Goal: Transaction & Acquisition: Book appointment/travel/reservation

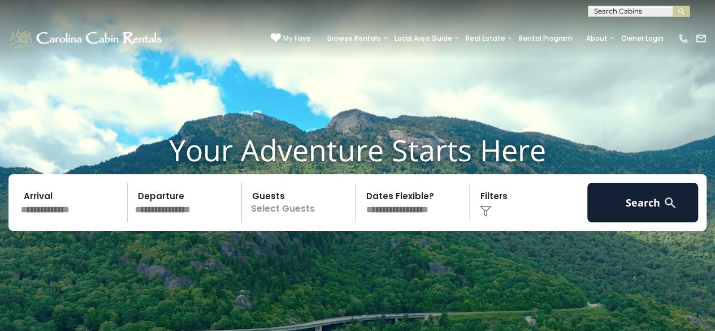
click at [69, 205] on input "text" at bounding box center [72, 203] width 111 height 40
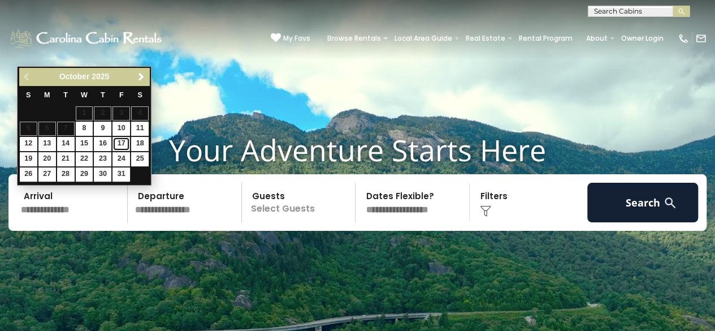
click at [123, 139] on link "17" at bounding box center [122, 144] width 18 height 14
type input "********"
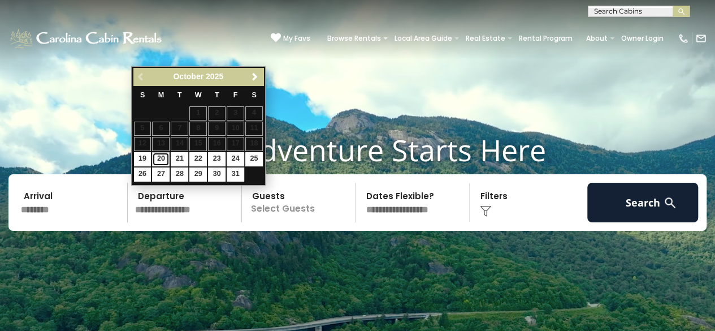
click at [158, 158] on link "20" at bounding box center [161, 159] width 18 height 14
type input "********"
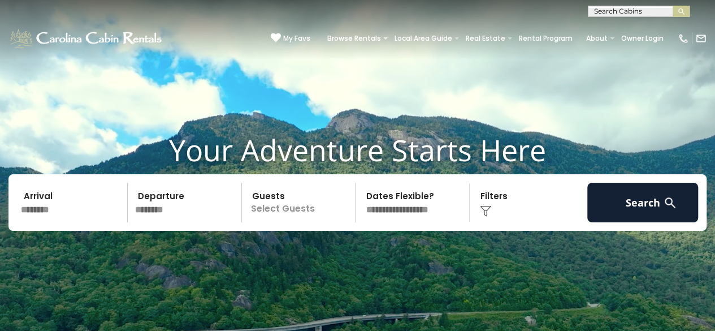
click at [277, 206] on p "Select Guests" at bounding box center [300, 203] width 110 height 40
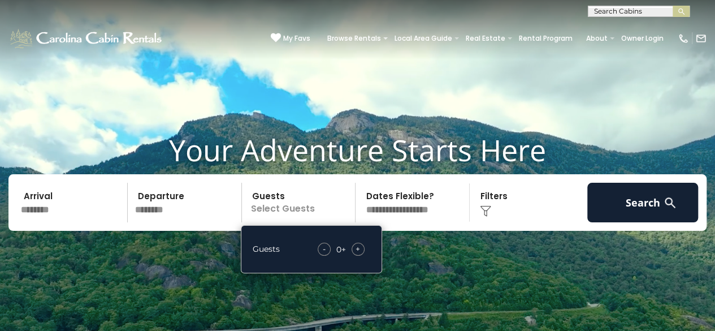
click at [357, 248] on span "+" at bounding box center [358, 248] width 5 height 11
click at [360, 252] on span "+" at bounding box center [358, 248] width 5 height 11
click at [418, 206] on select "**********" at bounding box center [414, 203] width 110 height 40
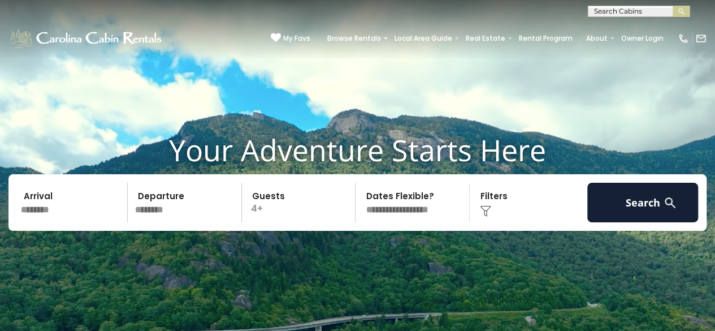
click at [359, 183] on select "**********" at bounding box center [414, 203] width 110 height 40
click at [676, 200] on img at bounding box center [670, 203] width 14 height 14
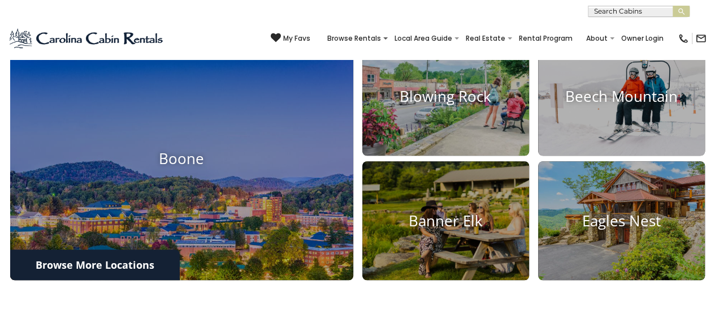
scroll to position [359, 0]
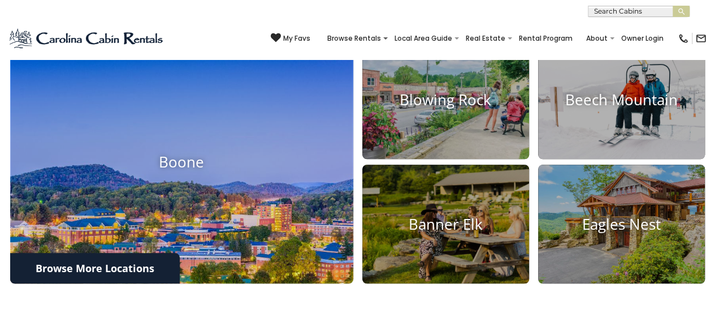
click at [210, 210] on img at bounding box center [181, 161] width 377 height 267
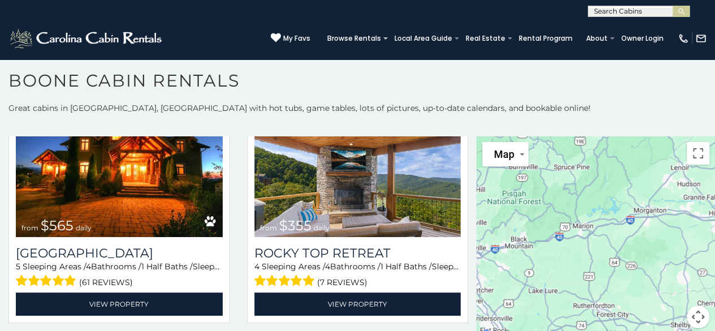
scroll to position [316, 0]
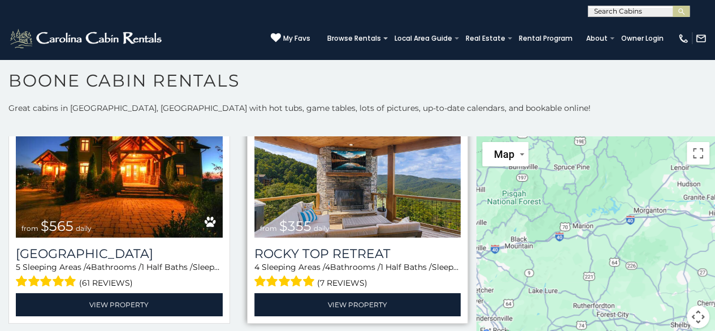
click at [271, 180] on img at bounding box center [357, 168] width 207 height 139
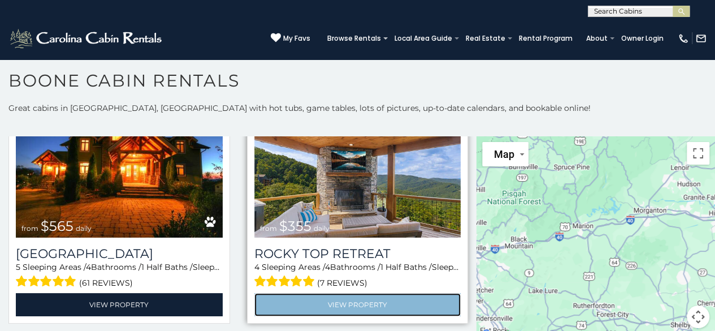
click at [361, 303] on link "View Property" at bounding box center [357, 304] width 207 height 23
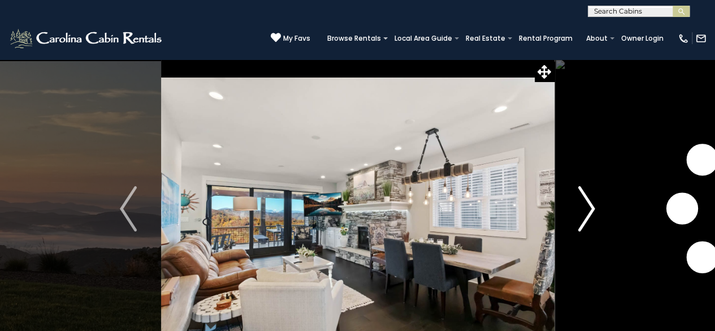
click at [592, 214] on img "Next" at bounding box center [586, 208] width 17 height 45
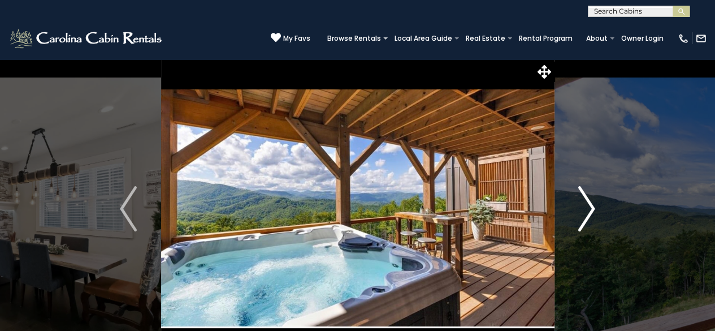
click at [594, 213] on img "Next" at bounding box center [586, 208] width 17 height 45
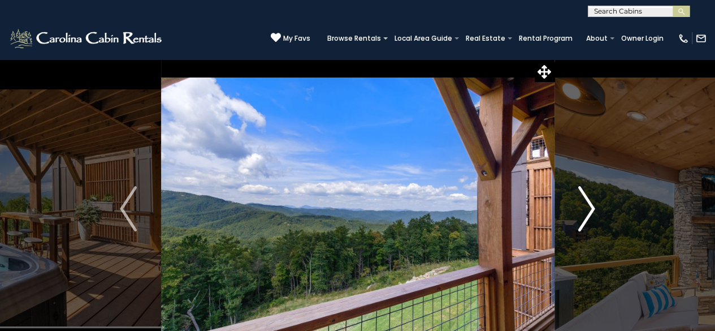
click at [596, 212] on button "Next" at bounding box center [586, 209] width 65 height 300
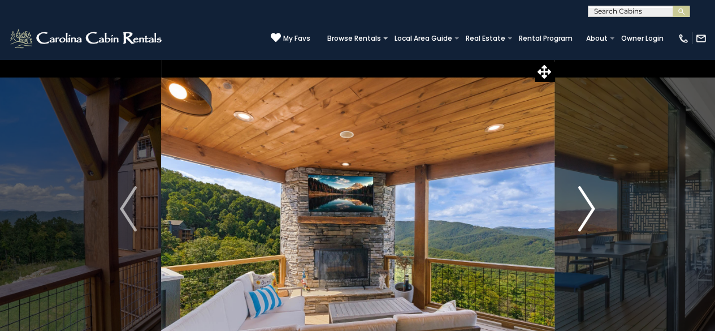
click at [598, 212] on button "Next" at bounding box center [586, 209] width 65 height 300
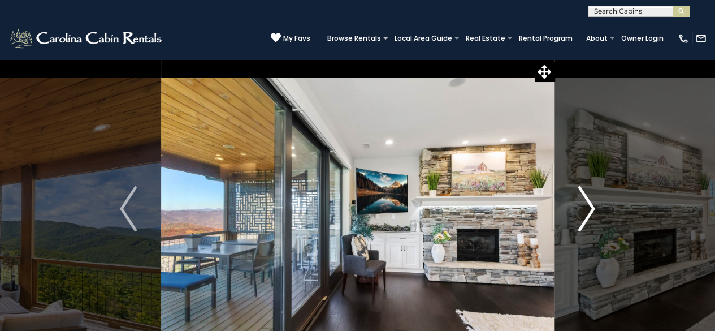
click at [599, 211] on button "Next" at bounding box center [586, 209] width 65 height 300
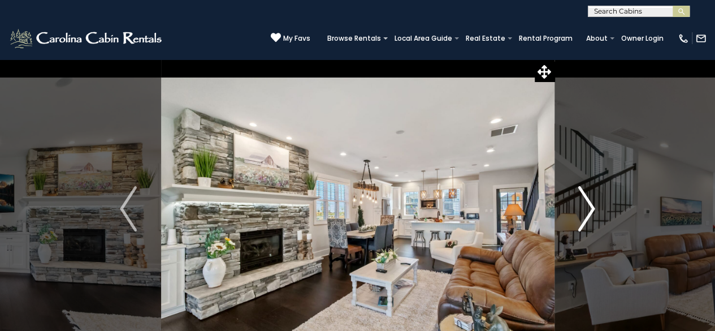
click at [601, 212] on button "Next" at bounding box center [586, 209] width 65 height 300
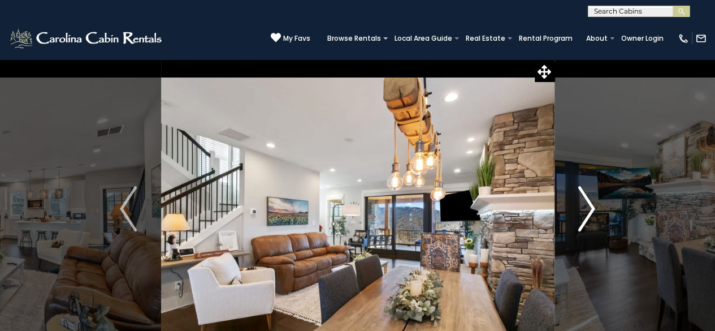
click at [603, 212] on button "Next" at bounding box center [586, 209] width 65 height 300
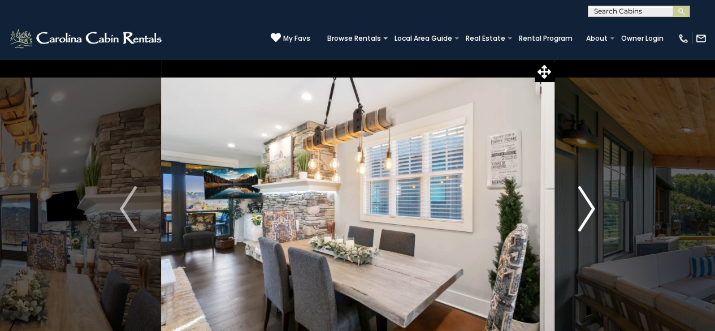
click at [603, 211] on button "Next" at bounding box center [586, 209] width 65 height 300
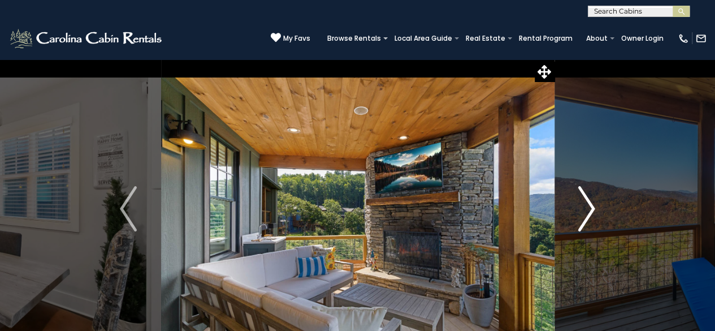
click at [603, 211] on button "Next" at bounding box center [586, 209] width 65 height 300
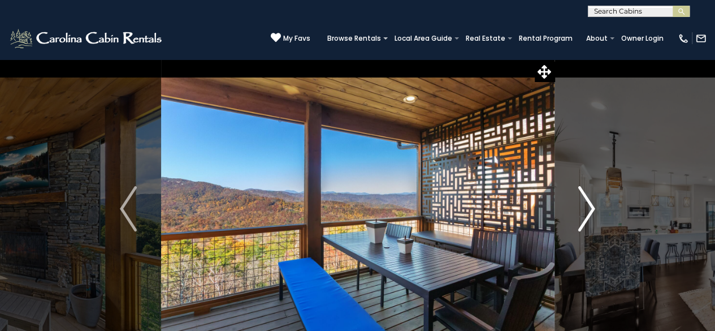
click at [603, 211] on button "Next" at bounding box center [586, 209] width 65 height 300
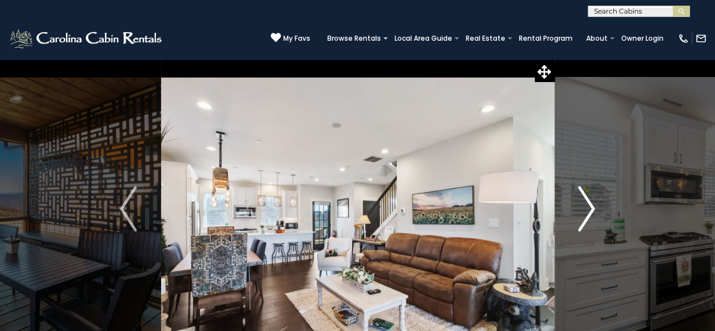
click at [603, 211] on button "Next" at bounding box center [586, 209] width 65 height 300
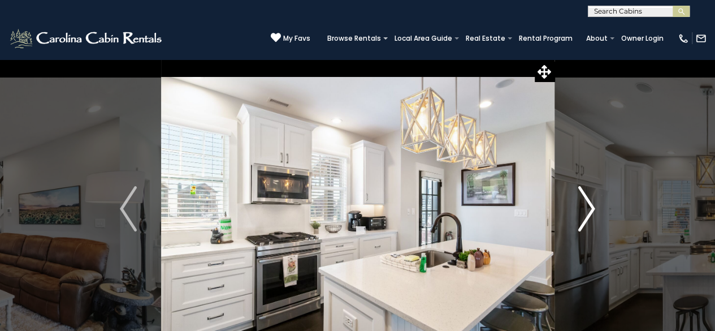
click at [604, 211] on button "Next" at bounding box center [586, 209] width 65 height 300
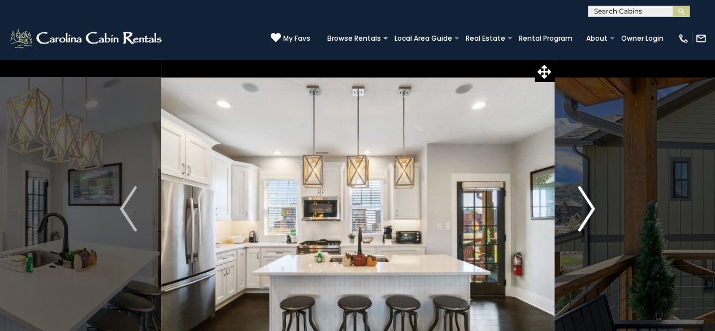
click at [605, 210] on button "Next" at bounding box center [586, 209] width 65 height 300
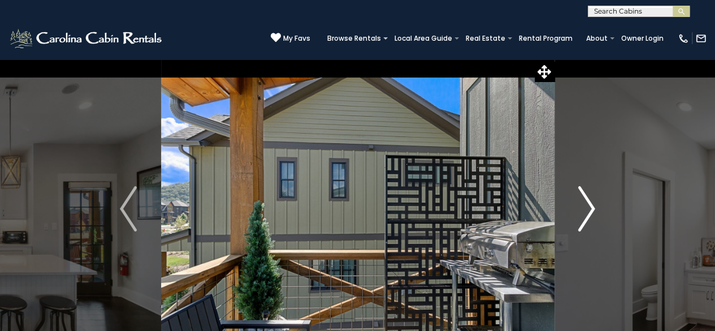
click at [605, 209] on button "Next" at bounding box center [586, 209] width 65 height 300
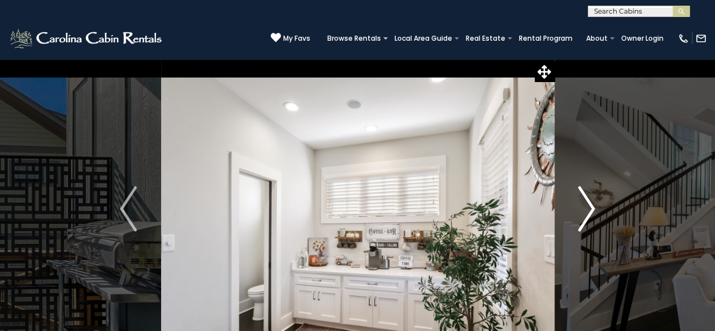
click at [606, 209] on button "Next" at bounding box center [586, 209] width 65 height 300
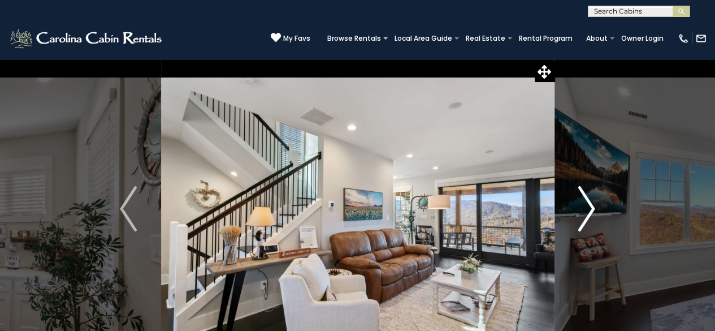
click at [606, 209] on button "Next" at bounding box center [586, 209] width 65 height 300
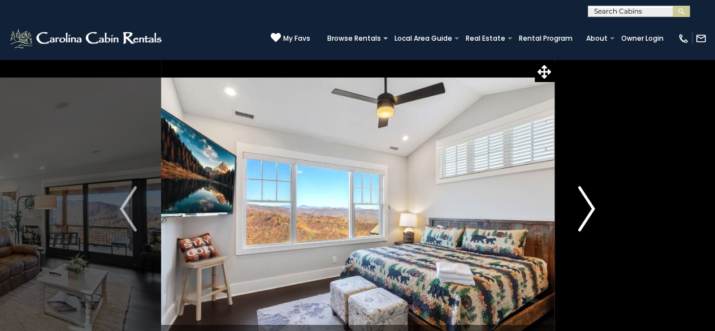
click at [606, 208] on button "Next" at bounding box center [586, 209] width 65 height 300
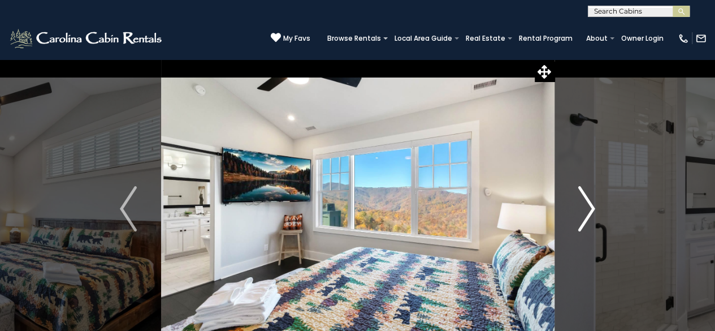
click at [606, 208] on button "Next" at bounding box center [586, 209] width 65 height 300
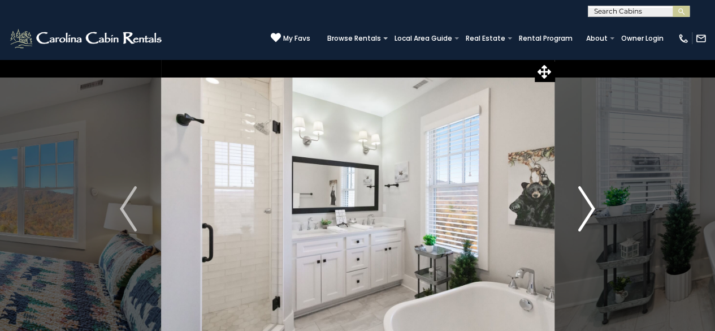
click at [606, 208] on button "Next" at bounding box center [586, 209] width 65 height 300
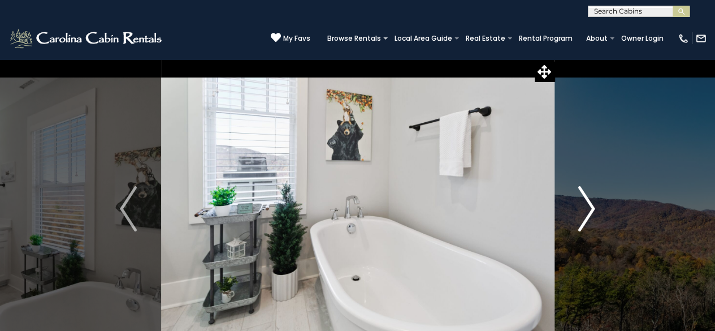
click at [607, 208] on button "Next" at bounding box center [586, 209] width 65 height 300
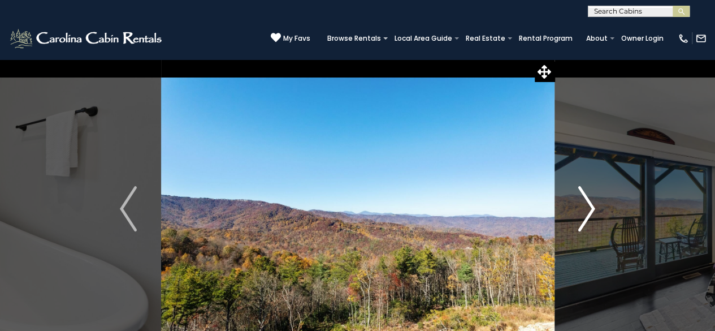
click at [608, 205] on button "Next" at bounding box center [586, 209] width 65 height 300
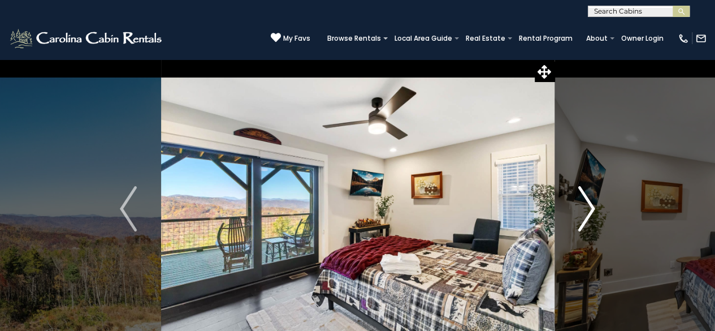
click at [608, 205] on button "Next" at bounding box center [586, 209] width 65 height 300
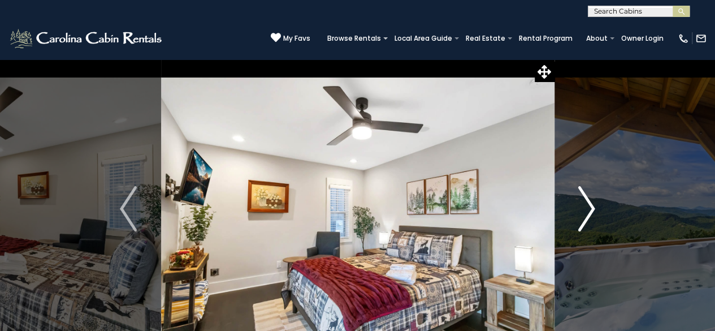
click at [608, 205] on button "Next" at bounding box center [586, 209] width 65 height 300
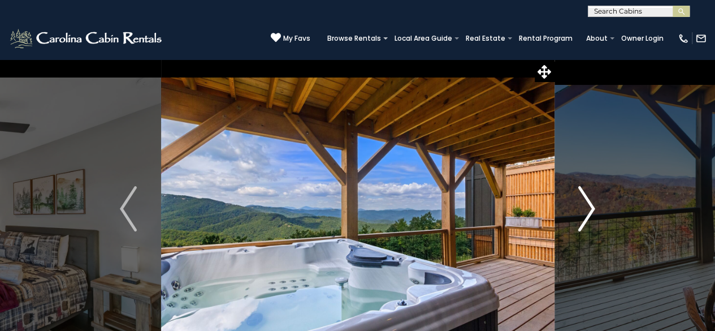
click at [608, 205] on button "Next" at bounding box center [586, 209] width 65 height 300
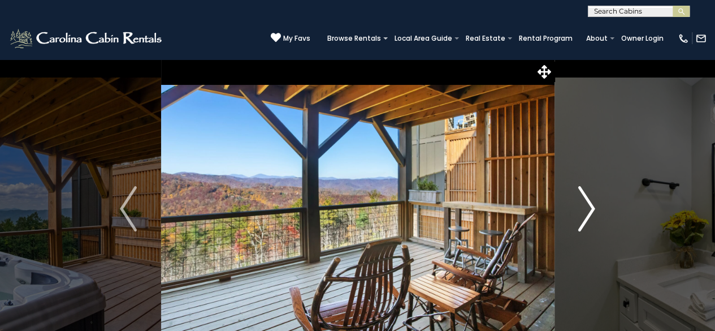
click at [608, 205] on button "Next" at bounding box center [586, 209] width 65 height 300
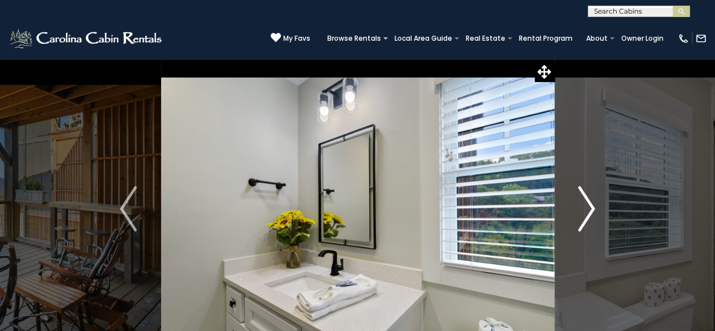
click at [608, 205] on button "Next" at bounding box center [586, 209] width 65 height 300
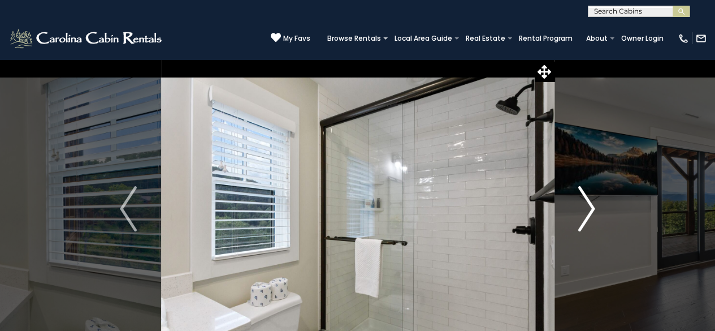
click at [608, 205] on button "Next" at bounding box center [586, 209] width 65 height 300
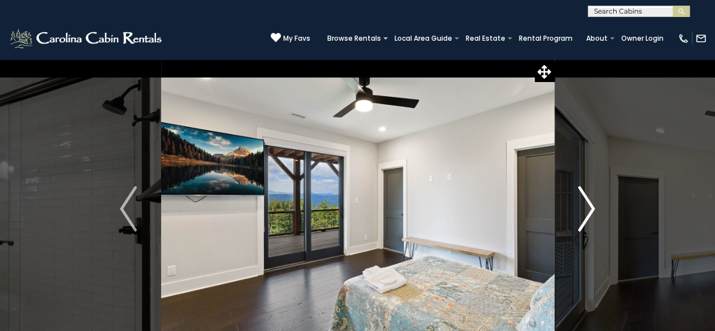
click at [608, 203] on button "Next" at bounding box center [586, 209] width 65 height 300
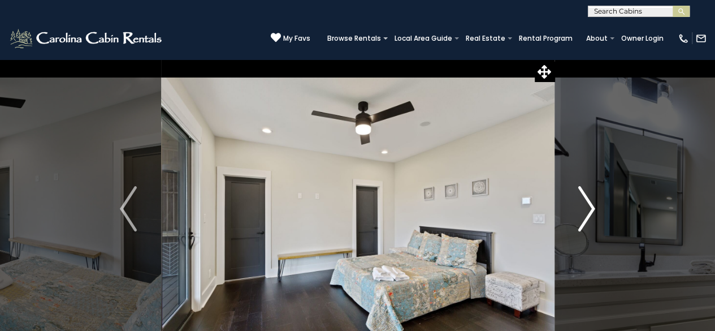
click at [608, 203] on button "Next" at bounding box center [586, 209] width 65 height 300
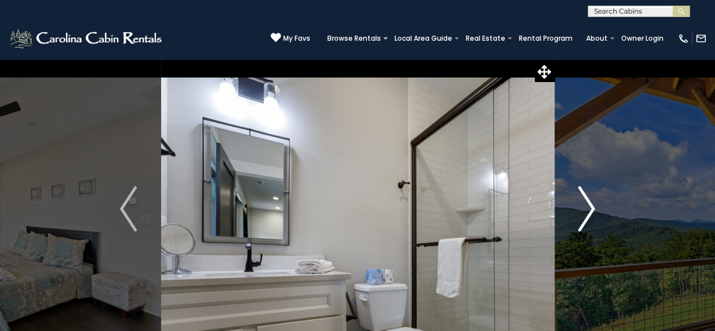
click at [608, 203] on button "Next" at bounding box center [586, 209] width 65 height 300
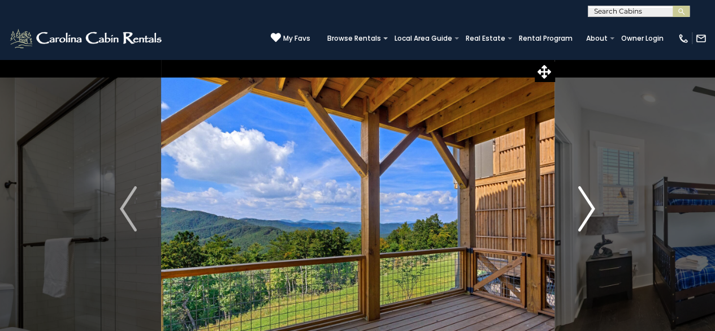
click at [608, 202] on button "Next" at bounding box center [586, 209] width 65 height 300
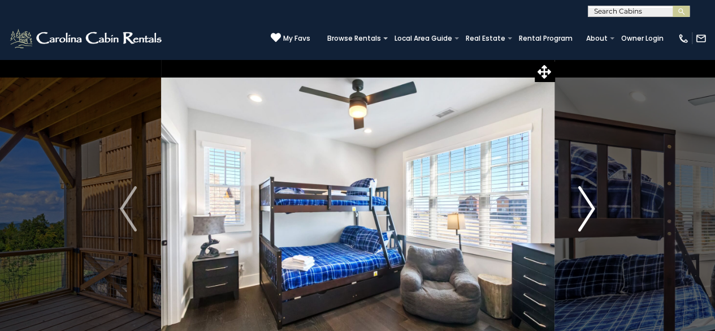
click at [608, 202] on button "Next" at bounding box center [586, 209] width 65 height 300
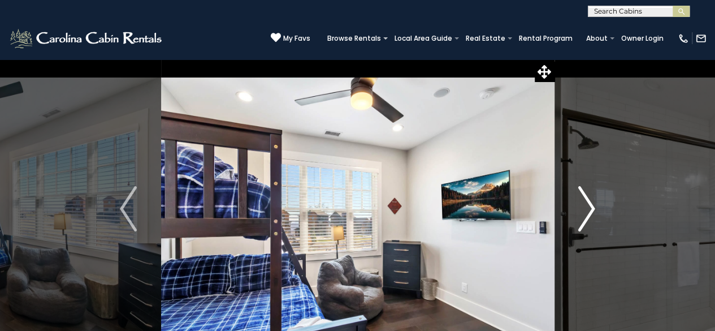
click at [610, 201] on button "Next" at bounding box center [586, 209] width 65 height 300
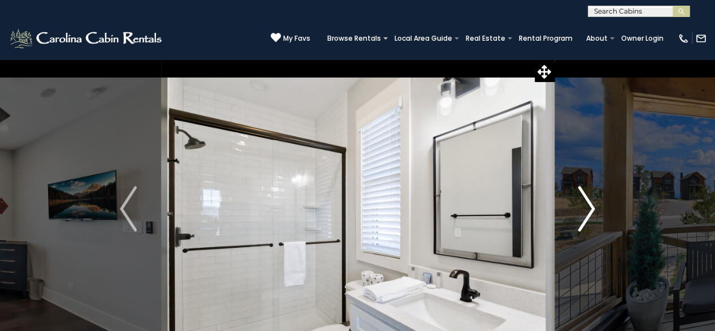
click at [611, 200] on button "Next" at bounding box center [586, 209] width 65 height 300
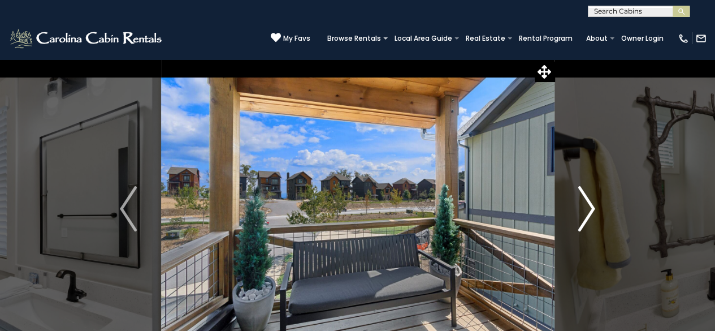
click at [611, 200] on button "Next" at bounding box center [586, 209] width 65 height 300
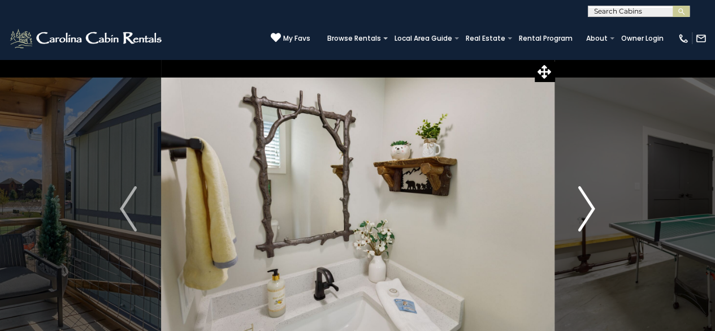
click at [611, 200] on button "Next" at bounding box center [586, 209] width 65 height 300
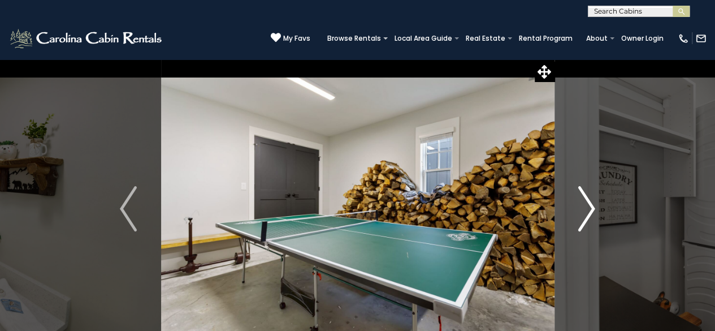
click at [611, 200] on button "Next" at bounding box center [586, 209] width 65 height 300
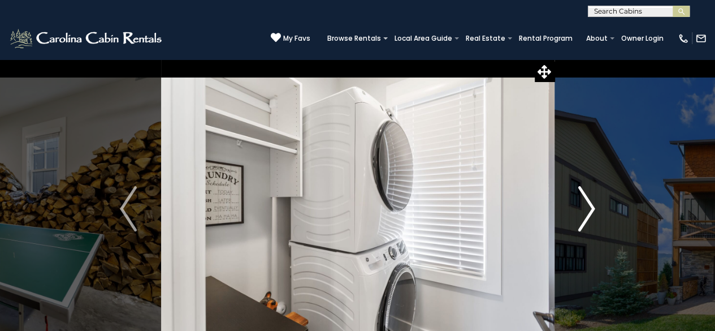
click at [611, 200] on button "Next" at bounding box center [586, 209] width 65 height 300
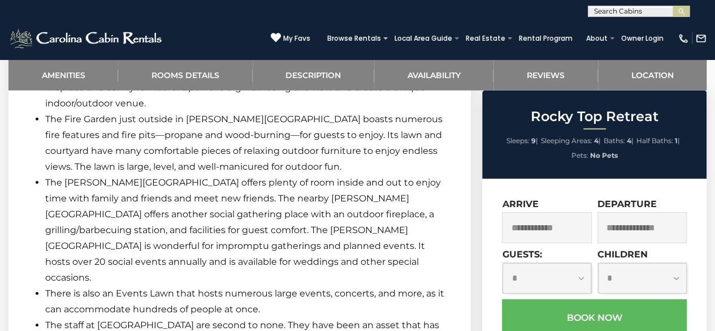
scroll to position [1601, 0]
click at [546, 230] on input "text" at bounding box center [546, 227] width 89 height 31
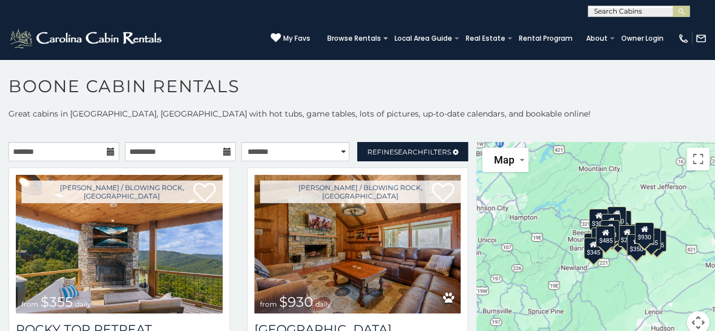
click at [109, 150] on icon at bounding box center [111, 152] width 8 height 8
click at [111, 152] on icon at bounding box center [111, 152] width 8 height 8
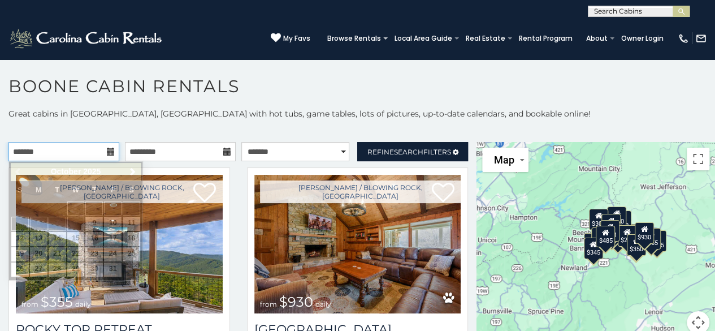
click at [100, 153] on input "text" at bounding box center [63, 151] width 111 height 19
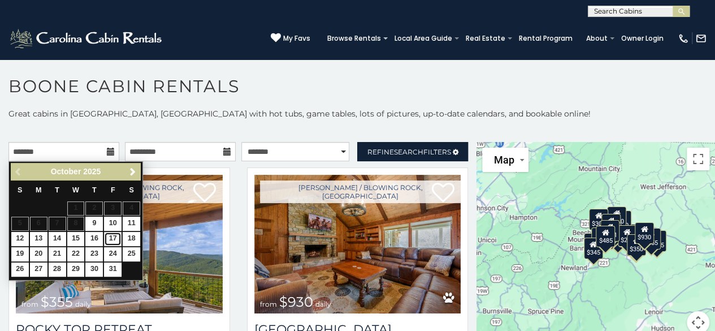
click at [113, 239] on link "17" at bounding box center [113, 239] width 18 height 14
type input "**********"
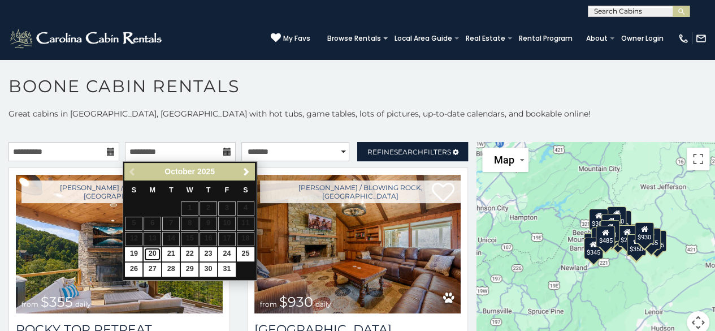
click at [153, 251] on link "20" at bounding box center [153, 254] width 18 height 14
type input "**********"
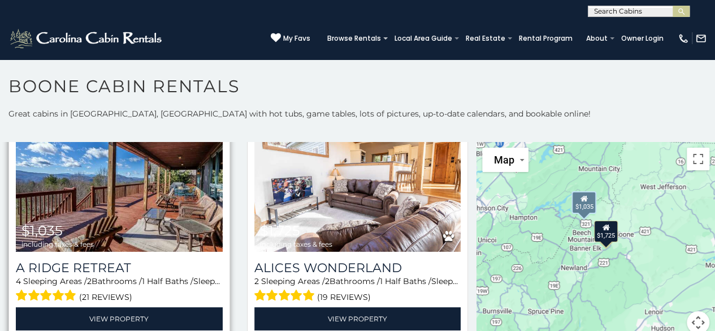
click at [114, 217] on img at bounding box center [119, 182] width 207 height 139
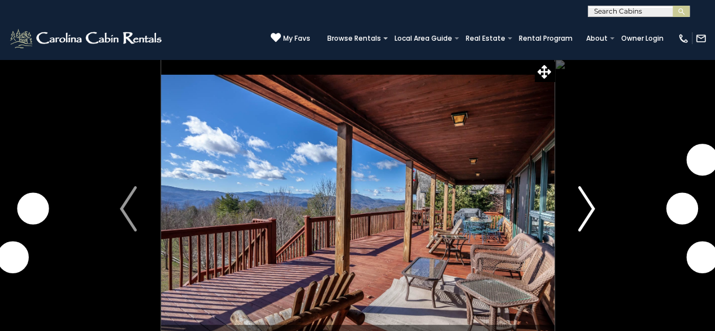
click at [556, 215] on button "Next" at bounding box center [586, 209] width 65 height 300
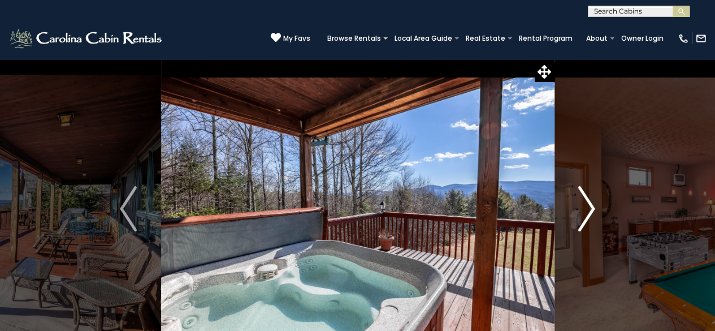
click at [584, 205] on img "Next" at bounding box center [586, 208] width 17 height 45
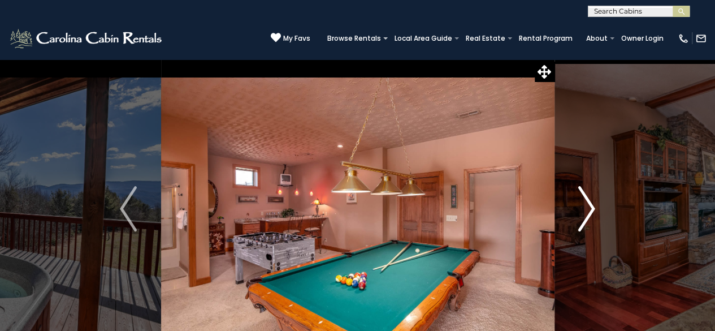
click at [584, 205] on img "Next" at bounding box center [586, 208] width 17 height 45
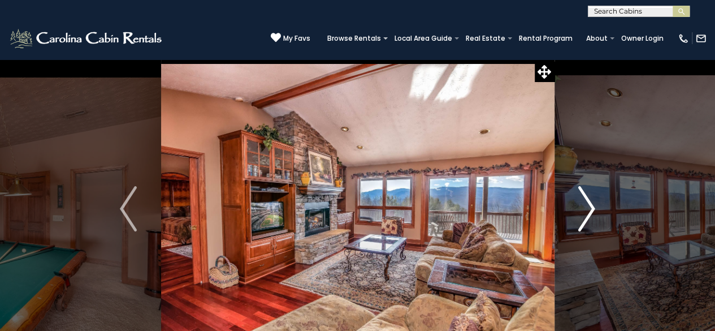
click at [584, 204] on img "Next" at bounding box center [586, 208] width 17 height 45
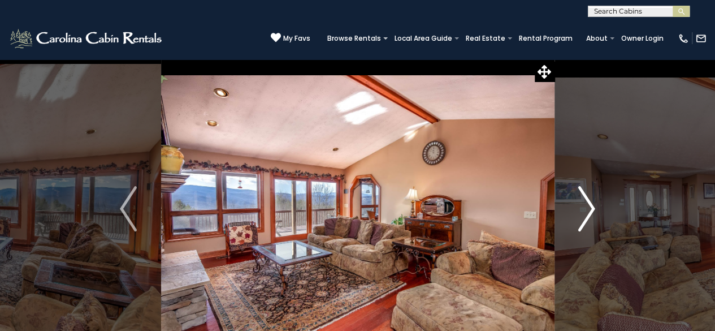
click at [584, 204] on img "Next" at bounding box center [586, 208] width 17 height 45
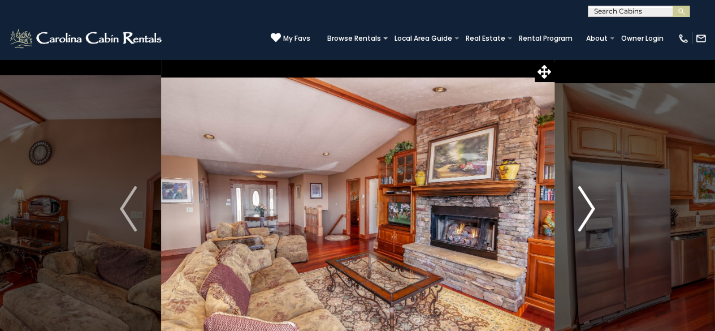
click at [584, 204] on img "Next" at bounding box center [586, 208] width 17 height 45
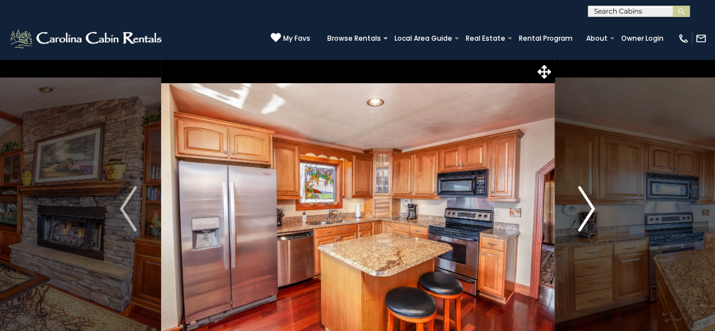
click at [584, 202] on img "Next" at bounding box center [586, 208] width 17 height 45
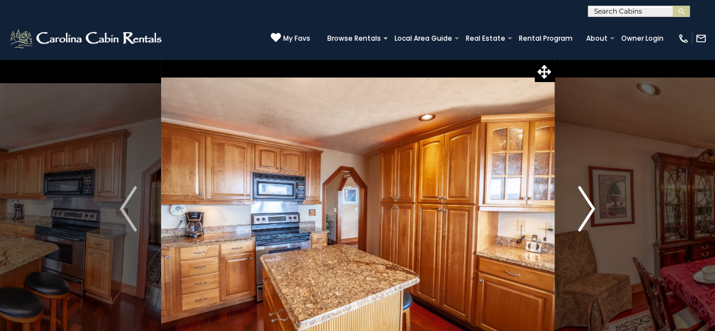
click at [585, 201] on img "Next" at bounding box center [586, 208] width 17 height 45
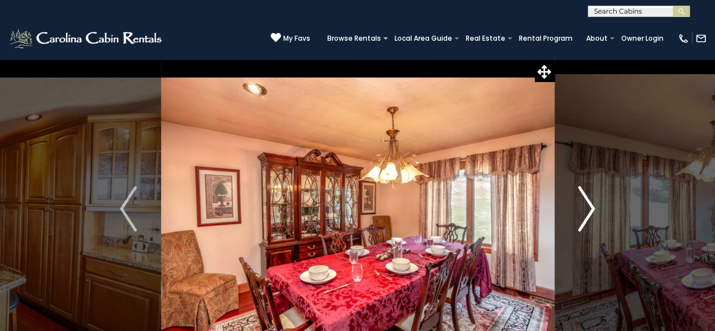
click at [585, 201] on img "Next" at bounding box center [586, 208] width 17 height 45
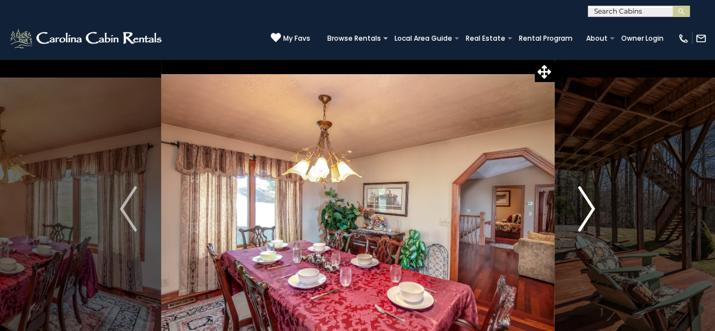
click at [585, 201] on img "Next" at bounding box center [586, 208] width 17 height 45
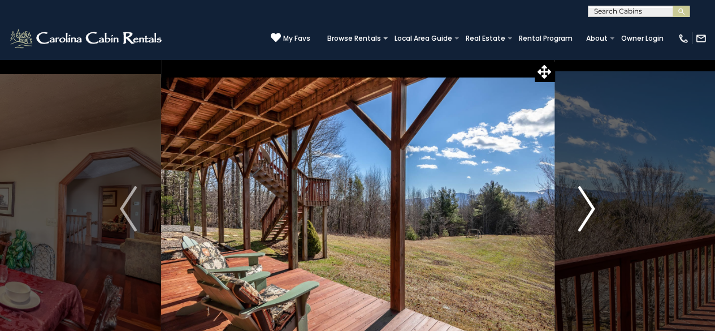
click at [585, 200] on img "Next" at bounding box center [586, 208] width 17 height 45
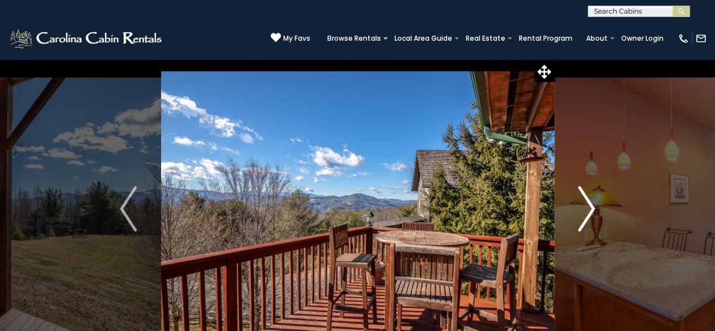
click at [585, 197] on img "Next" at bounding box center [586, 208] width 17 height 45
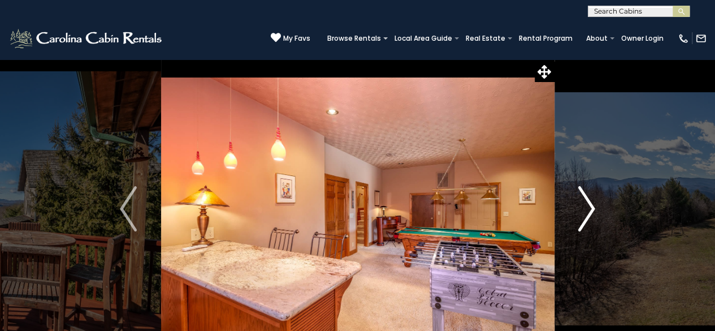
click at [585, 197] on img "Next" at bounding box center [586, 208] width 17 height 45
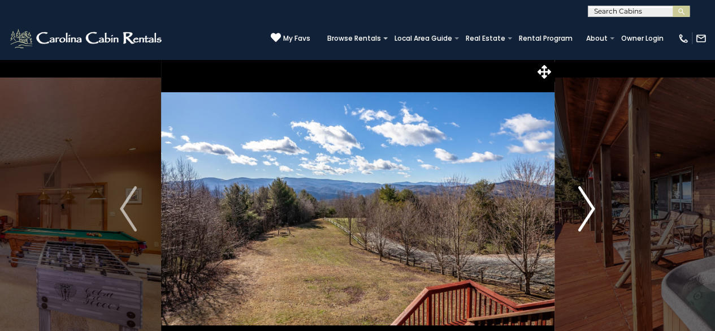
click at [587, 196] on img "Next" at bounding box center [586, 208] width 17 height 45
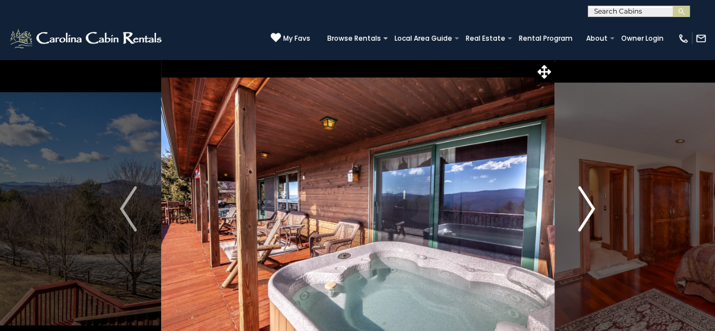
click at [590, 195] on img "Next" at bounding box center [586, 208] width 17 height 45
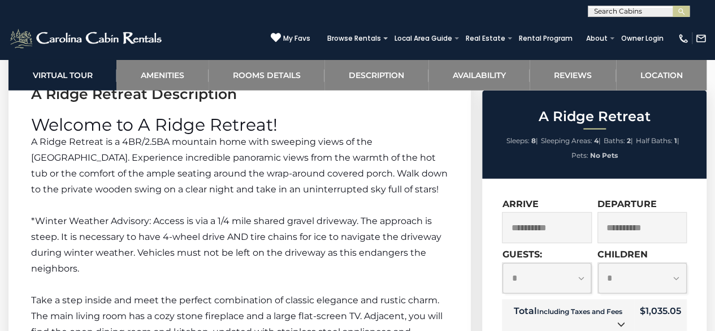
scroll to position [1501, 0]
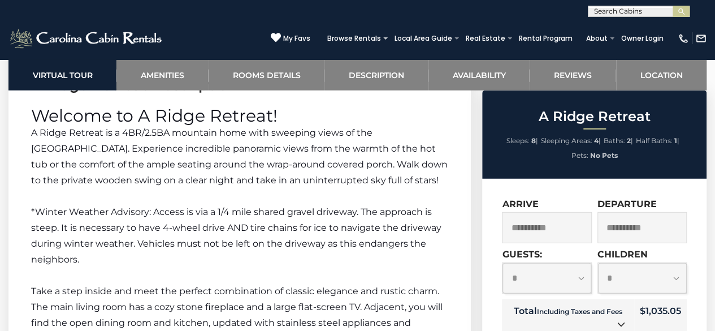
click at [582, 286] on select "**********" at bounding box center [547, 278] width 89 height 31
select select "*"
click at [503, 263] on select "**********" at bounding box center [547, 278] width 89 height 31
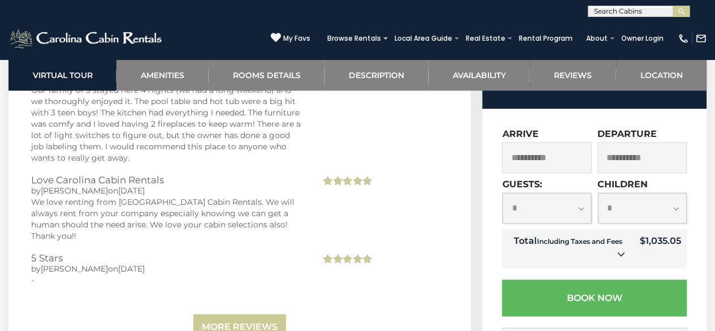
scroll to position [2647, 0]
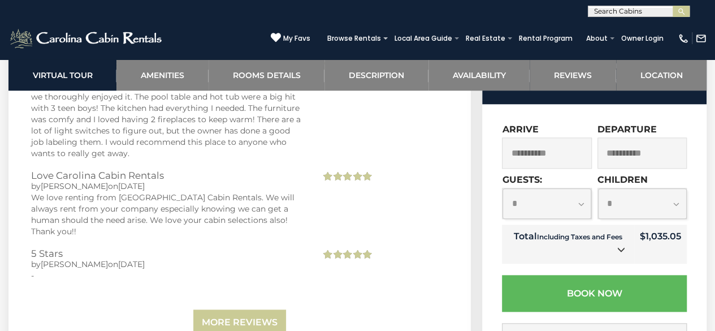
click at [623, 257] on link at bounding box center [621, 250] width 15 height 15
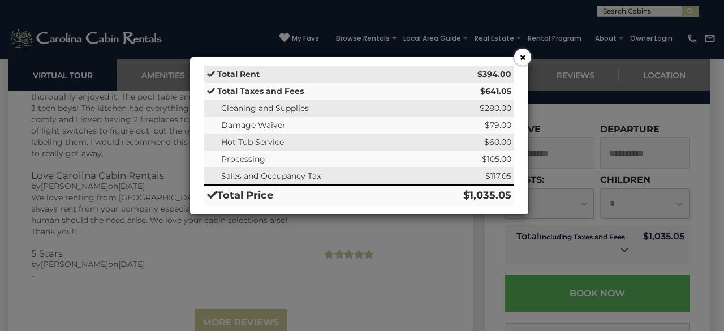
click at [521, 62] on button "×" at bounding box center [522, 57] width 17 height 17
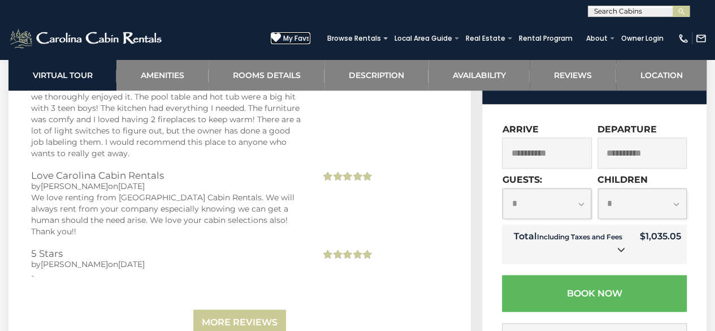
click at [281, 39] on icon at bounding box center [276, 37] width 10 height 10
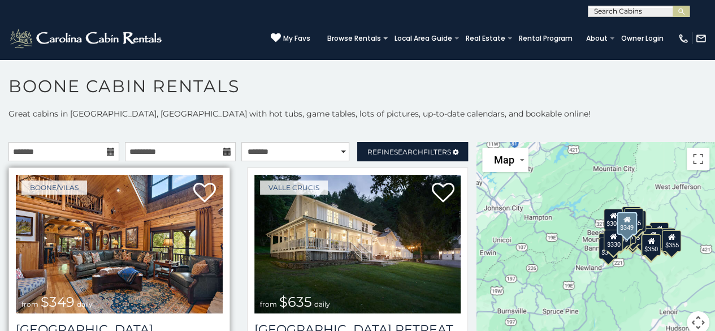
click at [167, 243] on img at bounding box center [119, 244] width 207 height 139
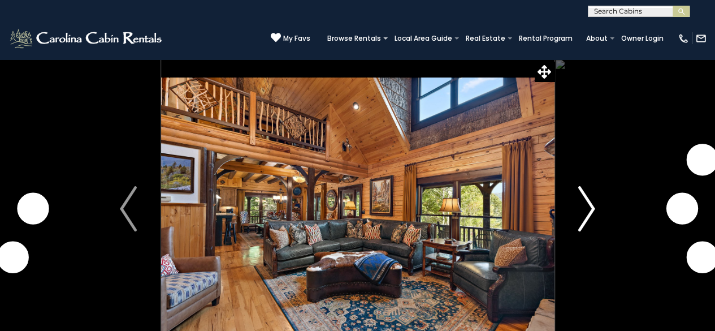
click at [585, 210] on img "Next" at bounding box center [586, 208] width 17 height 45
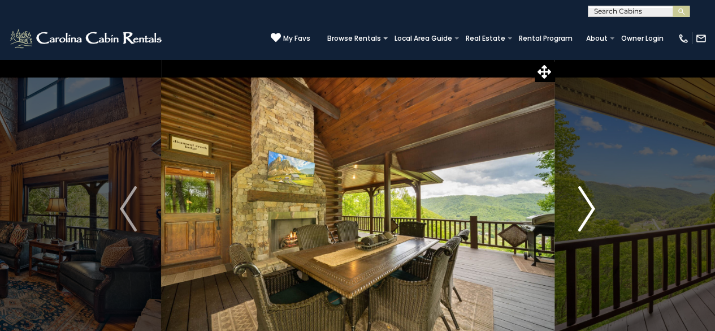
click at [585, 211] on img "Next" at bounding box center [586, 208] width 17 height 45
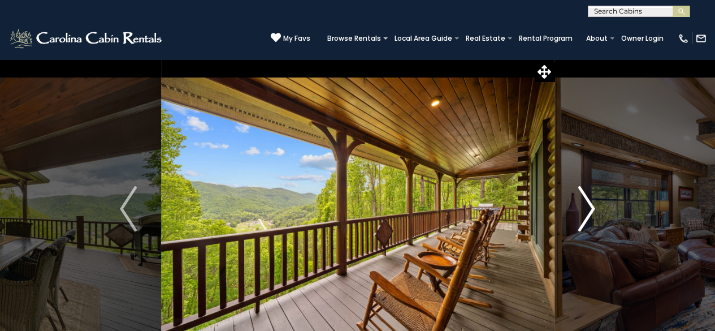
click at [602, 209] on button "Next" at bounding box center [586, 209] width 65 height 300
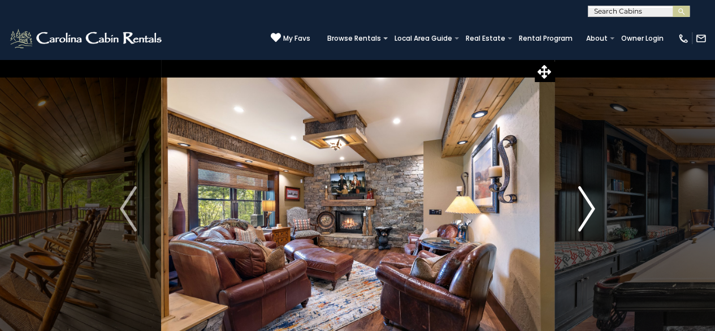
click at [610, 205] on button "Next" at bounding box center [586, 209] width 65 height 300
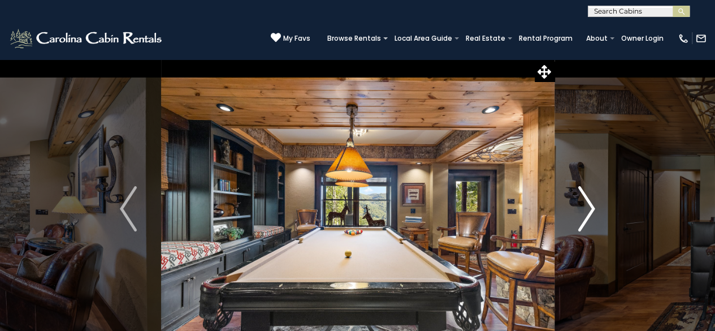
click at [610, 206] on button "Next" at bounding box center [586, 209] width 65 height 300
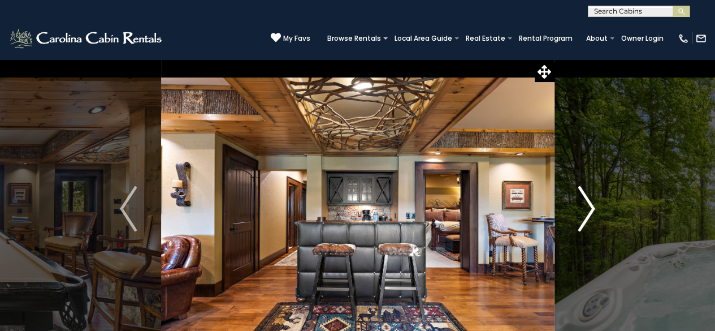
click at [606, 209] on button "Next" at bounding box center [586, 209] width 65 height 300
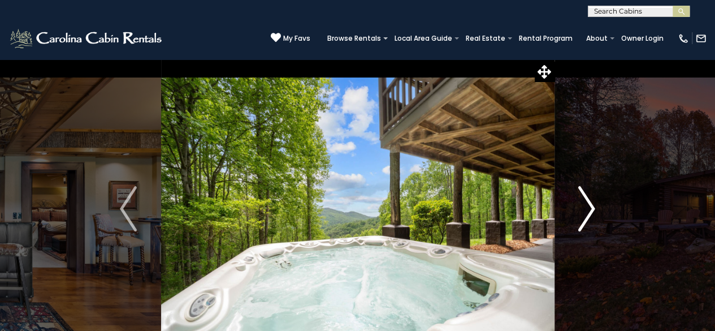
click at [601, 213] on button "Next" at bounding box center [586, 209] width 65 height 300
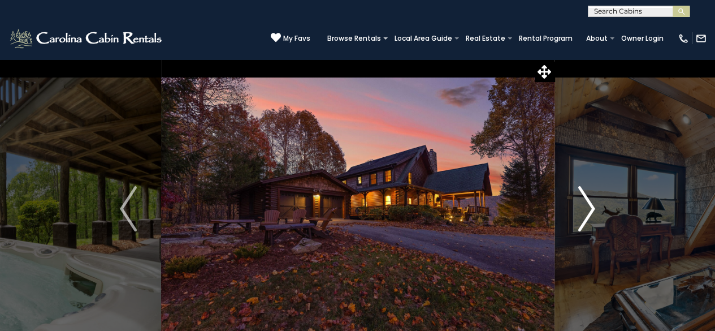
click at [601, 205] on button "Next" at bounding box center [586, 209] width 65 height 300
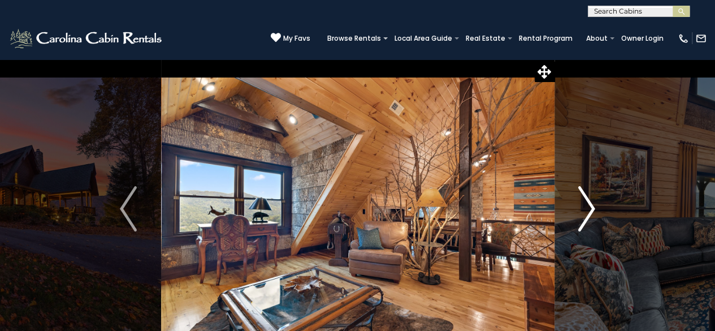
click at [594, 211] on img "Next" at bounding box center [586, 208] width 17 height 45
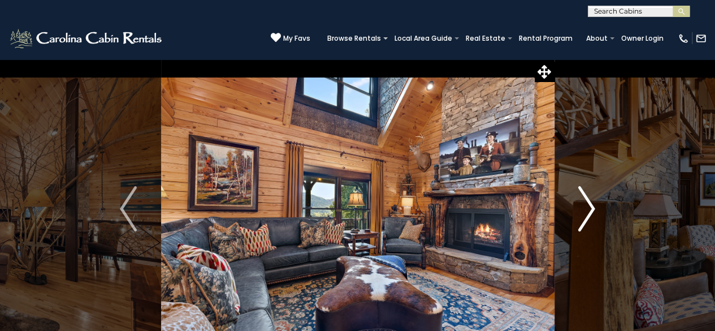
click at [619, 202] on button "Next" at bounding box center [586, 209] width 65 height 300
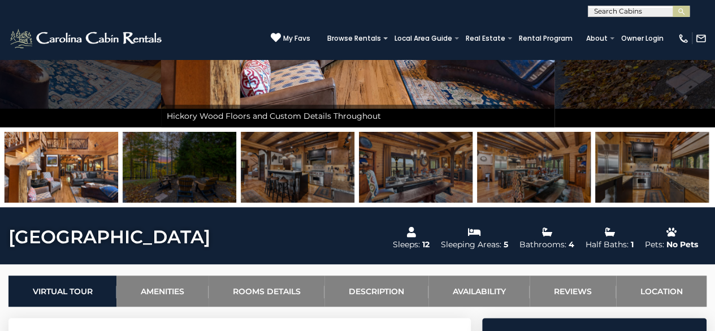
scroll to position [232, 0]
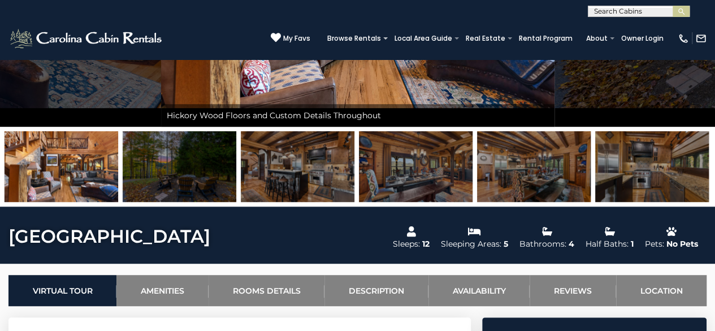
click at [611, 145] on img at bounding box center [652, 166] width 114 height 71
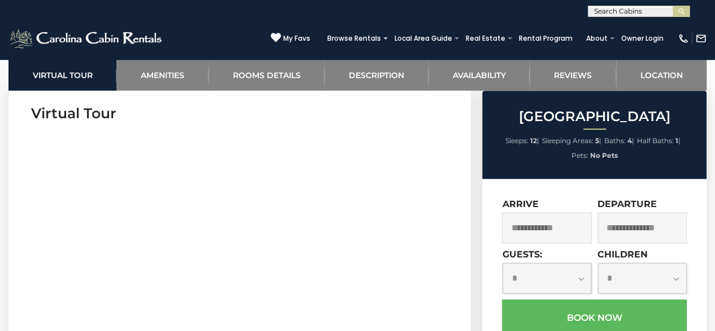
scroll to position [469, 0]
click at [571, 232] on input "text" at bounding box center [546, 227] width 89 height 31
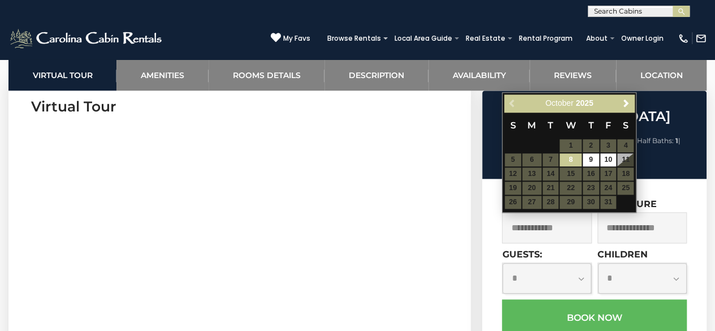
click at [608, 177] on table "S M T W T F S 1 2 3 4 5 6 7 8 9 10 11 12 13 14 15 16 17 18 19 20 21 22 23 24 25…" at bounding box center [569, 160] width 130 height 97
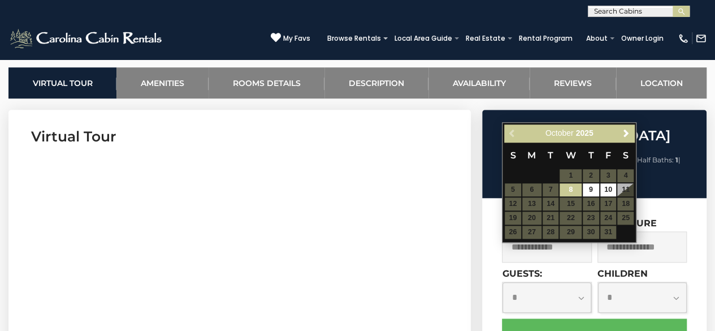
scroll to position [440, 0]
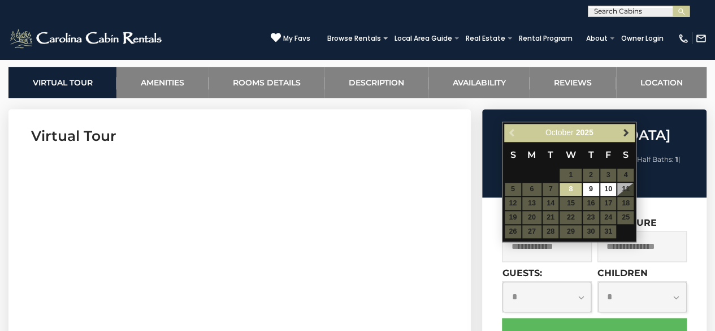
click at [626, 135] on span "Next" at bounding box center [626, 132] width 9 height 9
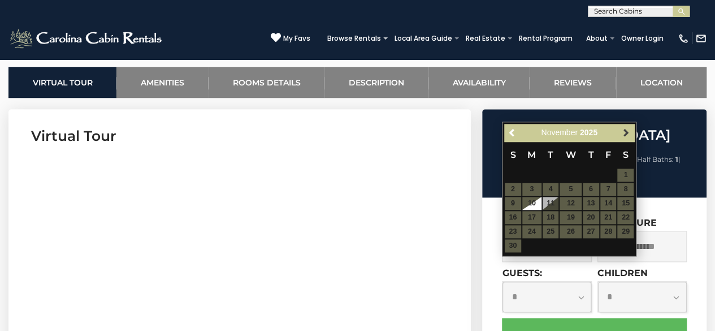
click at [628, 136] on span "Next" at bounding box center [626, 132] width 9 height 9
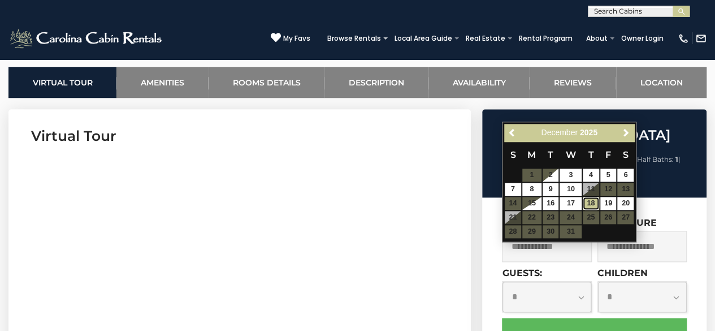
click at [594, 205] on link "18" at bounding box center [591, 203] width 16 height 13
type input "**********"
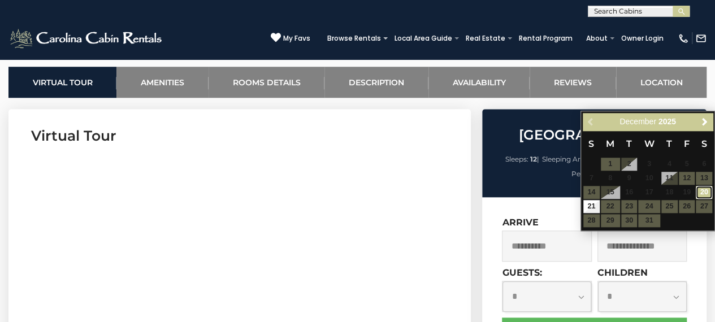
click at [701, 196] on link "20" at bounding box center [704, 192] width 16 height 13
type input "**********"
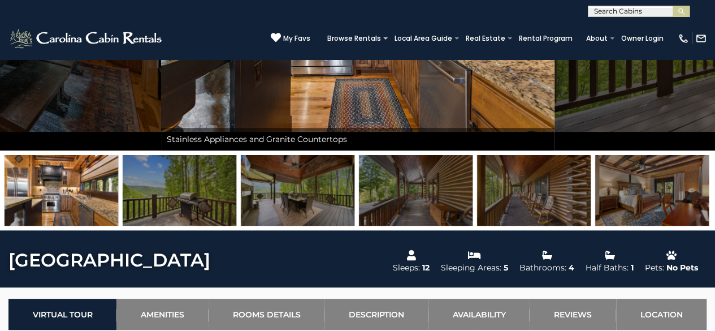
scroll to position [0, 0]
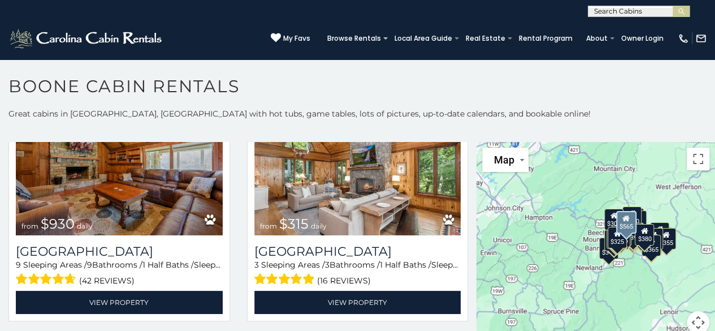
scroll to position [325, 0]
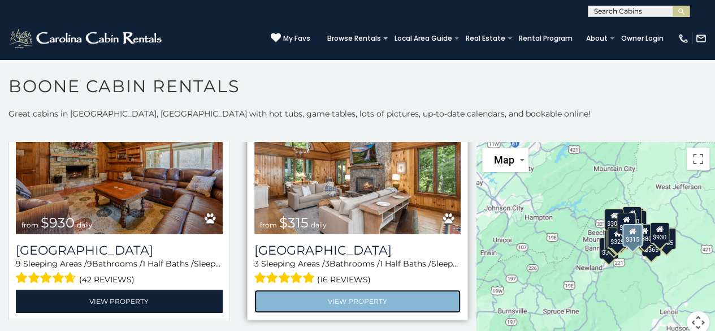
click at [358, 290] on link "View Property" at bounding box center [357, 301] width 207 height 23
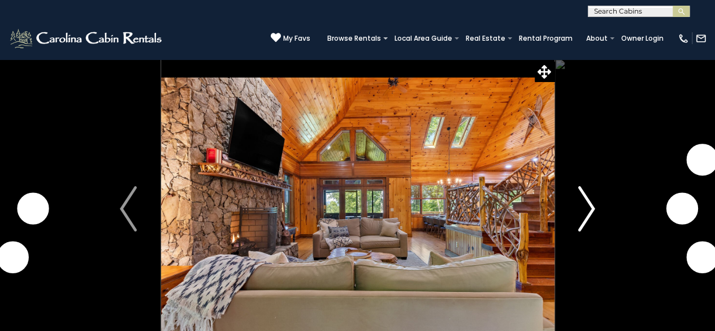
click at [592, 208] on img "Next" at bounding box center [586, 208] width 17 height 45
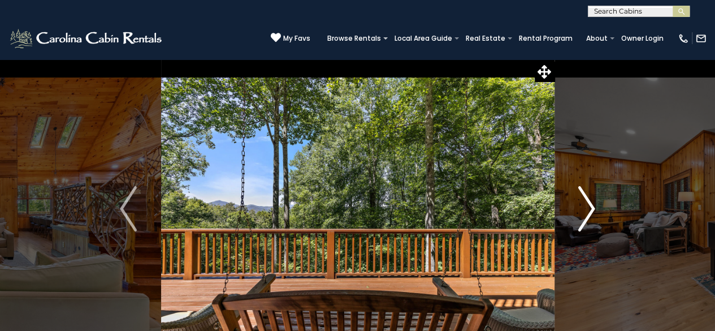
click at [589, 209] on img "Next" at bounding box center [586, 208] width 17 height 45
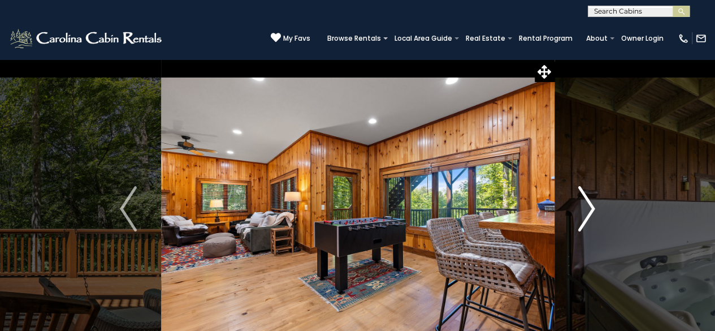
click at [589, 209] on img "Next" at bounding box center [586, 208] width 17 height 45
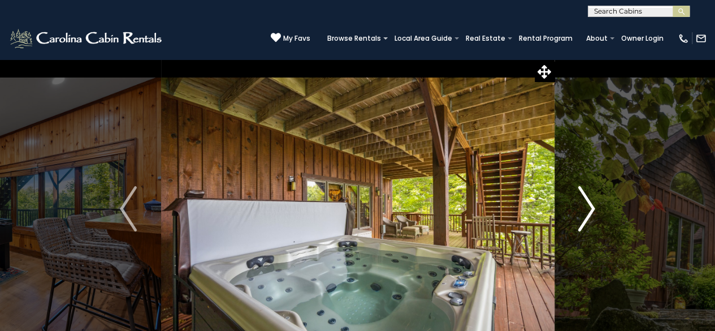
click at [589, 209] on img "Next" at bounding box center [586, 208] width 17 height 45
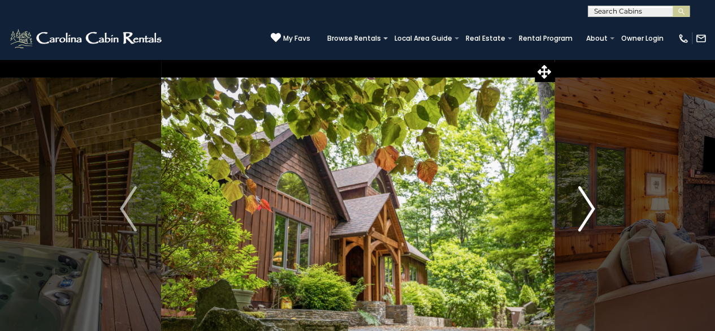
click at [590, 209] on img "Next" at bounding box center [586, 208] width 17 height 45
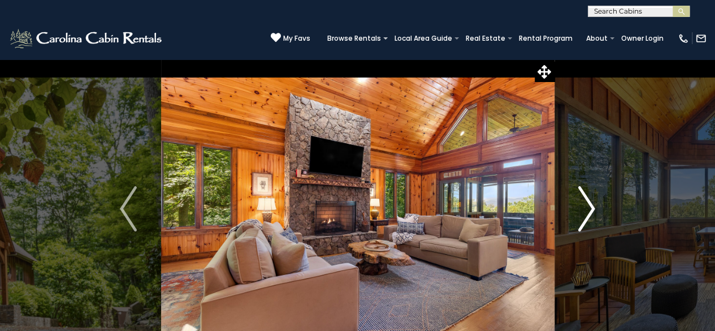
click at [590, 209] on img "Next" at bounding box center [586, 208] width 17 height 45
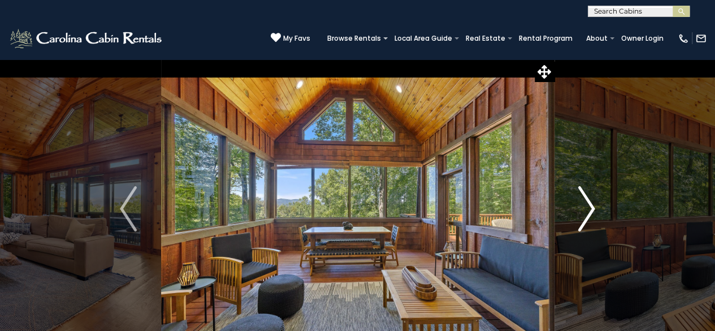
click at [590, 209] on img "Next" at bounding box center [586, 208] width 17 height 45
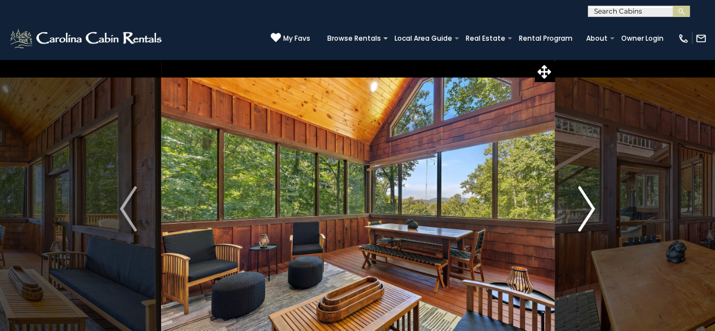
click at [590, 209] on img "Next" at bounding box center [586, 208] width 17 height 45
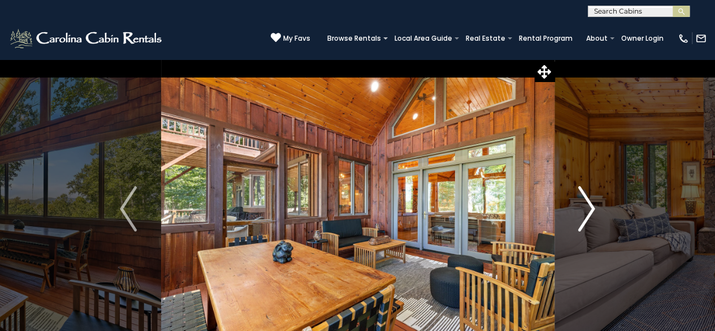
click at [590, 209] on img "Next" at bounding box center [586, 208] width 17 height 45
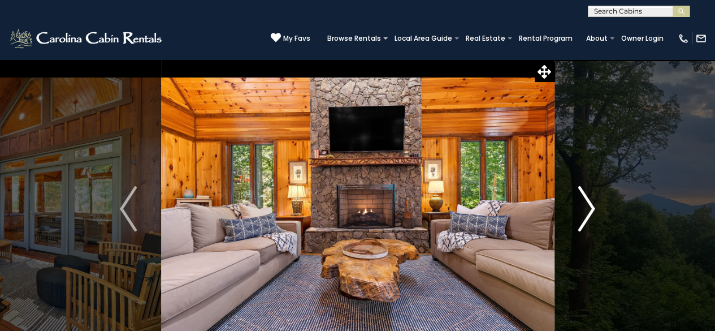
click at [590, 209] on img "Next" at bounding box center [586, 208] width 17 height 45
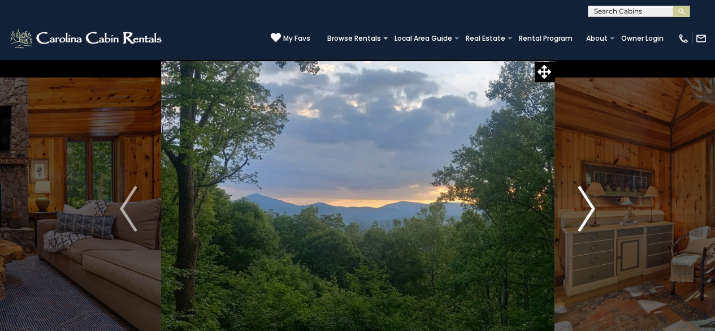
click at [590, 209] on img "Next" at bounding box center [586, 208] width 17 height 45
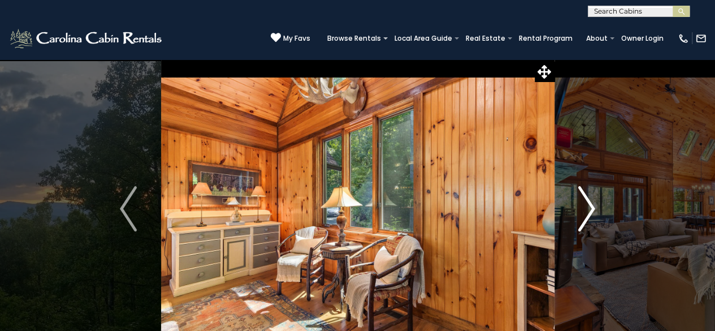
click at [590, 208] on img "Next" at bounding box center [586, 208] width 17 height 45
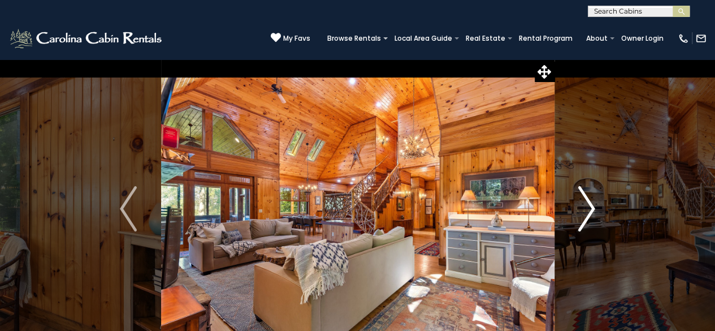
click at [590, 208] on img "Next" at bounding box center [586, 208] width 17 height 45
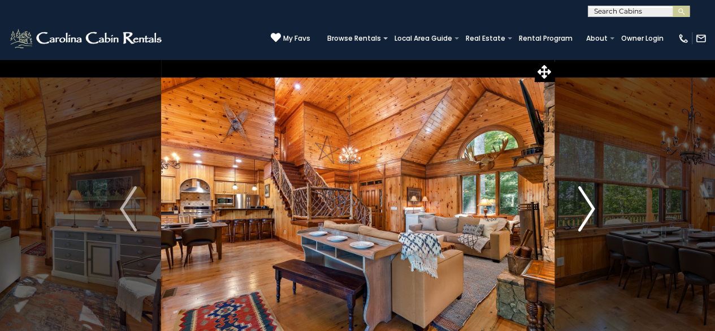
click at [590, 208] on img "Next" at bounding box center [586, 208] width 17 height 45
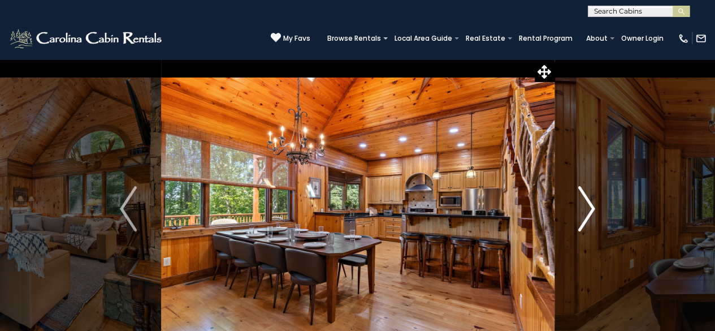
click at [590, 208] on img "Next" at bounding box center [586, 208] width 17 height 45
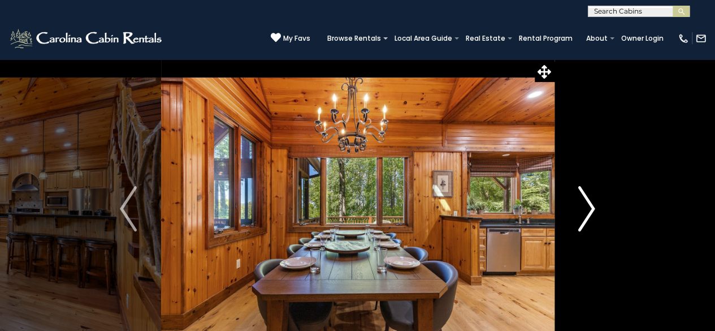
click at [590, 208] on img "Next" at bounding box center [586, 208] width 17 height 45
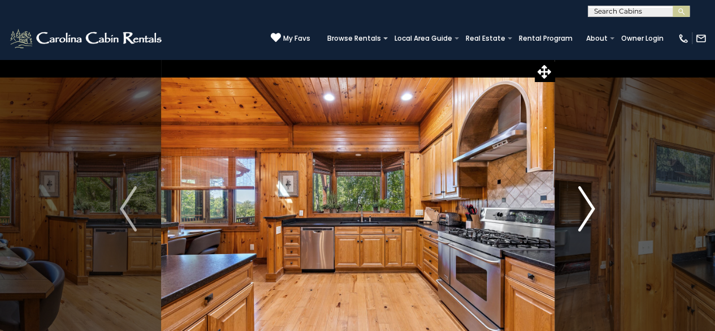
click at [590, 208] on img "Next" at bounding box center [586, 208] width 17 height 45
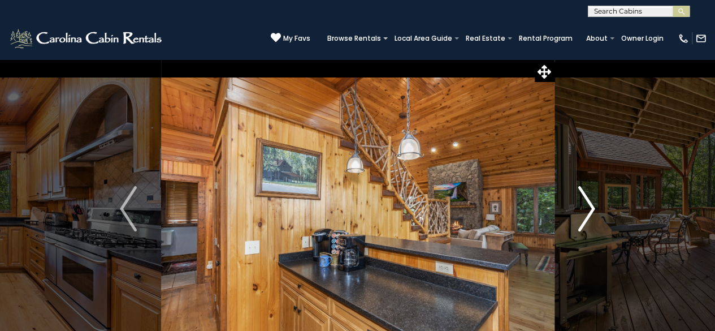
click at [590, 208] on img "Next" at bounding box center [586, 208] width 17 height 45
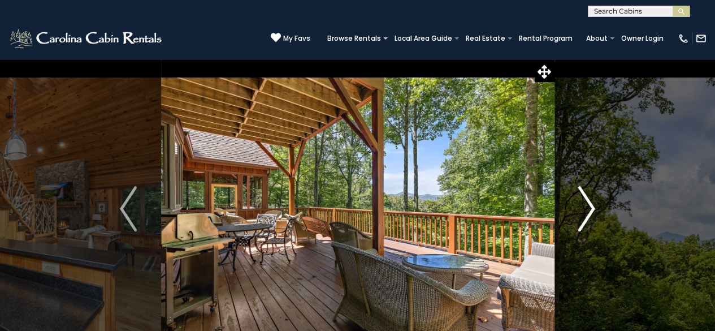
click at [590, 208] on img "Next" at bounding box center [586, 208] width 17 height 45
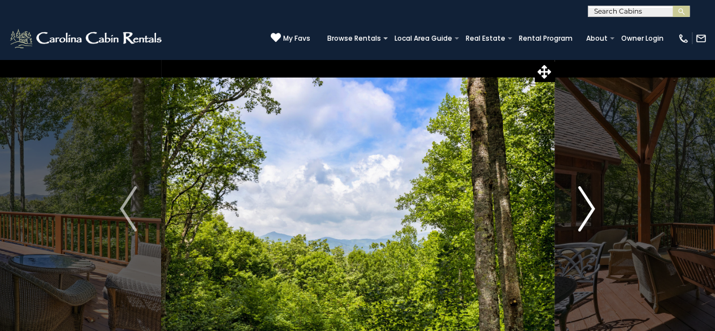
click at [590, 208] on img "Next" at bounding box center [586, 208] width 17 height 45
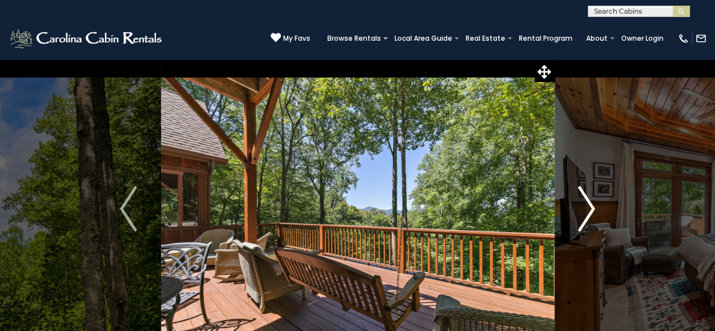
click at [590, 208] on img "Next" at bounding box center [586, 208] width 17 height 45
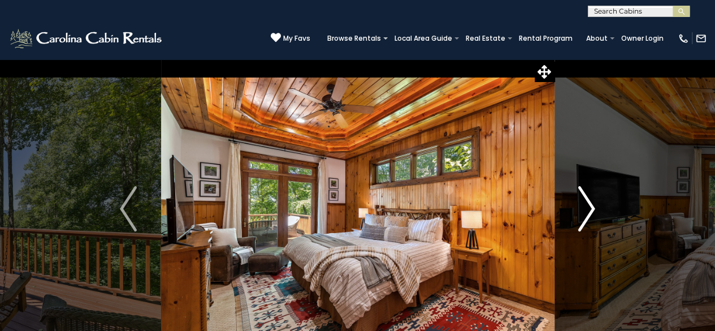
click at [590, 208] on img "Next" at bounding box center [586, 208] width 17 height 45
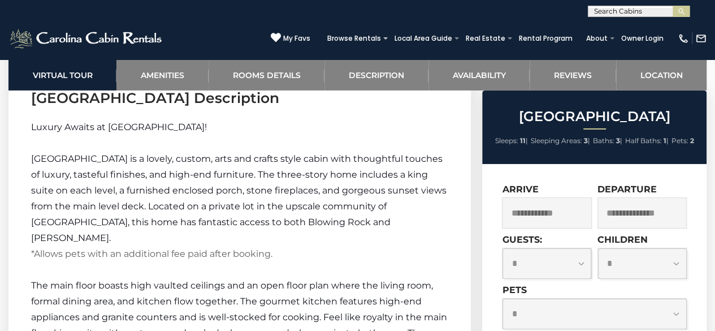
scroll to position [1810, 0]
click at [578, 217] on input "text" at bounding box center [546, 212] width 89 height 31
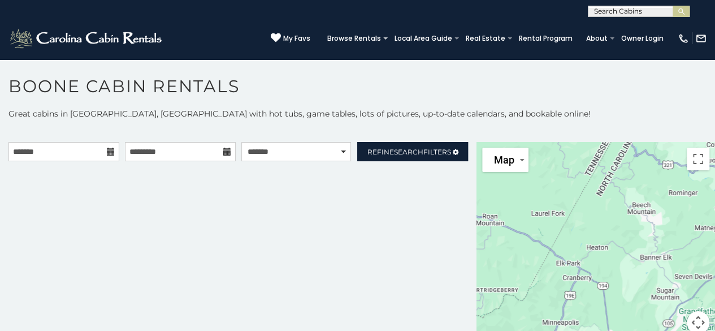
click at [611, 224] on div at bounding box center [596, 244] width 239 height 205
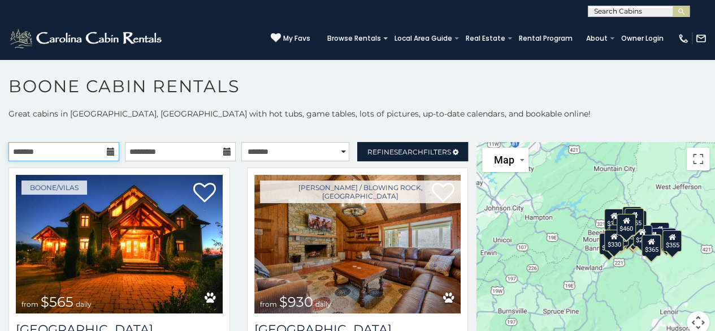
click at [101, 155] on input "text" at bounding box center [63, 151] width 111 height 19
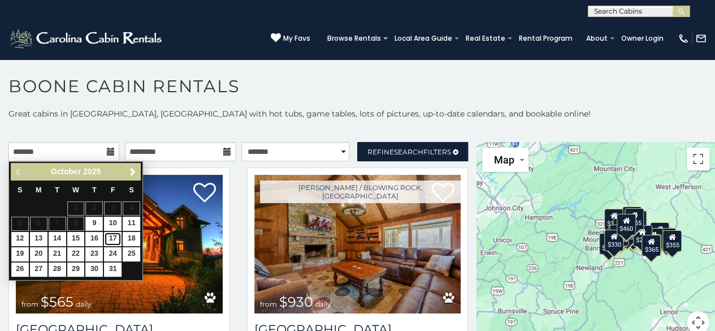
click at [116, 240] on link "17" at bounding box center [113, 239] width 18 height 14
type input "**********"
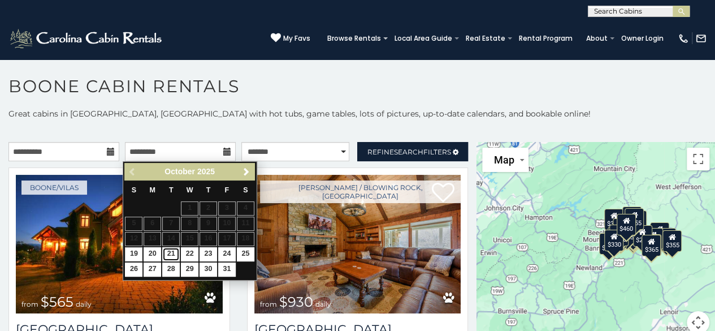
click at [165, 252] on link "21" at bounding box center [171, 254] width 18 height 14
type input "**********"
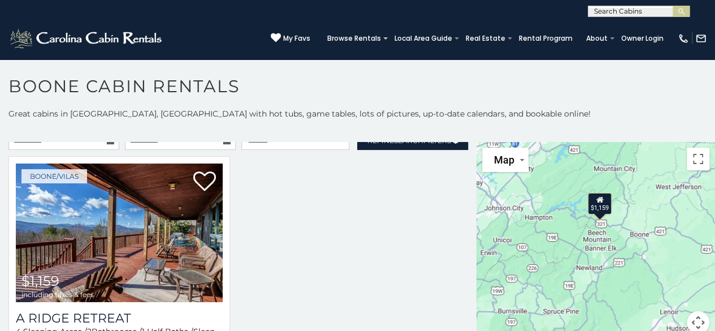
scroll to position [2, 0]
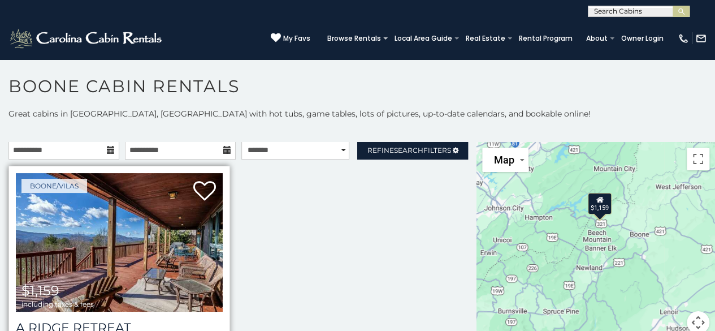
click at [111, 248] on img at bounding box center [119, 242] width 207 height 139
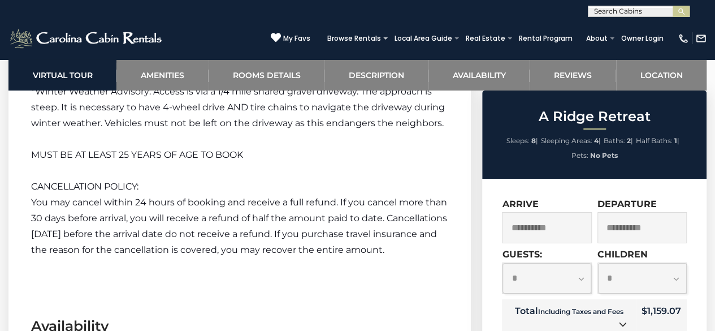
scroll to position [2065, 0]
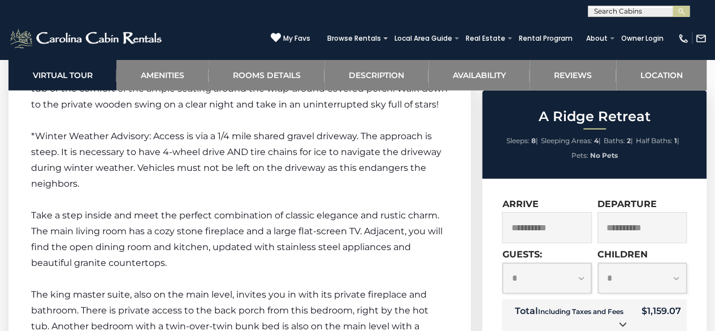
click at [654, 229] on input "**********" at bounding box center [642, 227] width 89 height 31
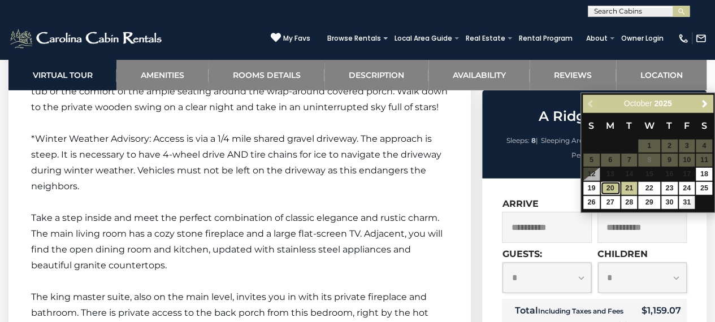
click at [615, 193] on link "20" at bounding box center [610, 188] width 19 height 13
type input "**********"
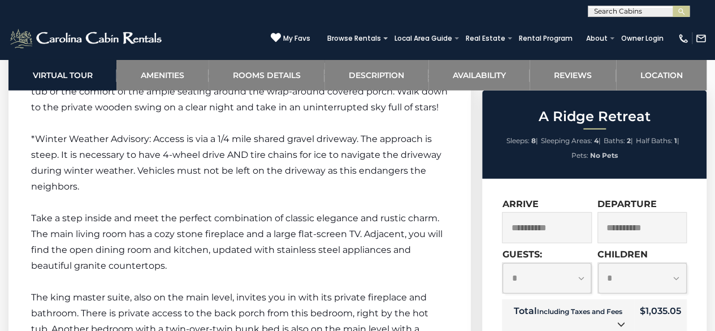
click at [579, 284] on select "**********" at bounding box center [547, 278] width 89 height 31
select select "*"
click at [503, 263] on select "**********" at bounding box center [547, 278] width 89 height 31
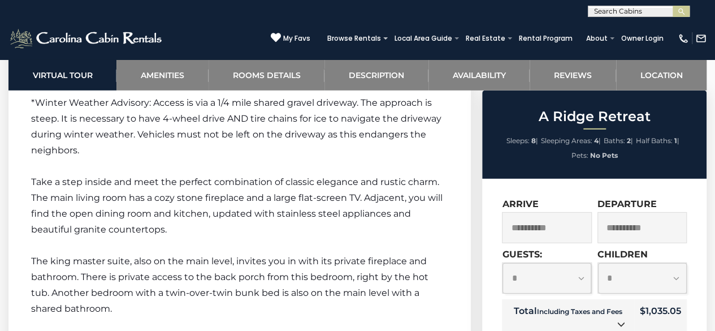
scroll to position [1618, 0]
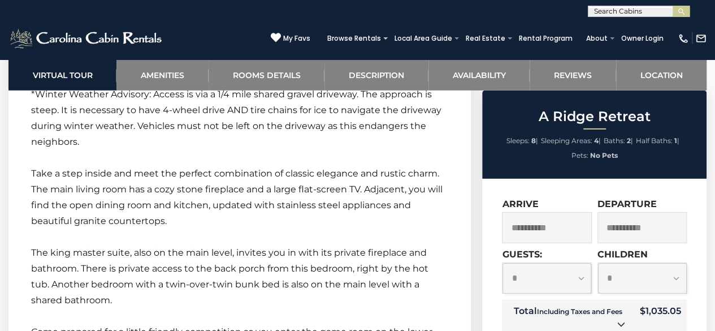
drag, startPoint x: 713, startPoint y: 157, endPoint x: 722, endPoint y: 108, distance: 49.6
click at [715, 108] on html "**********" at bounding box center [357, 160] width 715 height 3557
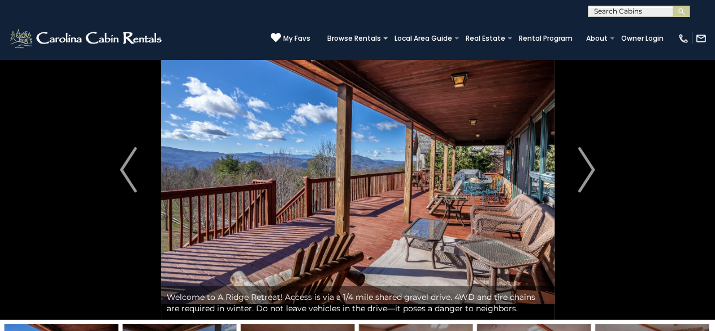
scroll to position [21, 0]
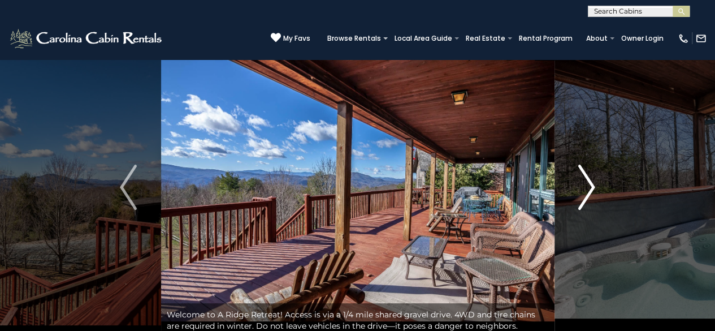
click at [578, 185] on img "Next" at bounding box center [586, 187] width 17 height 45
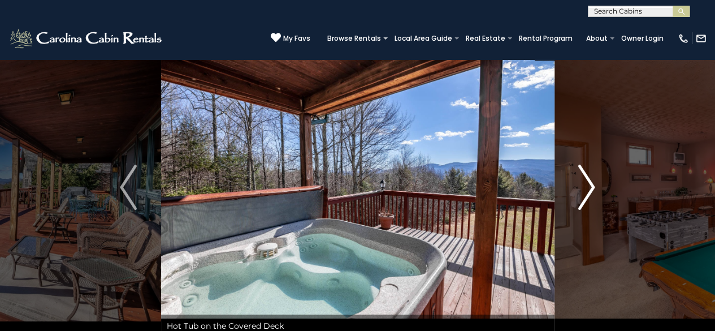
click at [580, 185] on img "Next" at bounding box center [586, 187] width 17 height 45
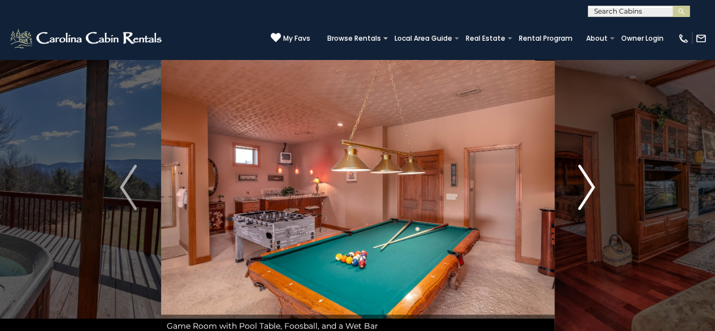
click at [581, 184] on img "Next" at bounding box center [586, 187] width 17 height 45
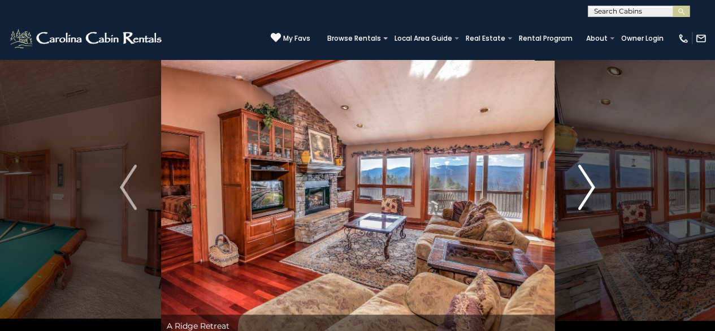
click at [581, 184] on img "Next" at bounding box center [586, 187] width 17 height 45
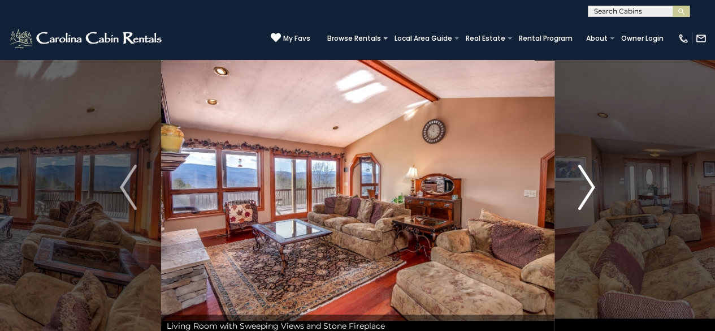
click at [582, 184] on img "Next" at bounding box center [586, 187] width 17 height 45
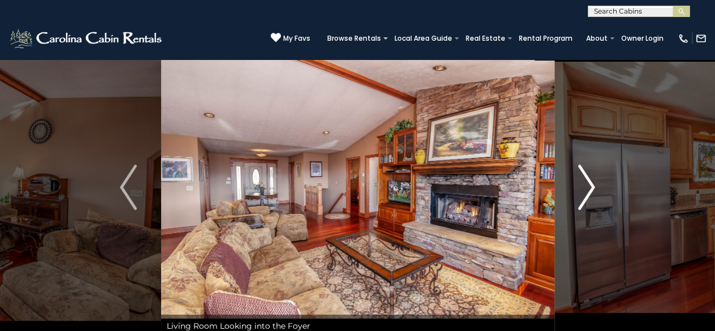
click at [582, 184] on img "Next" at bounding box center [586, 187] width 17 height 45
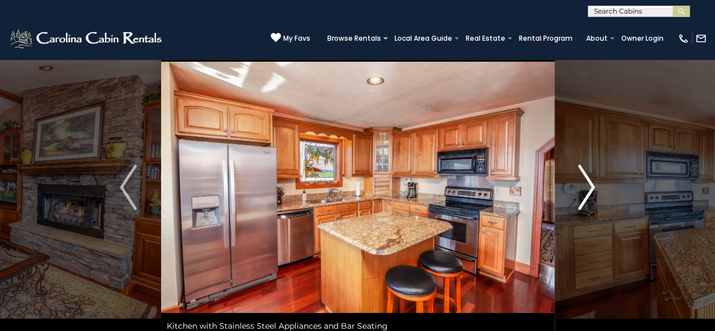
click at [582, 184] on img "Next" at bounding box center [586, 187] width 17 height 45
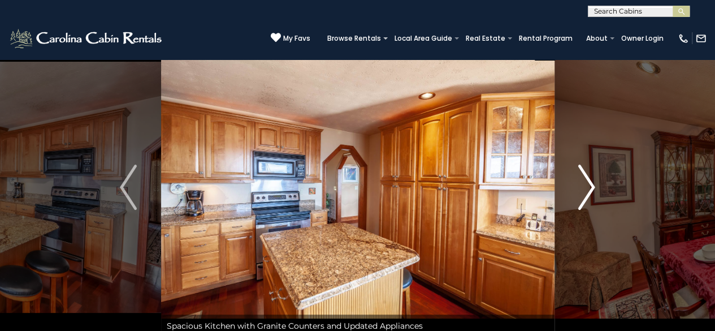
click at [582, 184] on img "Next" at bounding box center [586, 187] width 17 height 45
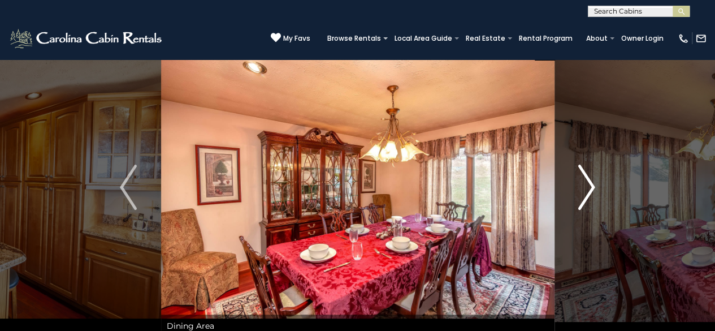
click at [582, 184] on img "Next" at bounding box center [586, 187] width 17 height 45
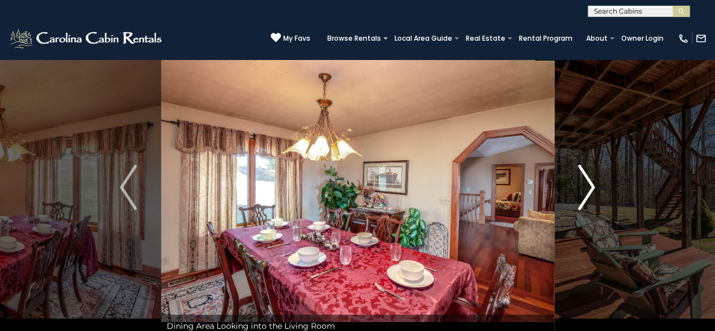
click at [582, 184] on img "Next" at bounding box center [586, 187] width 17 height 45
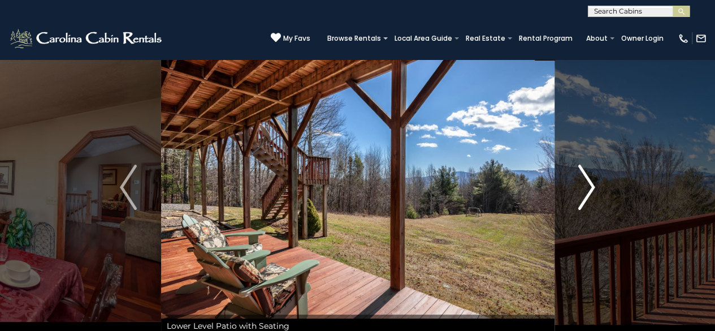
click at [582, 184] on img "Next" at bounding box center [586, 187] width 17 height 45
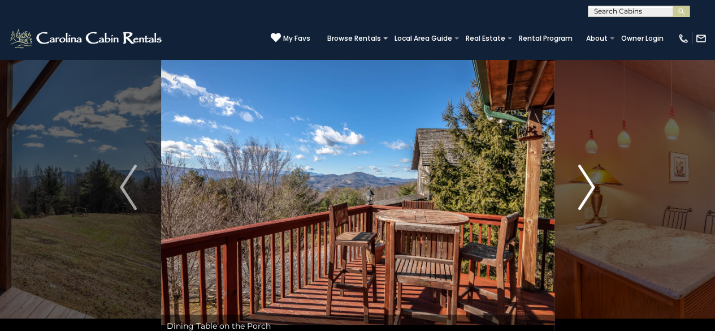
click at [582, 184] on img "Next" at bounding box center [586, 187] width 17 height 45
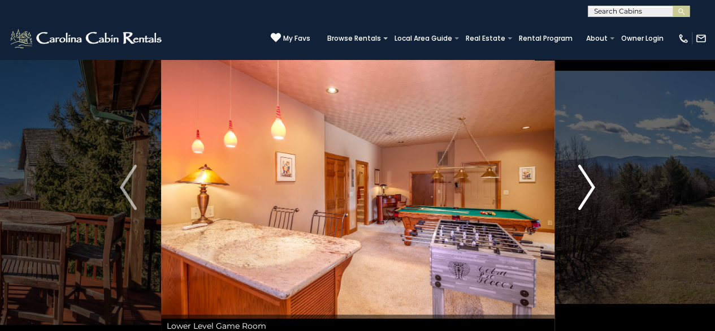
click at [582, 184] on img "Next" at bounding box center [586, 187] width 17 height 45
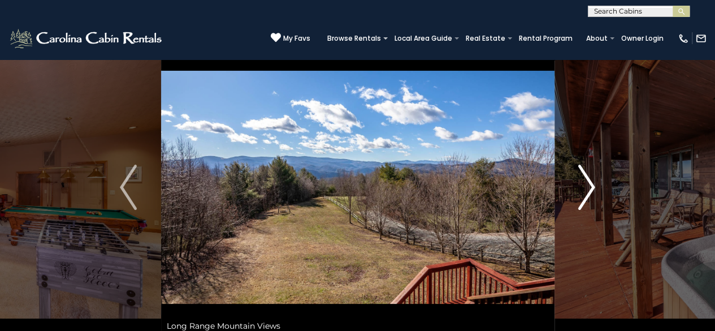
click at [582, 184] on img "Next" at bounding box center [586, 187] width 17 height 45
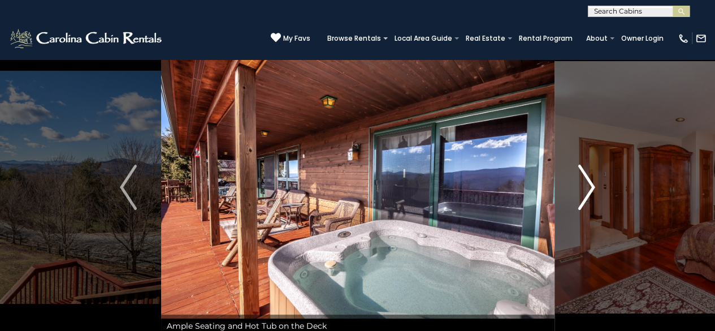
click at [582, 184] on img "Next" at bounding box center [586, 187] width 17 height 45
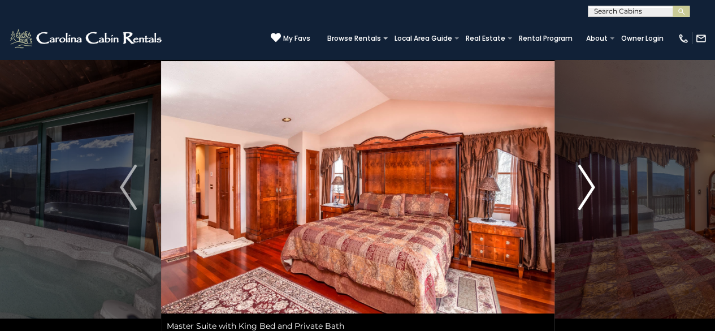
click at [582, 184] on img "Next" at bounding box center [586, 187] width 17 height 45
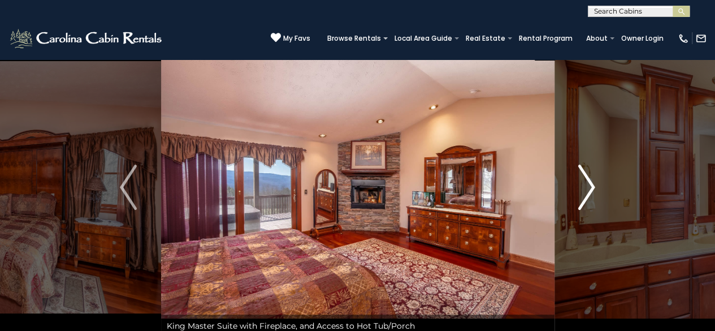
click at [582, 184] on img "Next" at bounding box center [586, 187] width 17 height 45
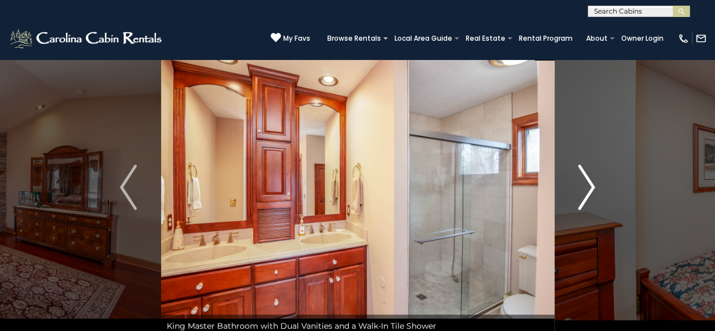
click at [582, 184] on img "Next" at bounding box center [586, 187] width 17 height 45
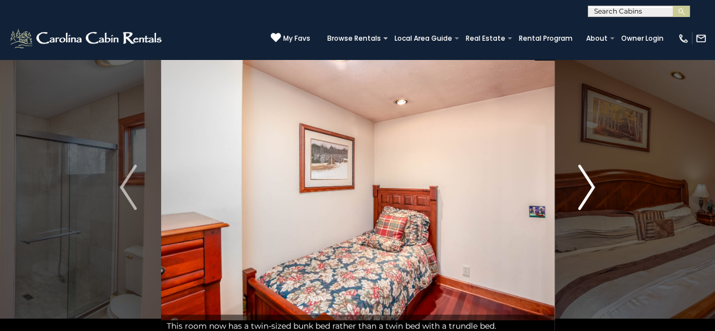
click at [582, 184] on img "Next" at bounding box center [586, 187] width 17 height 45
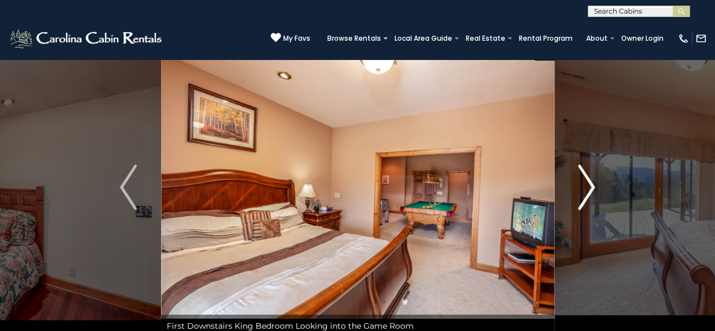
click at [582, 184] on img "Next" at bounding box center [586, 187] width 17 height 45
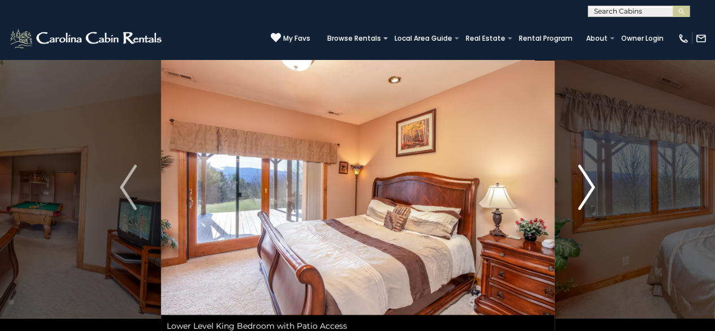
click at [582, 184] on img "Next" at bounding box center [586, 187] width 17 height 45
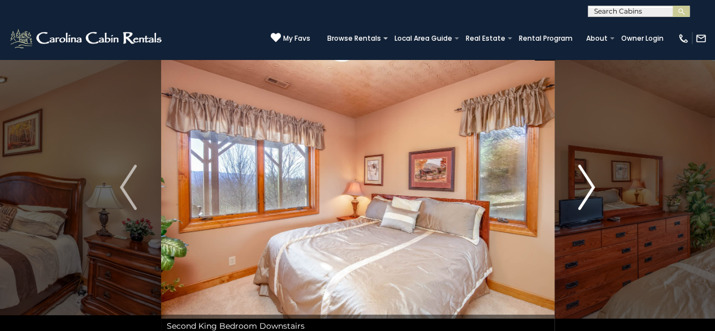
click at [582, 184] on img "Next" at bounding box center [586, 187] width 17 height 45
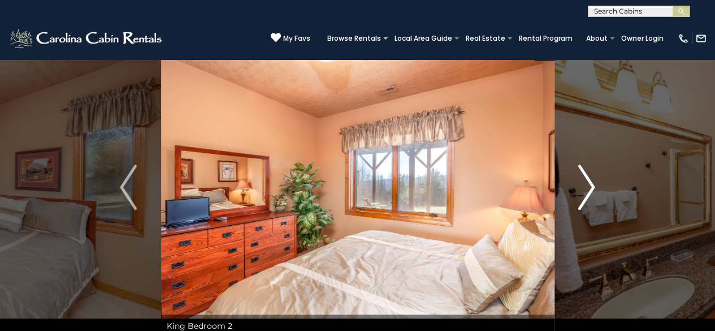
click at [582, 184] on img "Next" at bounding box center [586, 187] width 17 height 45
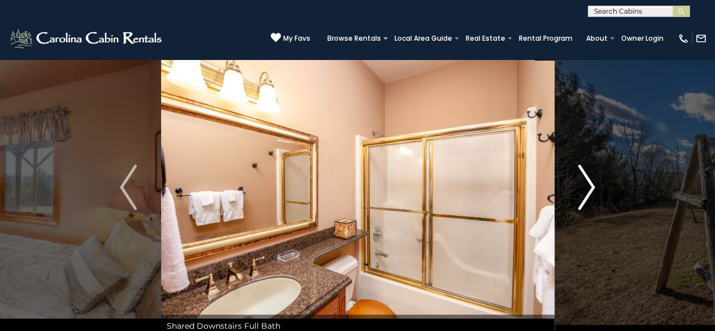
click at [582, 184] on img "Next" at bounding box center [586, 187] width 17 height 45
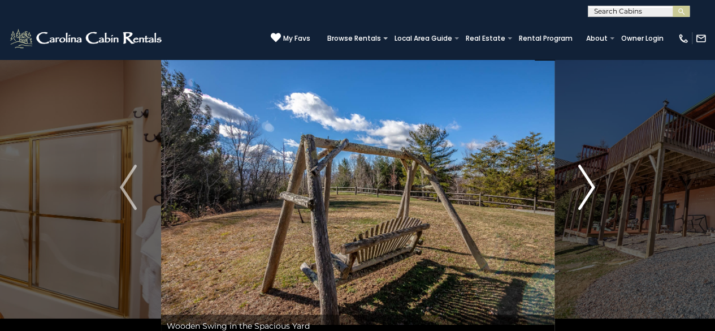
click at [582, 184] on img "Next" at bounding box center [586, 187] width 17 height 45
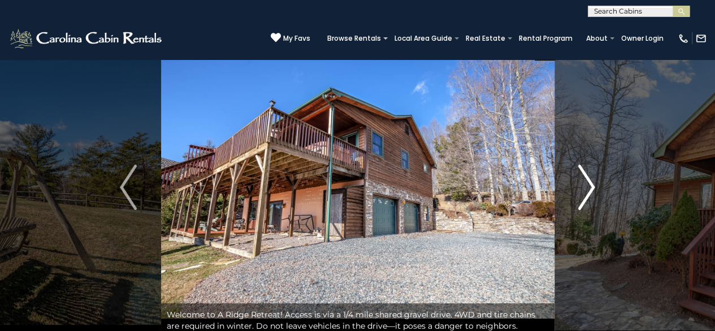
click at [585, 202] on img "Next" at bounding box center [586, 187] width 17 height 45
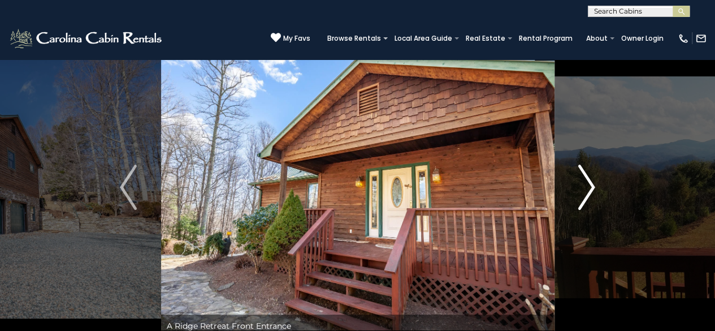
click at [579, 190] on img "Next" at bounding box center [586, 187] width 17 height 45
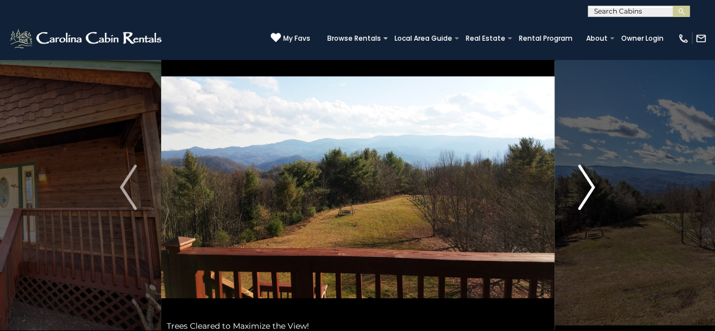
click at [582, 189] on img "Next" at bounding box center [586, 187] width 17 height 45
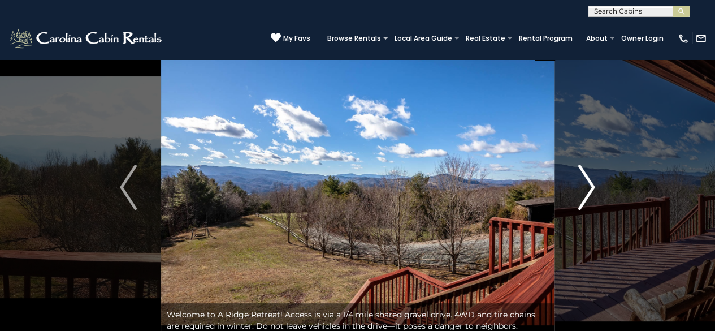
click at [582, 189] on img "Next" at bounding box center [586, 187] width 17 height 45
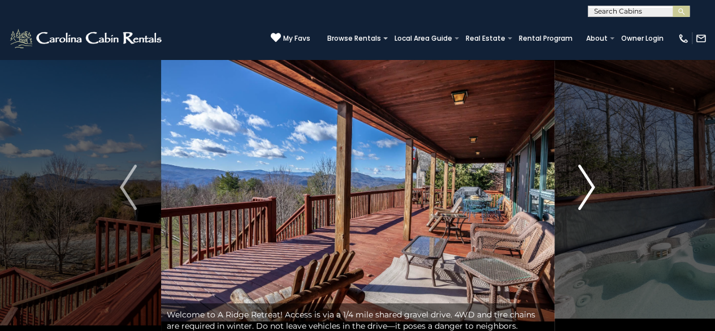
click at [584, 189] on img "Next" at bounding box center [586, 187] width 17 height 45
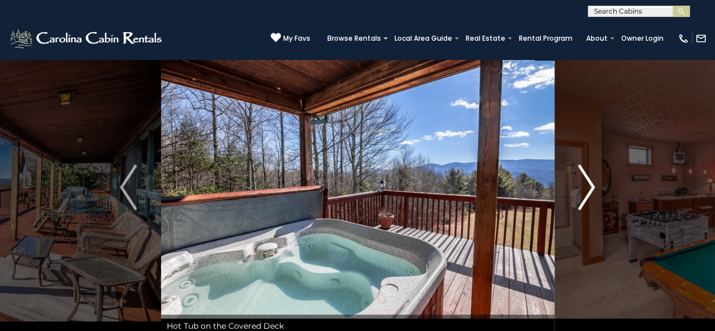
click at [584, 189] on img "Next" at bounding box center [586, 187] width 17 height 45
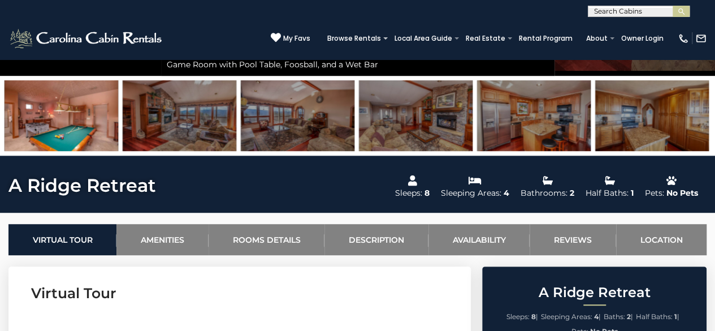
scroll to position [283, 0]
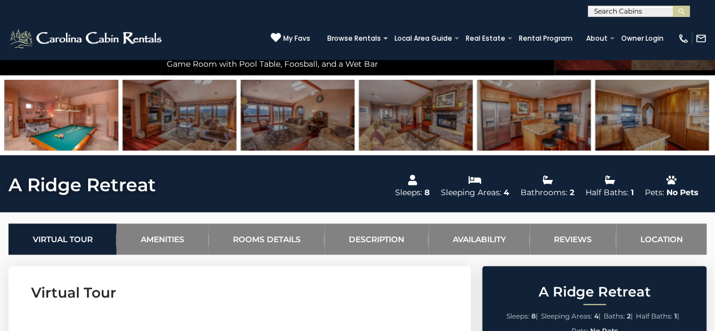
click at [84, 118] on img at bounding box center [62, 115] width 114 height 71
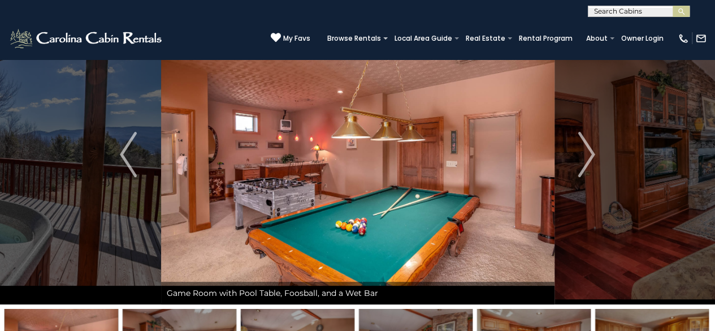
scroll to position [34, 0]
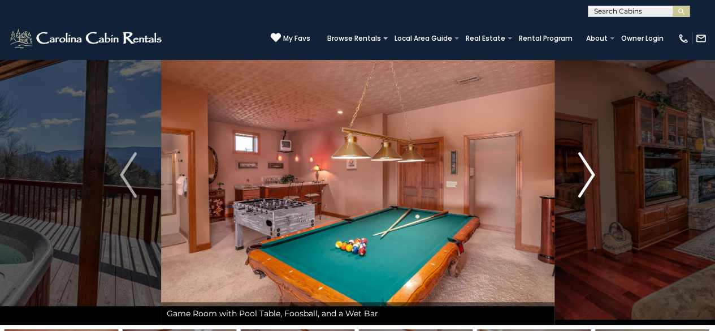
click at [590, 178] on img "Next" at bounding box center [586, 174] width 17 height 45
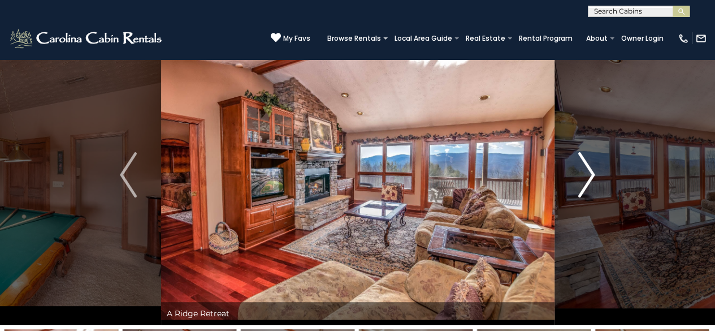
click at [595, 180] on button "Next" at bounding box center [586, 175] width 65 height 300
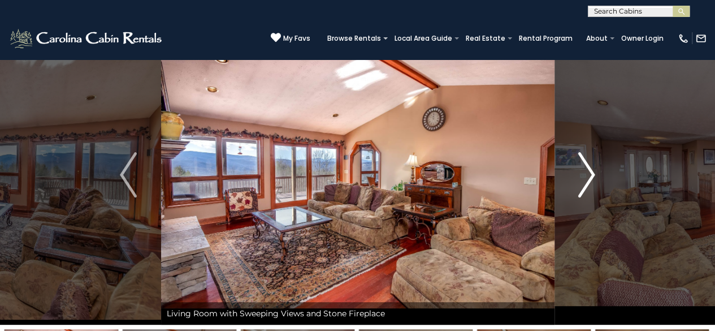
click at [593, 184] on img "Next" at bounding box center [586, 174] width 17 height 45
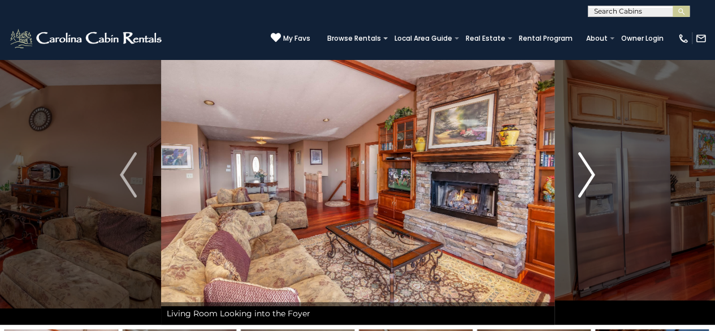
click at [599, 171] on button "Next" at bounding box center [586, 175] width 65 height 300
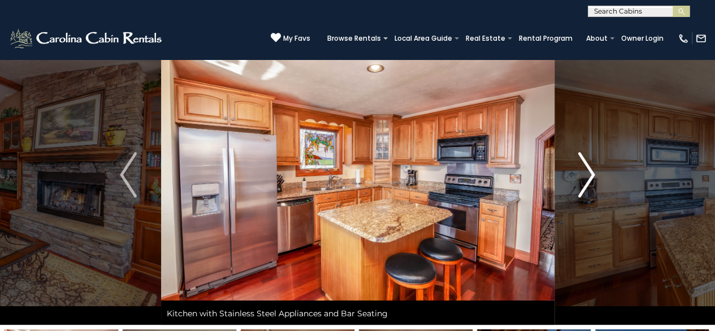
click at [602, 174] on button "Next" at bounding box center [586, 175] width 65 height 300
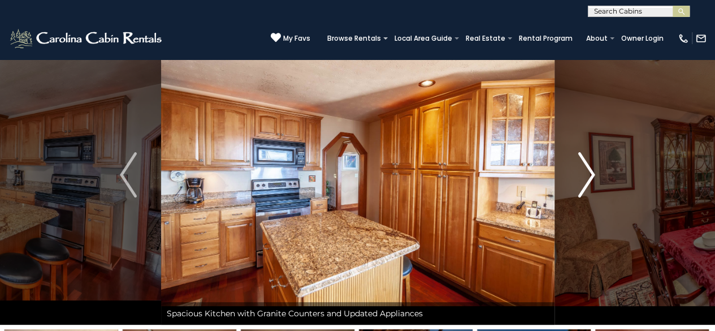
click at [595, 175] on button "Next" at bounding box center [586, 175] width 65 height 300
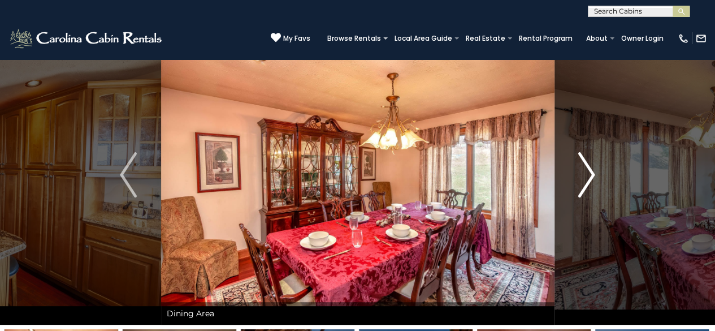
click at [589, 170] on img "Next" at bounding box center [586, 174] width 17 height 45
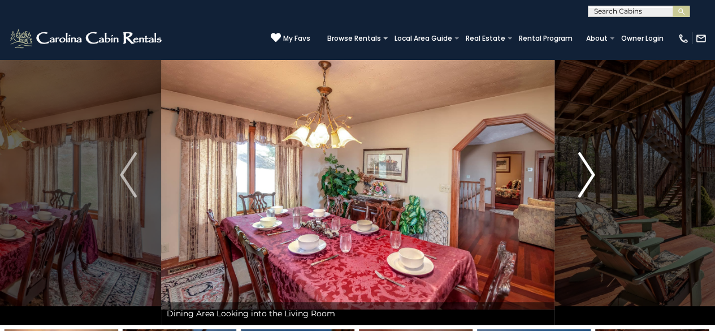
click at [589, 182] on img "Next" at bounding box center [586, 174] width 17 height 45
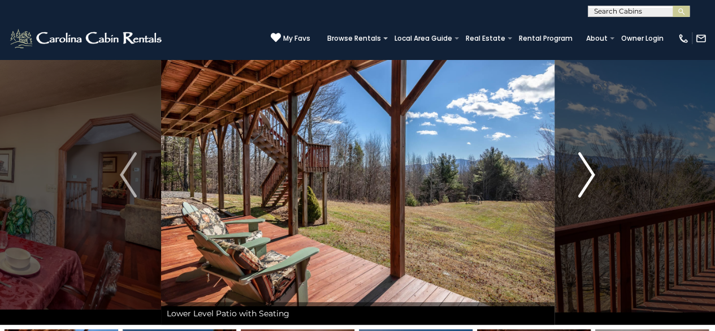
click at [585, 180] on img "Next" at bounding box center [586, 174] width 17 height 45
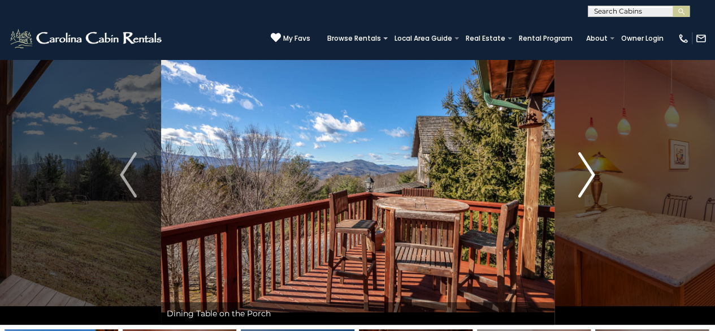
click at [588, 180] on img "Next" at bounding box center [586, 174] width 17 height 45
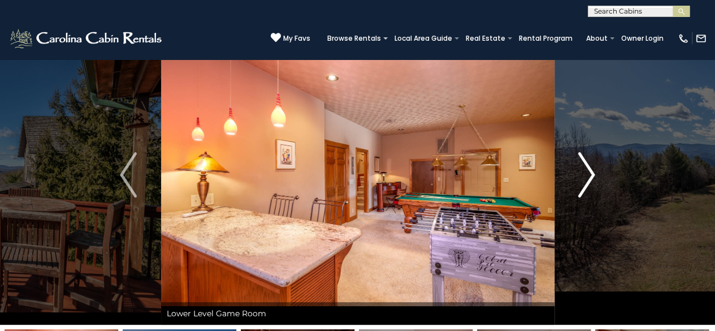
click at [593, 179] on img "Next" at bounding box center [586, 174] width 17 height 45
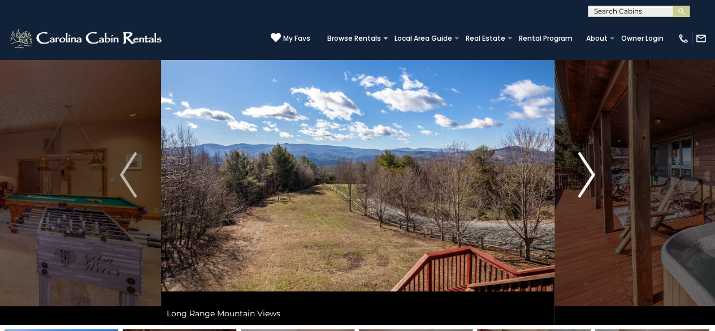
click at [589, 180] on img "Next" at bounding box center [586, 174] width 17 height 45
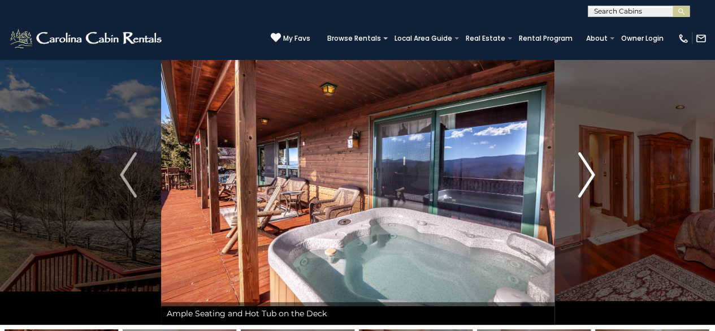
click at [590, 176] on img "Next" at bounding box center [586, 174] width 17 height 45
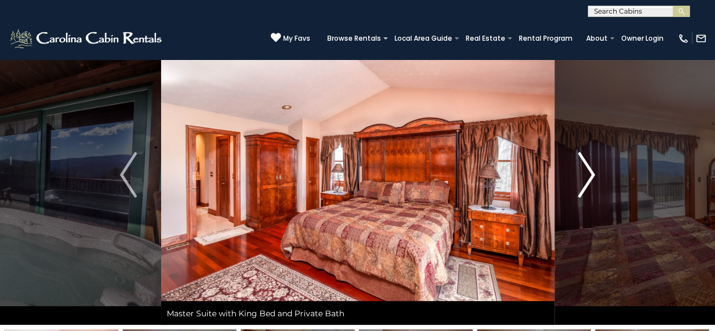
click at [587, 175] on img "Next" at bounding box center [586, 174] width 17 height 45
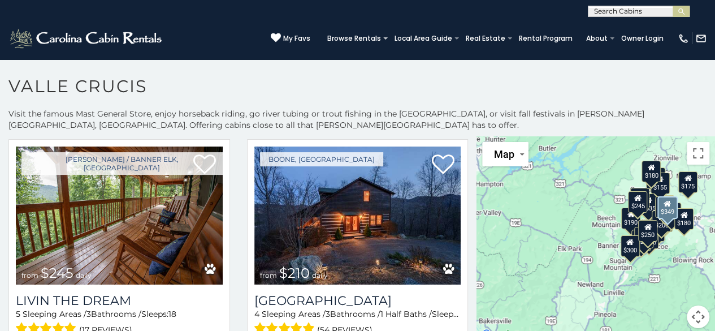
scroll to position [1005, 0]
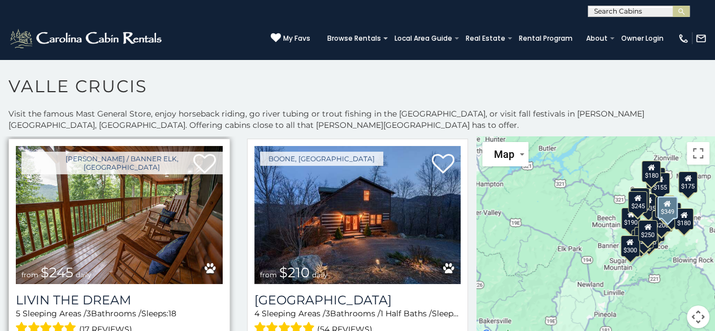
click at [113, 213] on img at bounding box center [119, 215] width 207 height 139
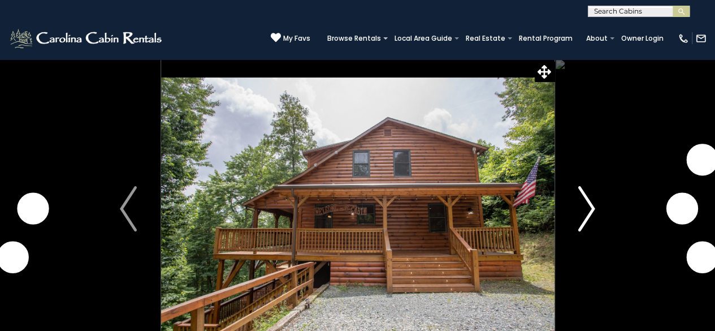
click at [589, 212] on img "Next" at bounding box center [586, 208] width 17 height 45
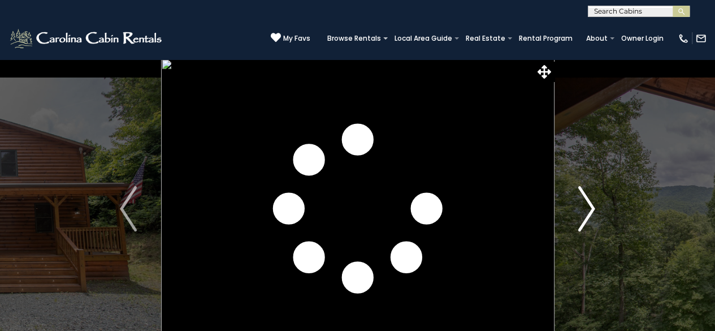
click at [589, 212] on img "Next" at bounding box center [586, 208] width 17 height 45
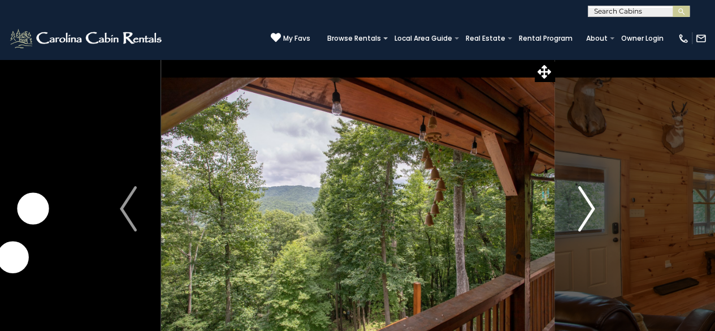
click at [589, 212] on img "Next" at bounding box center [586, 208] width 17 height 45
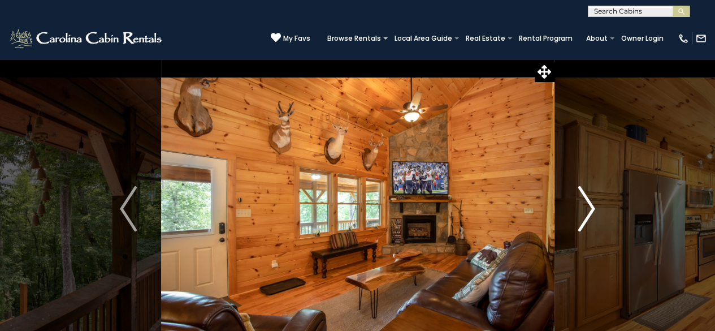
click at [589, 212] on img "Next" at bounding box center [586, 208] width 17 height 45
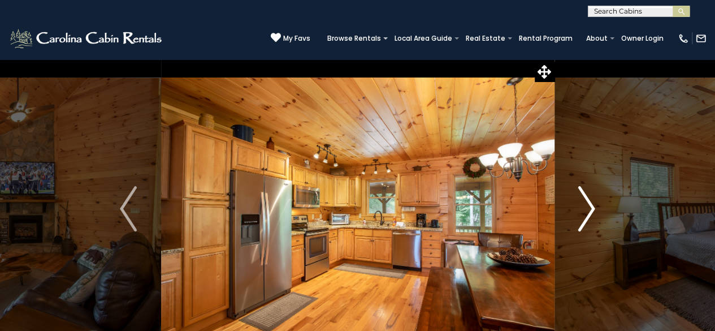
click at [589, 212] on img "Next" at bounding box center [586, 208] width 17 height 45
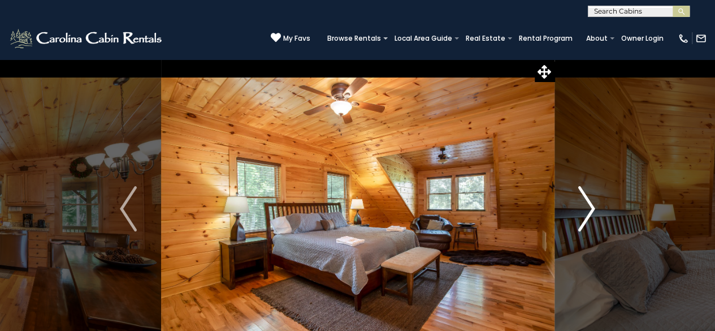
click at [589, 212] on img "Next" at bounding box center [586, 208] width 17 height 45
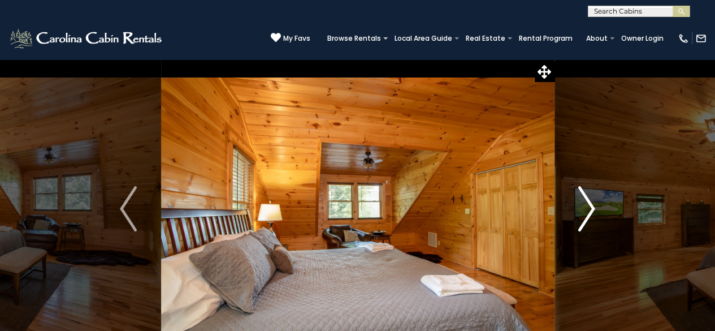
click at [589, 212] on img "Next" at bounding box center [586, 208] width 17 height 45
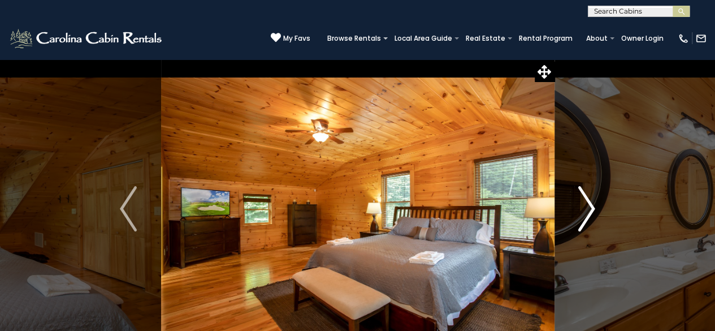
click at [589, 212] on img "Next" at bounding box center [586, 208] width 17 height 45
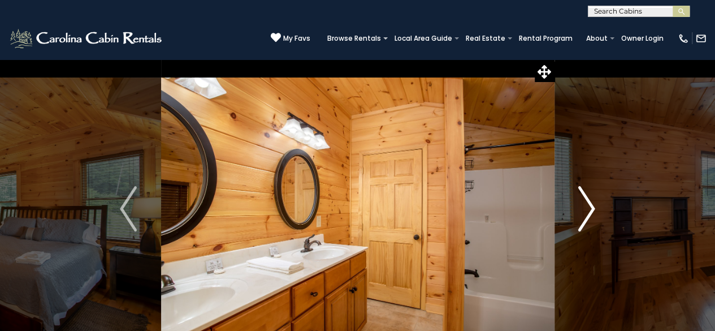
click at [589, 212] on img "Next" at bounding box center [586, 208] width 17 height 45
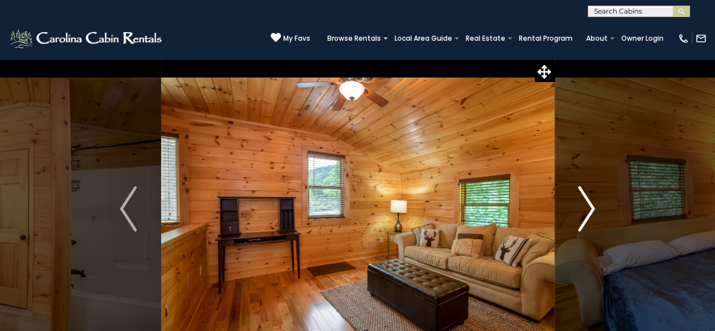
click at [589, 212] on img "Next" at bounding box center [586, 208] width 17 height 45
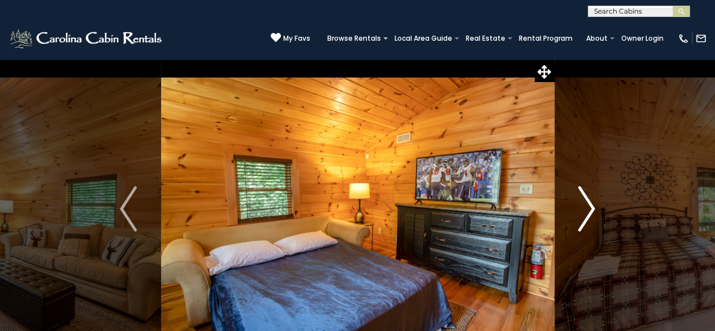
click at [589, 212] on img "Next" at bounding box center [586, 208] width 17 height 45
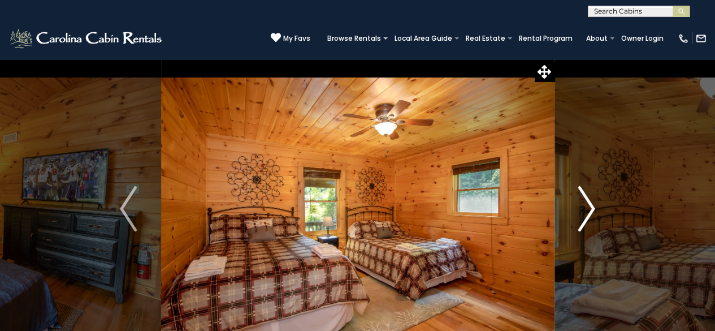
click at [589, 212] on img "Next" at bounding box center [586, 208] width 17 height 45
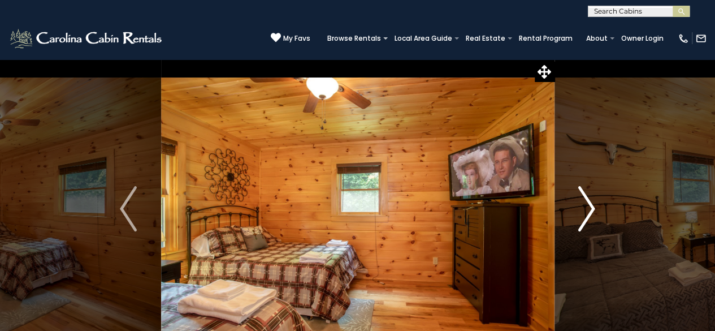
click at [589, 212] on img "Next" at bounding box center [586, 208] width 17 height 45
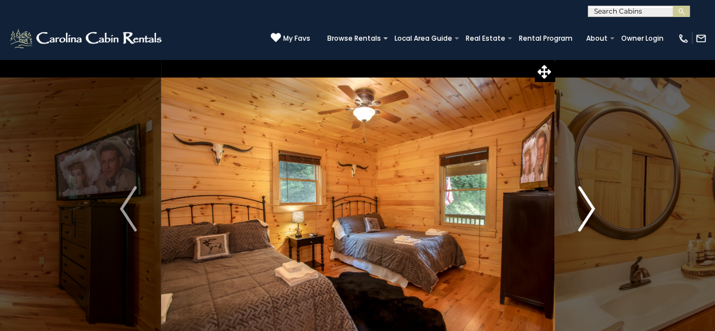
click at [589, 212] on img "Next" at bounding box center [586, 208] width 17 height 45
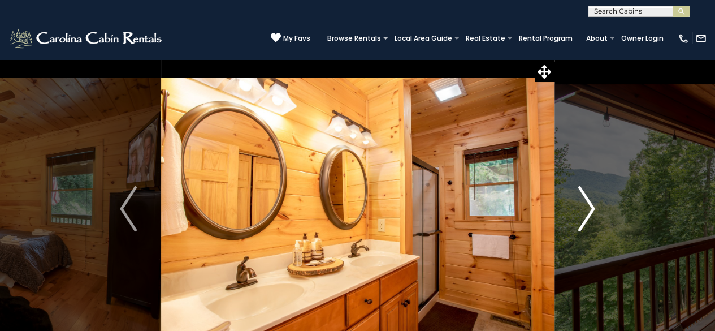
click at [589, 212] on img "Next" at bounding box center [586, 208] width 17 height 45
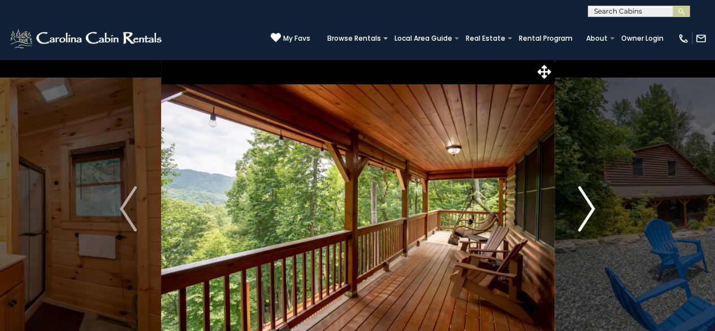
click at [592, 218] on img "Next" at bounding box center [586, 208] width 17 height 45
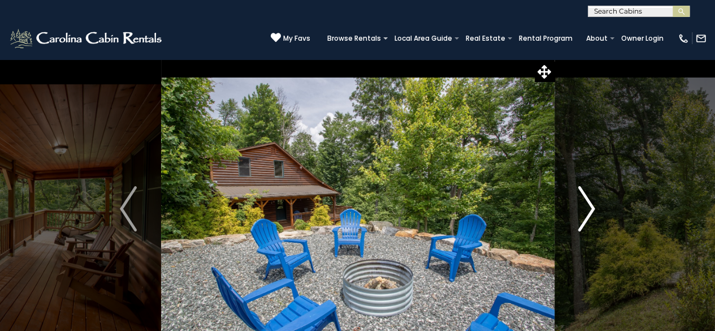
click at [593, 218] on img "Next" at bounding box center [586, 208] width 17 height 45
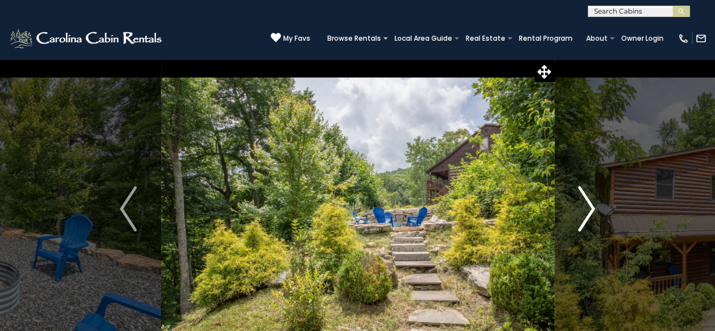
click at [593, 218] on img "Next" at bounding box center [586, 208] width 17 height 45
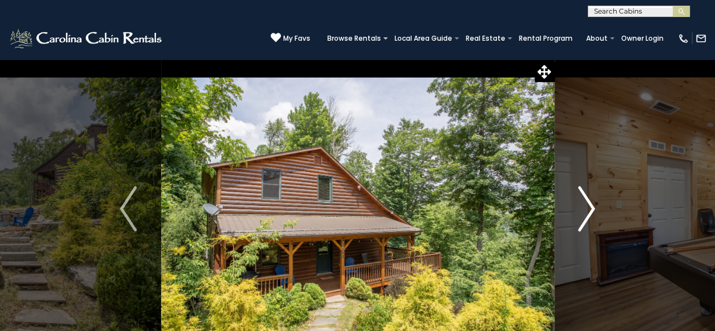
click at [594, 218] on img "Next" at bounding box center [586, 208] width 17 height 45
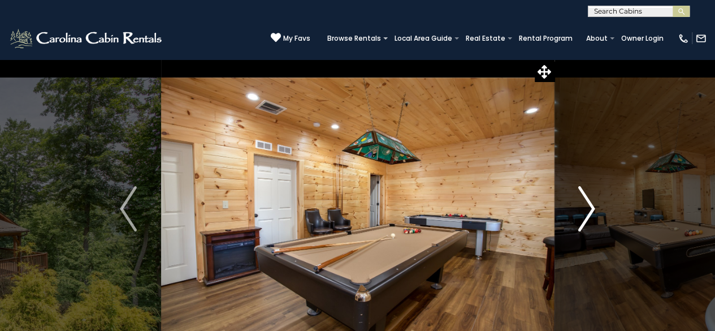
click at [594, 218] on img "Next" at bounding box center [586, 208] width 17 height 45
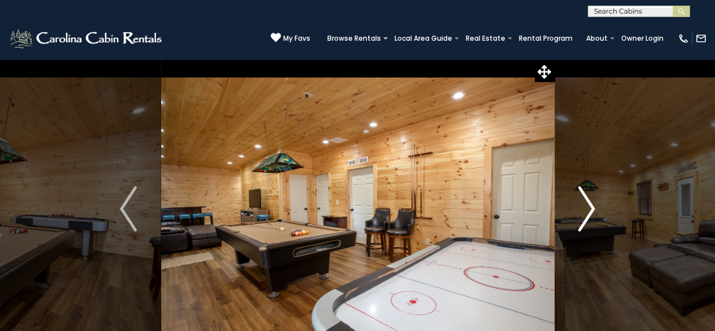
click at [594, 218] on img "Next" at bounding box center [586, 208] width 17 height 45
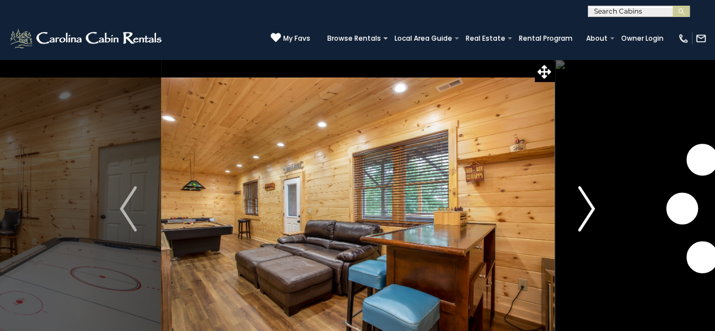
click at [594, 218] on img "Next" at bounding box center [586, 208] width 17 height 45
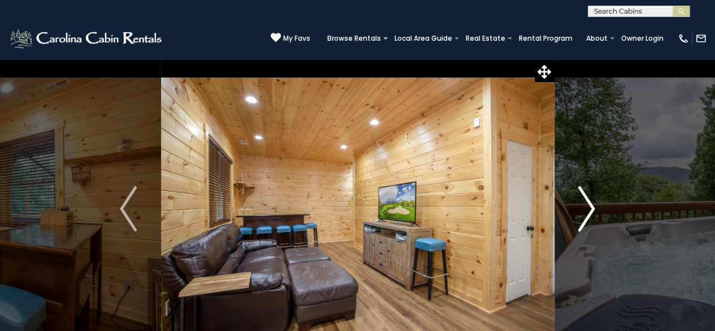
click at [595, 218] on img "Next" at bounding box center [586, 208] width 17 height 45
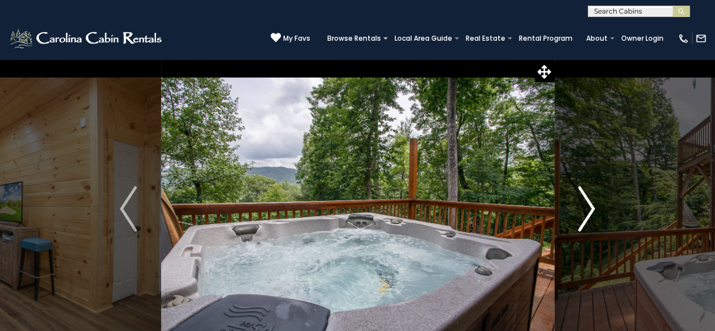
click at [595, 218] on button "Next" at bounding box center [586, 209] width 65 height 300
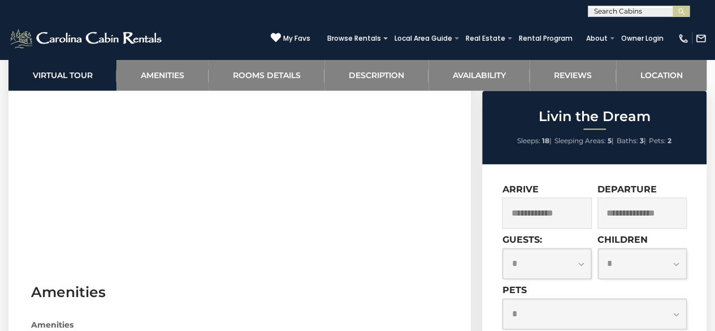
scroll to position [639, 0]
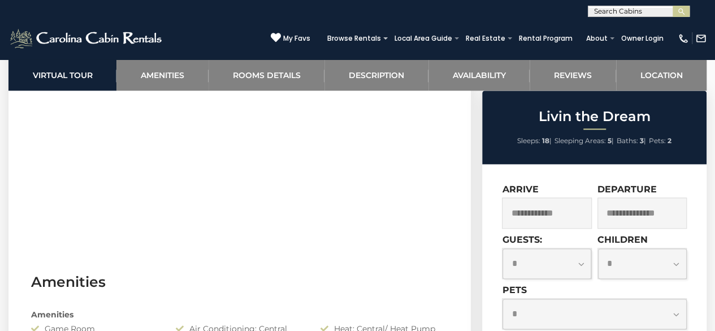
click at [569, 261] on select "**********" at bounding box center [547, 263] width 89 height 31
click at [563, 214] on input "text" at bounding box center [546, 212] width 89 height 31
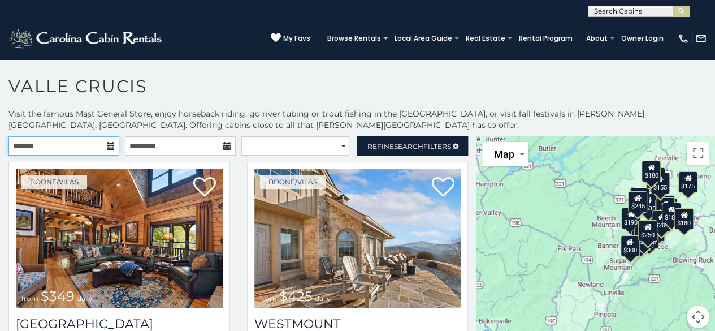
click at [102, 149] on input "text" at bounding box center [63, 145] width 111 height 19
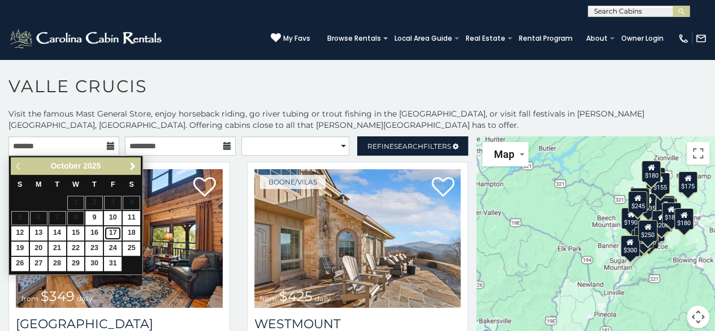
click at [116, 238] on link "17" at bounding box center [113, 233] width 18 height 14
type input "**********"
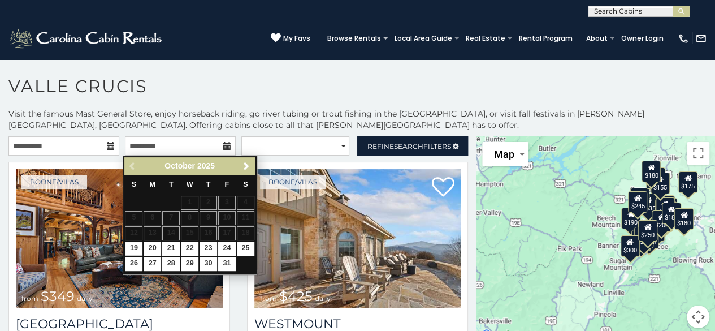
click at [223, 143] on icon at bounding box center [227, 146] width 8 height 8
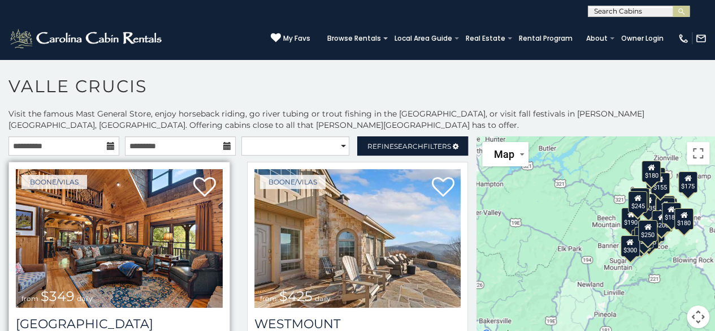
click at [217, 163] on div "Boone/Vilas from $349 daily Diamond Creek Lodge 5 Sleeping Areas / 4 Bathrooms …" at bounding box center [119, 278] width 222 height 232
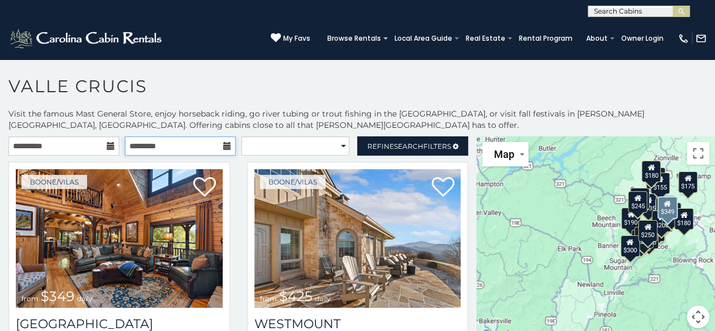
click at [226, 152] on input "text" at bounding box center [180, 145] width 111 height 19
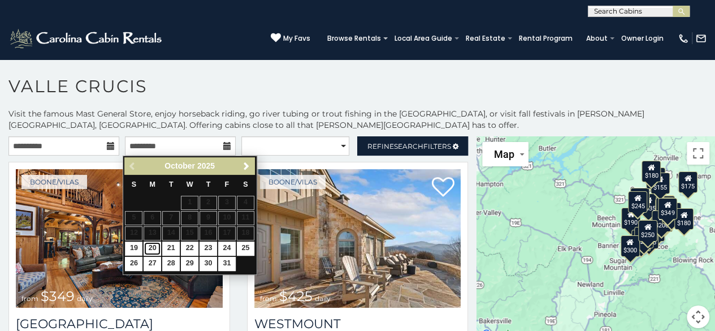
click at [156, 253] on link "20" at bounding box center [153, 248] width 18 height 14
type input "**********"
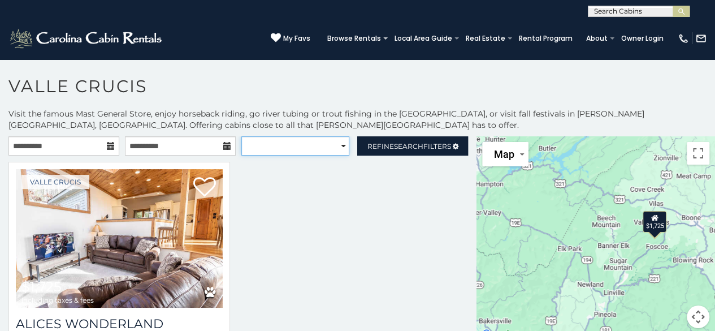
click at [331, 148] on select "**********" at bounding box center [295, 145] width 109 height 19
click at [400, 241] on div at bounding box center [238, 284] width 477 height 245
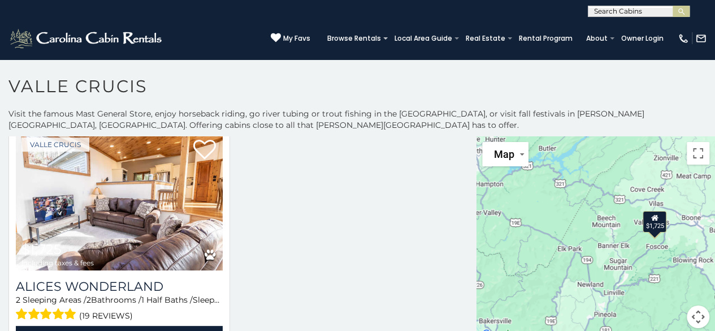
scroll to position [62, 0]
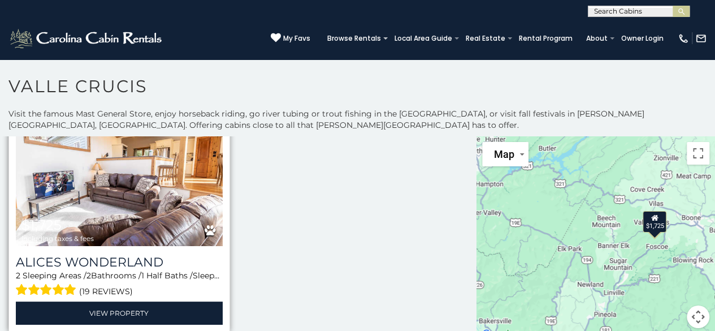
click at [109, 184] on img at bounding box center [119, 176] width 207 height 139
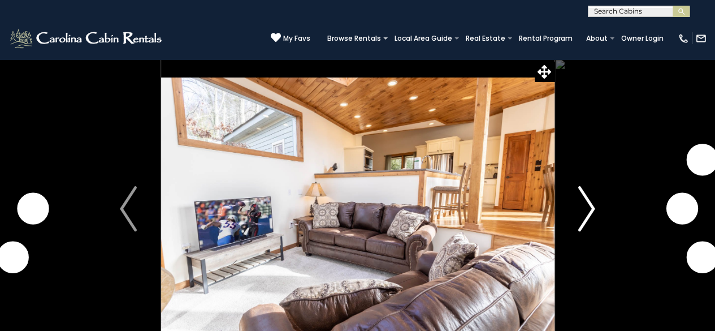
click at [586, 208] on img "Next" at bounding box center [586, 208] width 17 height 45
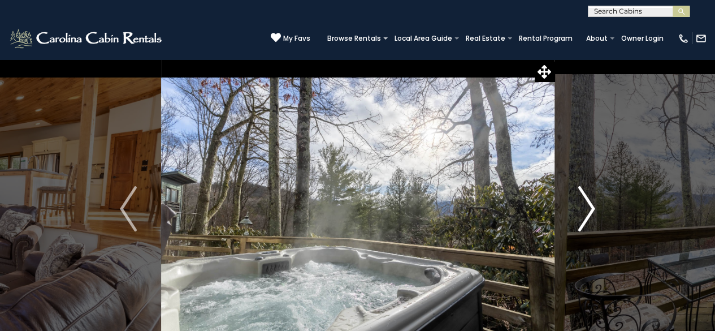
click at [590, 217] on img "Next" at bounding box center [586, 208] width 17 height 45
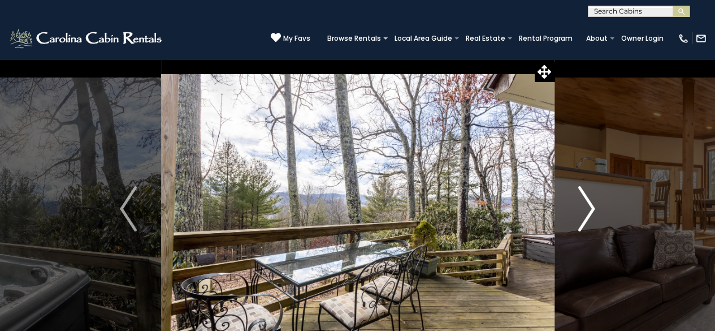
click at [591, 210] on img "Next" at bounding box center [586, 208] width 17 height 45
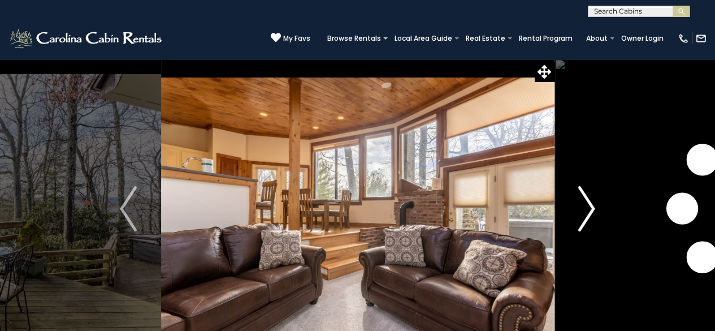
click at [590, 211] on img "Next" at bounding box center [586, 208] width 17 height 45
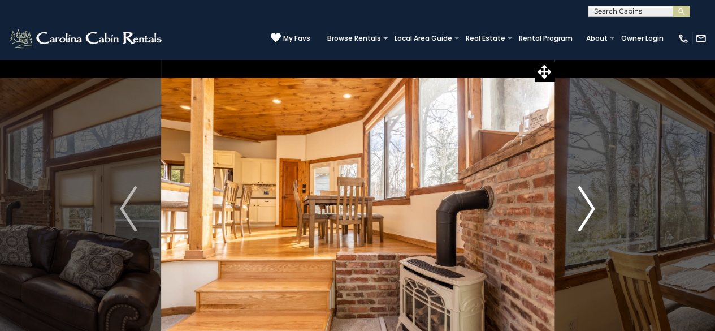
click at [582, 212] on img "Next" at bounding box center [586, 208] width 17 height 45
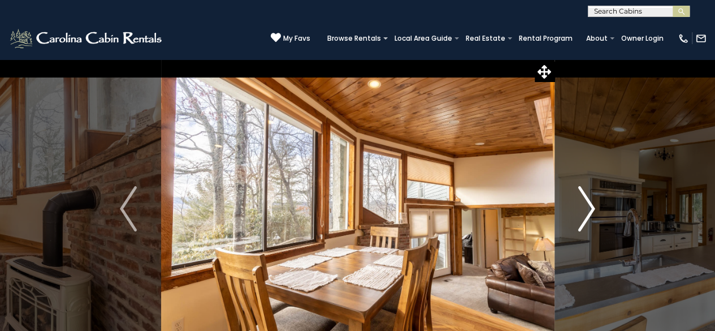
click at [578, 213] on img "Next" at bounding box center [586, 208] width 17 height 45
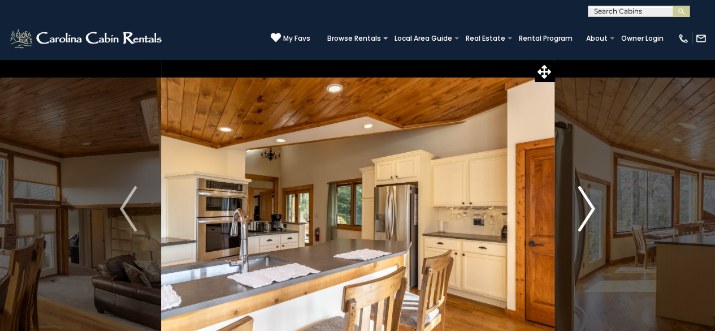
click at [587, 221] on img "Next" at bounding box center [586, 208] width 17 height 45
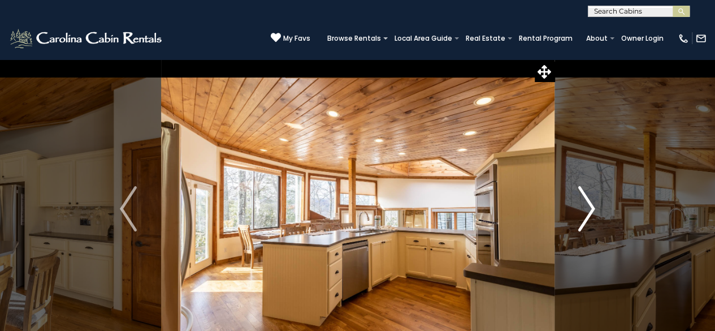
click at [589, 218] on img "Next" at bounding box center [586, 208] width 17 height 45
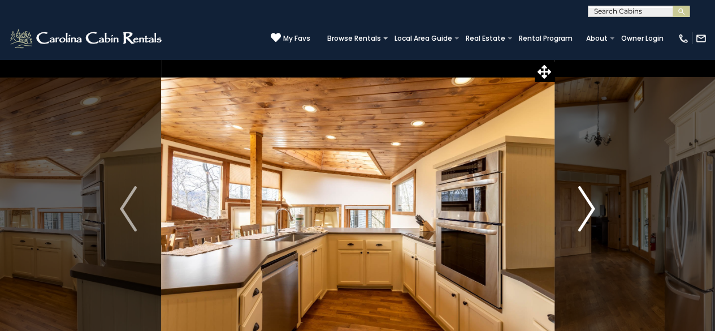
click at [581, 216] on img "Next" at bounding box center [586, 208] width 17 height 45
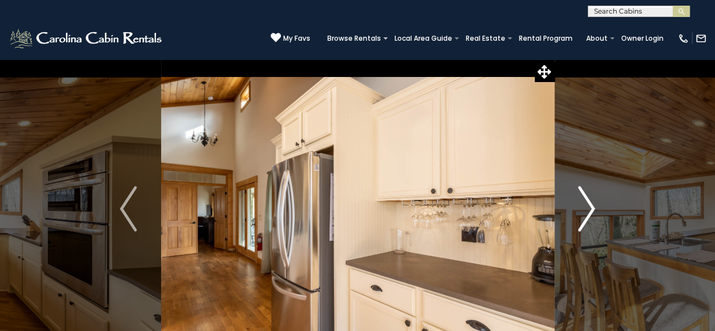
click at [584, 209] on img "Next" at bounding box center [586, 208] width 17 height 45
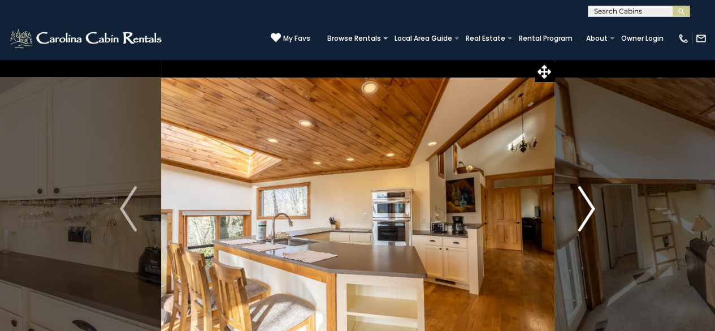
click at [581, 219] on img "Next" at bounding box center [586, 208] width 17 height 45
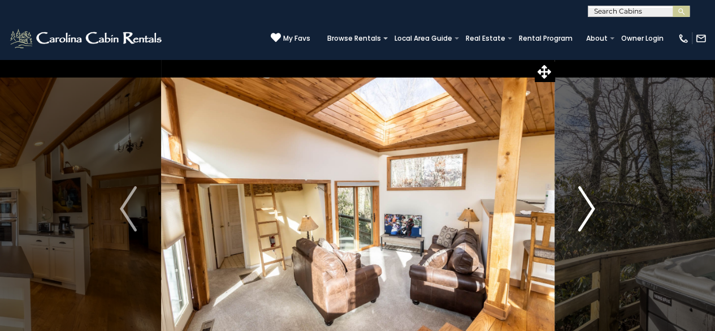
click at [586, 213] on img "Next" at bounding box center [586, 208] width 17 height 45
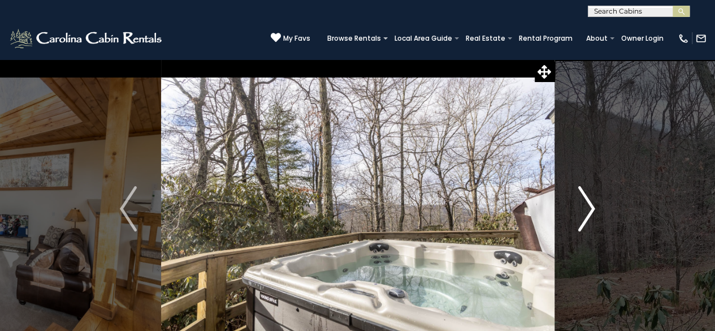
click at [579, 218] on img "Next" at bounding box center [586, 208] width 17 height 45
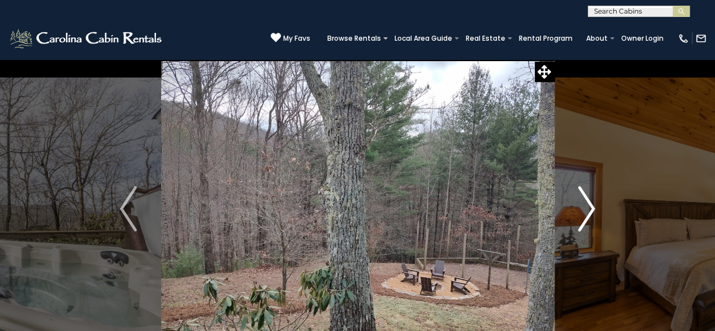
click at [588, 227] on img "Next" at bounding box center [586, 208] width 17 height 45
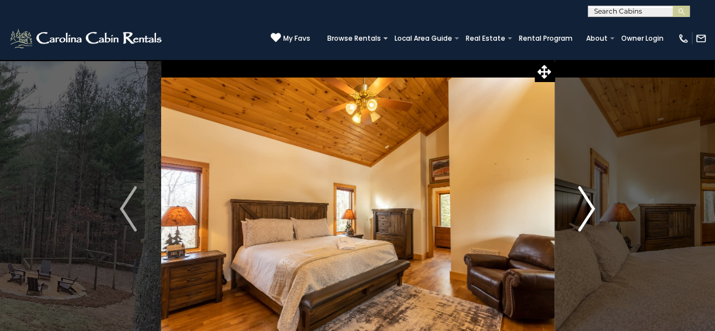
click at [586, 213] on img "Next" at bounding box center [586, 208] width 17 height 45
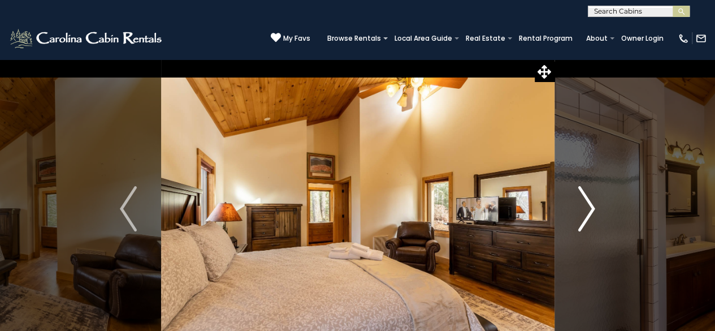
click at [584, 223] on img "Next" at bounding box center [586, 208] width 17 height 45
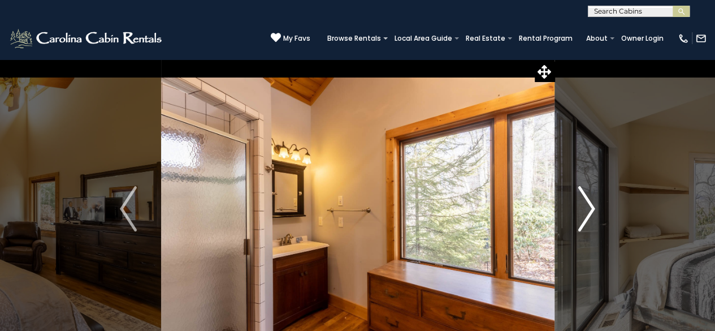
click at [585, 214] on img "Next" at bounding box center [586, 208] width 17 height 45
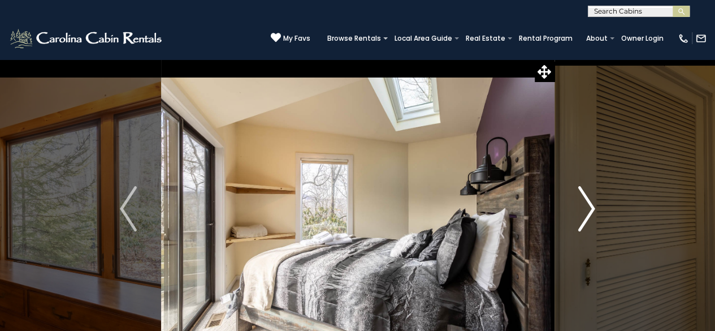
click at [590, 211] on img "Next" at bounding box center [586, 208] width 17 height 45
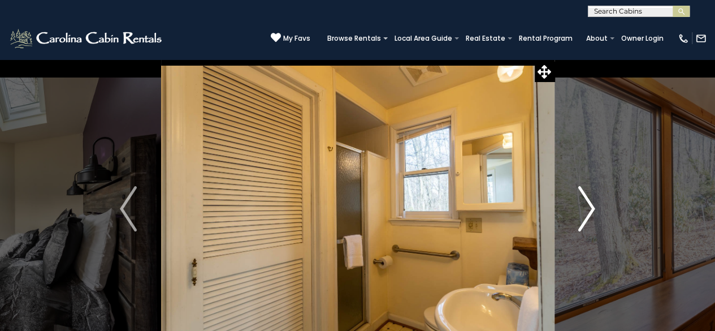
click at [582, 218] on img "Next" at bounding box center [586, 208] width 17 height 45
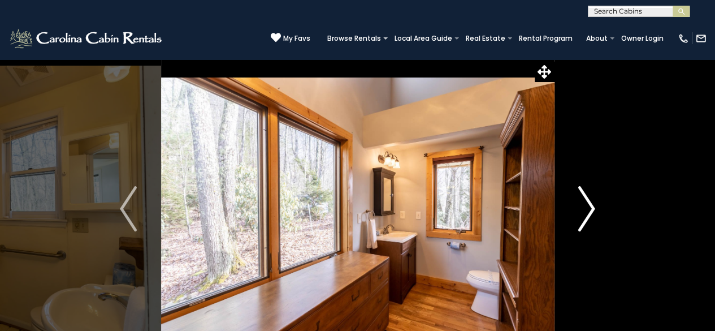
click at [580, 218] on img "Next" at bounding box center [586, 208] width 17 height 45
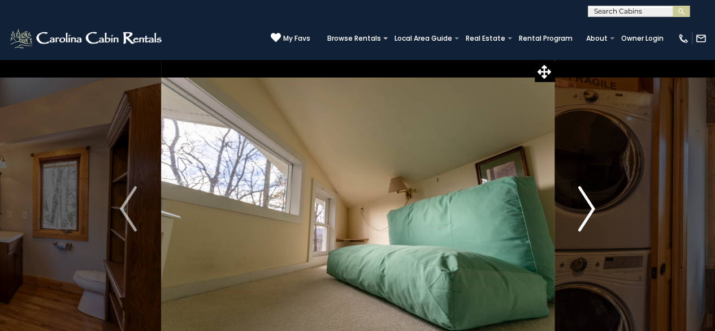
click at [584, 219] on img "Next" at bounding box center [586, 208] width 17 height 45
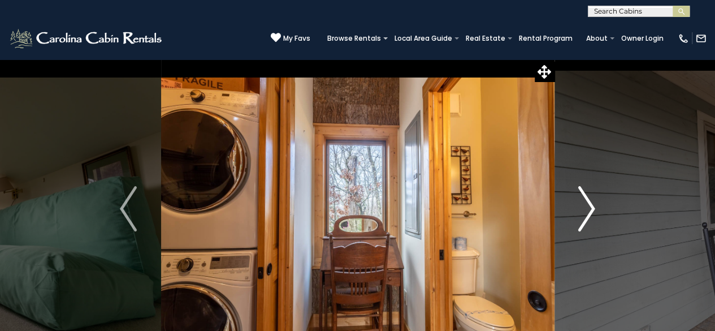
click at [582, 216] on img "Next" at bounding box center [586, 208] width 17 height 45
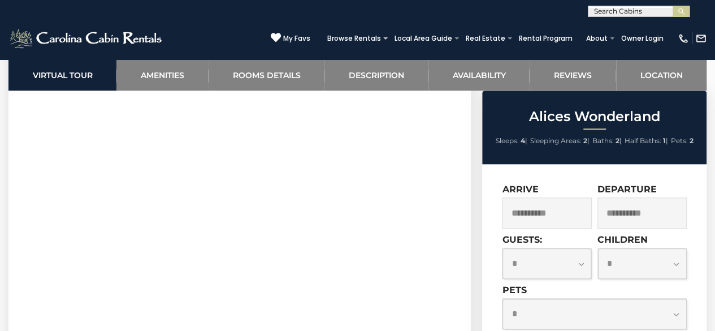
scroll to position [546, 0]
click at [585, 268] on select "**********" at bounding box center [547, 263] width 89 height 31
click at [503, 248] on select "**********" at bounding box center [547, 263] width 89 height 31
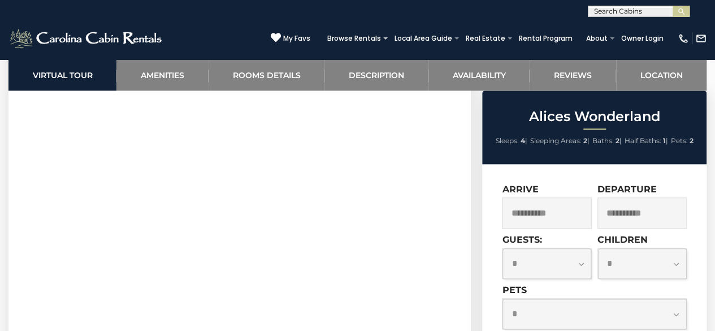
click at [587, 268] on select "**********" at bounding box center [547, 263] width 89 height 31
select select "*"
click at [503, 248] on select "**********" at bounding box center [547, 263] width 89 height 31
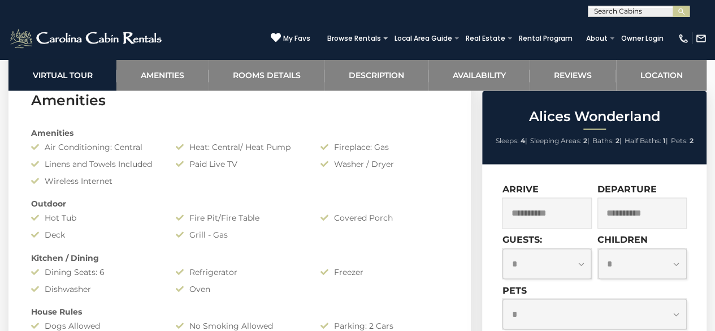
scroll to position [1110, 0]
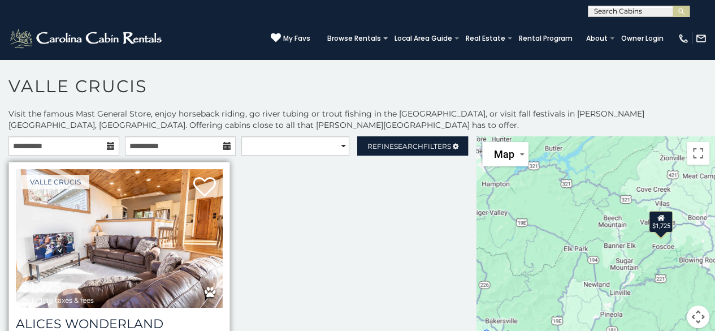
click at [103, 244] on img at bounding box center [119, 238] width 207 height 139
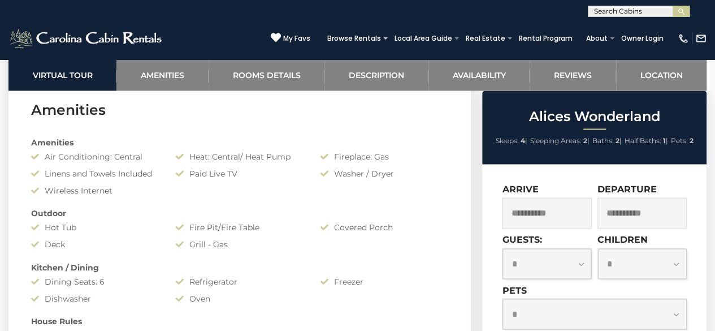
scroll to position [830, 0]
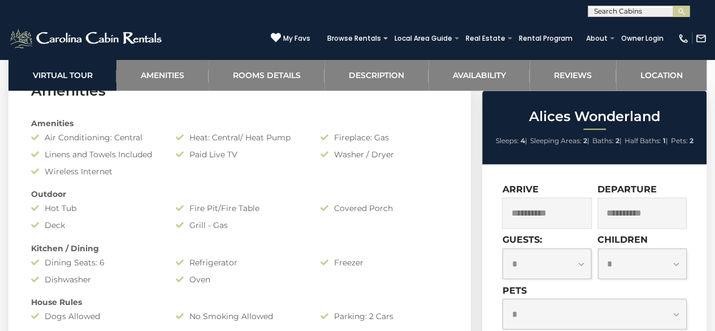
click at [581, 258] on select "**********" at bounding box center [547, 263] width 89 height 31
select select "*"
click at [503, 248] on select "**********" at bounding box center [547, 263] width 89 height 31
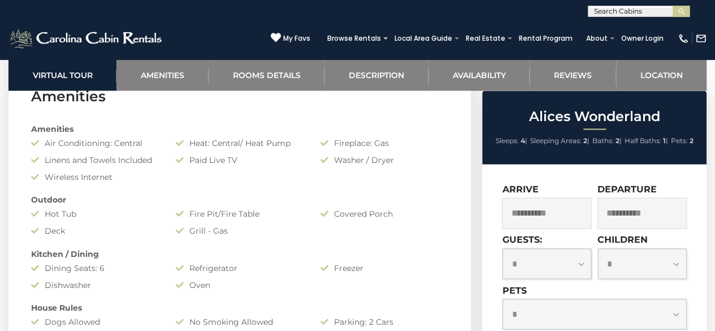
scroll to position [147, 0]
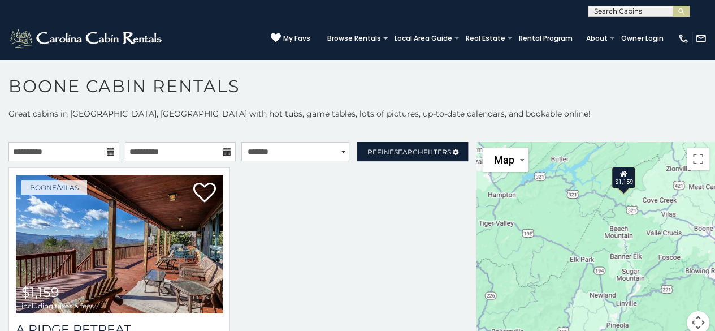
scroll to position [10, 0]
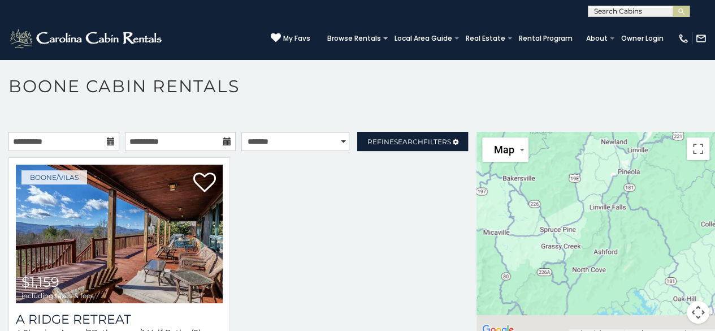
drag, startPoint x: 709, startPoint y: 208, endPoint x: 666, endPoint y: 47, distance: 166.1
click at [715, 58] on html "**********" at bounding box center [357, 168] width 715 height 337
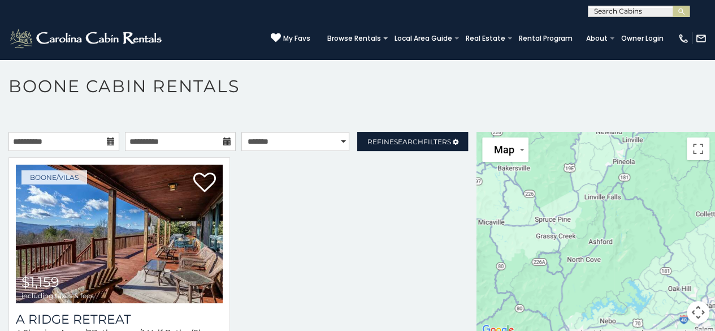
click at [226, 141] on icon at bounding box center [227, 141] width 8 height 8
click at [224, 142] on icon at bounding box center [227, 141] width 8 height 8
click at [224, 143] on icon at bounding box center [227, 141] width 8 height 8
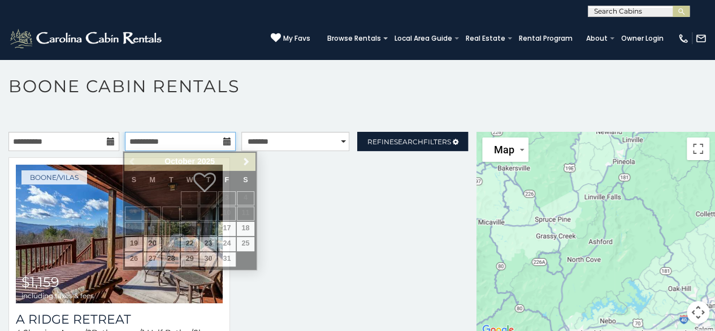
click at [219, 143] on div "**********" at bounding box center [180, 141] width 111 height 19
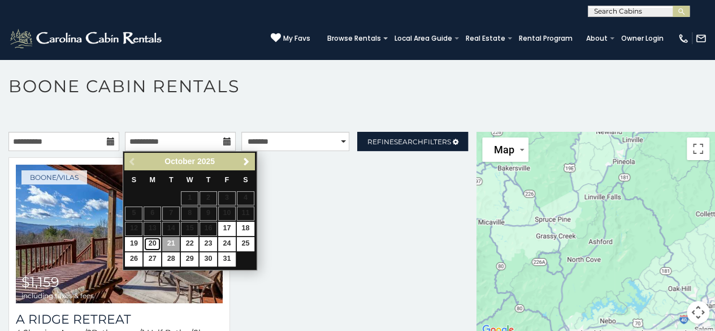
click at [155, 243] on link "20" at bounding box center [153, 244] width 18 height 14
type input "**********"
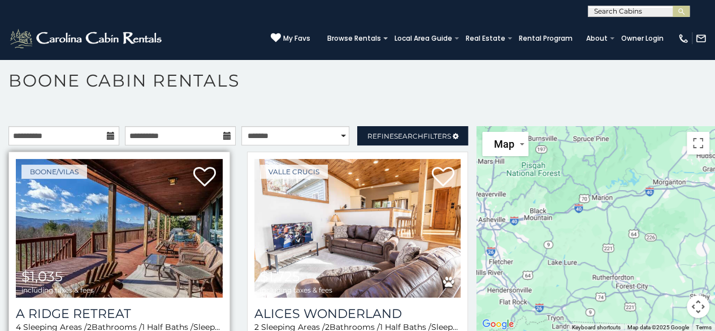
click at [97, 292] on span "$1,035 including taxes & fees" at bounding box center [58, 281] width 84 height 32
click at [111, 257] on img at bounding box center [119, 228] width 207 height 139
click at [122, 208] on img at bounding box center [119, 228] width 207 height 139
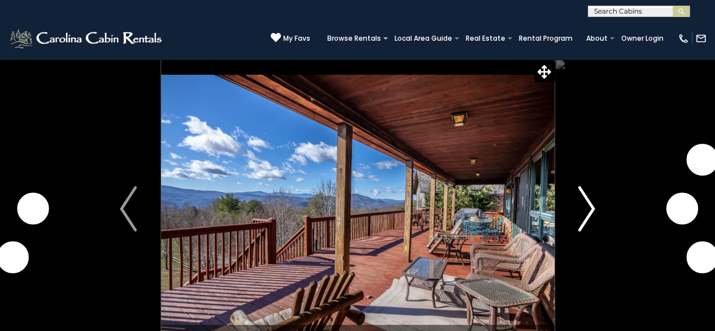
click at [586, 205] on img "Next" at bounding box center [586, 208] width 17 height 45
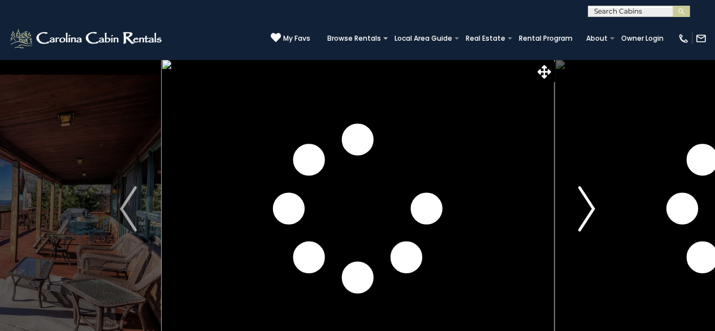
click at [586, 205] on img "Next" at bounding box center [586, 208] width 17 height 45
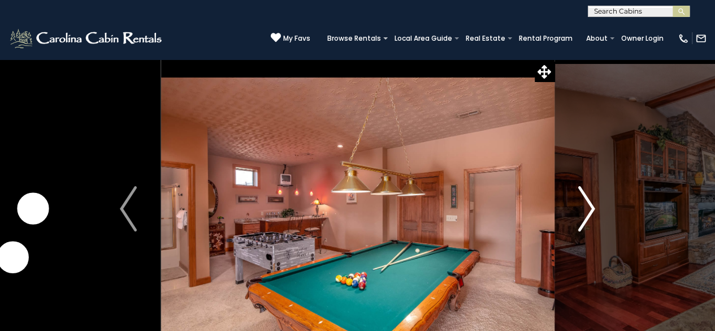
click at [586, 206] on img "Next" at bounding box center [586, 208] width 17 height 45
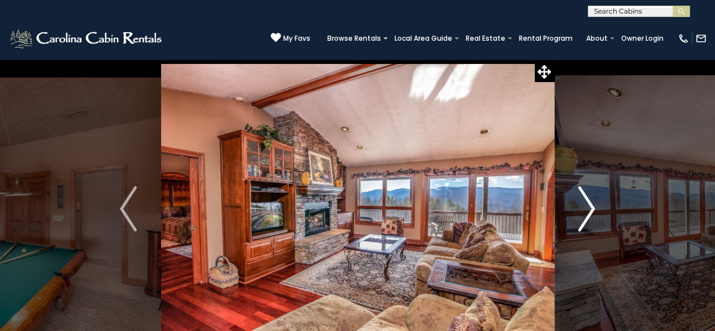
click at [586, 206] on img "Next" at bounding box center [586, 208] width 17 height 45
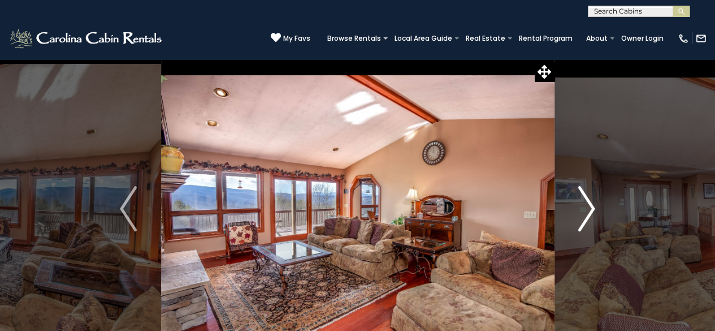
click at [586, 206] on img "Next" at bounding box center [586, 208] width 17 height 45
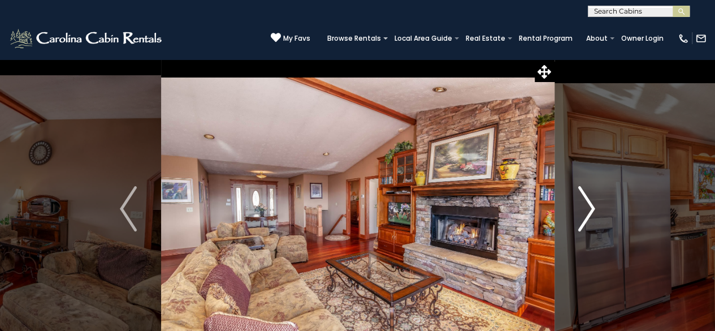
click at [588, 205] on img "Next" at bounding box center [586, 208] width 17 height 45
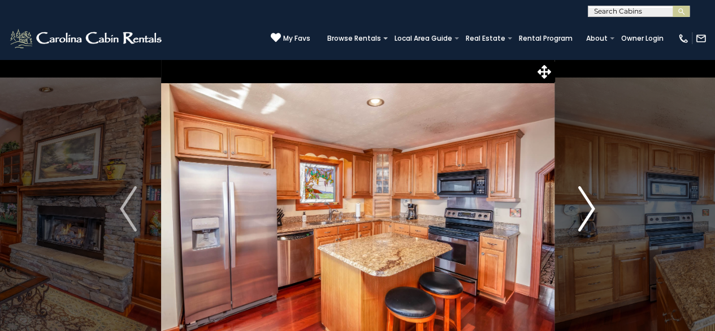
click at [588, 205] on img "Next" at bounding box center [586, 208] width 17 height 45
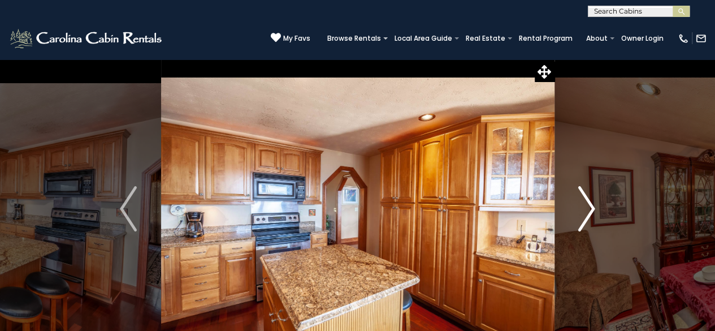
click at [588, 205] on img "Next" at bounding box center [586, 208] width 17 height 45
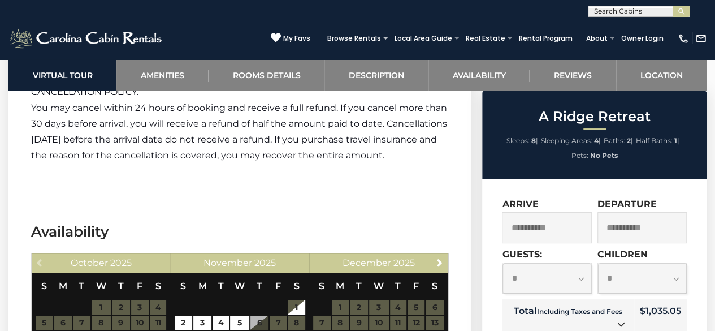
scroll to position [2167, 0]
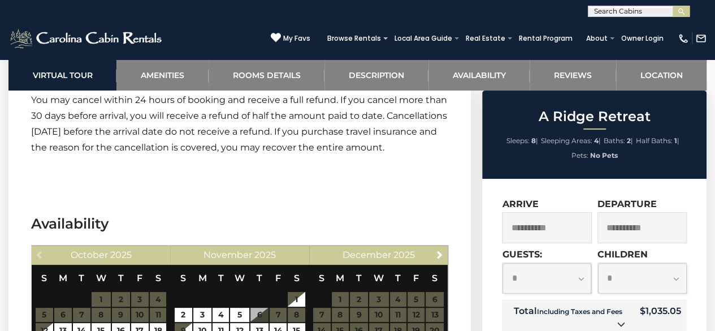
click at [580, 272] on select "**********" at bounding box center [547, 278] width 89 height 31
select select "*"
click at [503, 263] on select "**********" at bounding box center [547, 278] width 89 height 31
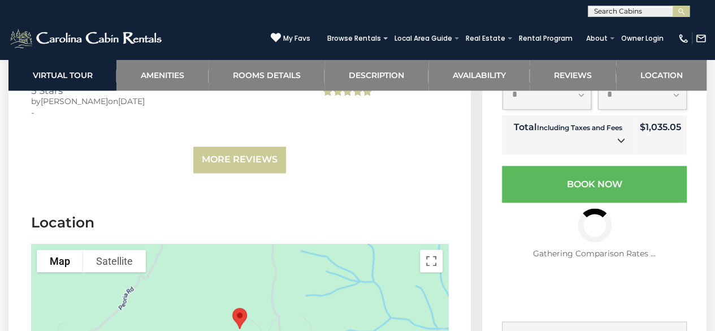
scroll to position [2818, 0]
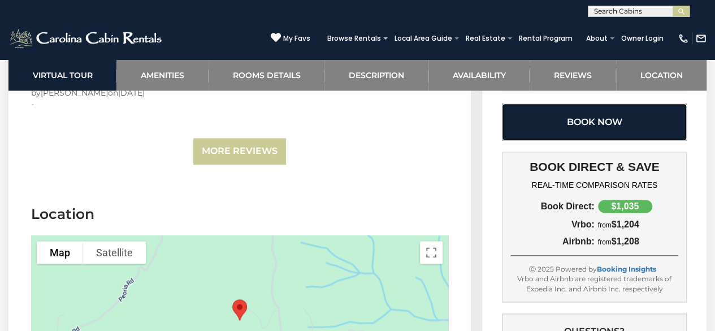
click at [606, 128] on button "Book Now" at bounding box center [594, 121] width 185 height 37
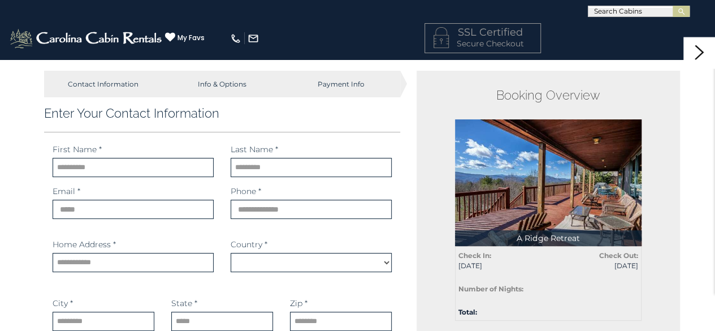
select select "*********"
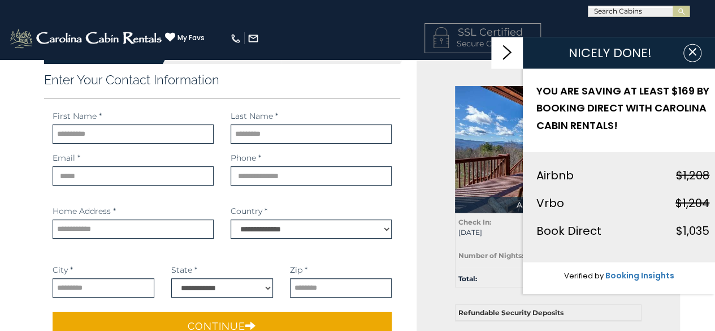
scroll to position [31, 0]
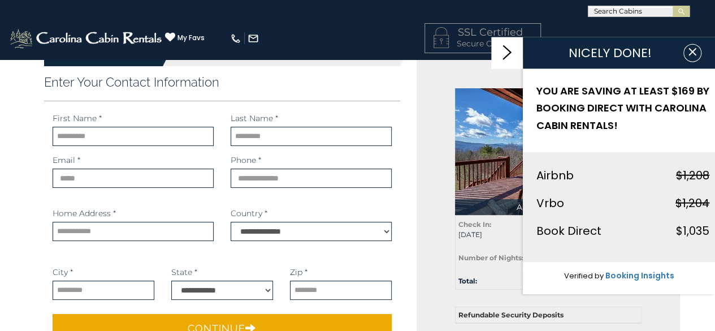
drag, startPoint x: 719, startPoint y: 87, endPoint x: 722, endPoint y: 98, distance: 11.7
click at [150, 129] on input "text" at bounding box center [133, 136] width 161 height 19
type input "********"
type input "******"
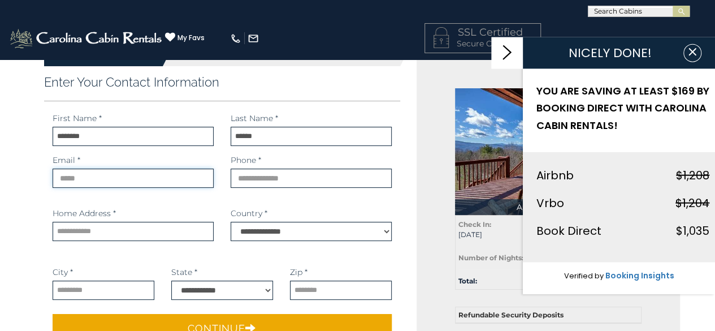
type input "**********"
select select "**"
type input "*****"
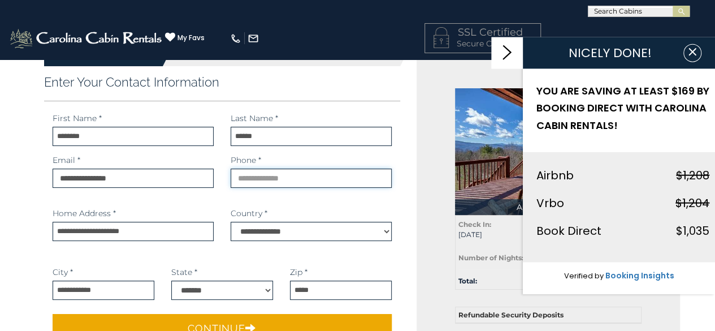
click at [264, 179] on input "phone" at bounding box center [311, 178] width 161 height 19
type input "**********"
drag, startPoint x: 170, startPoint y: 175, endPoint x: 0, endPoint y: 168, distance: 169.8
type input "**********"
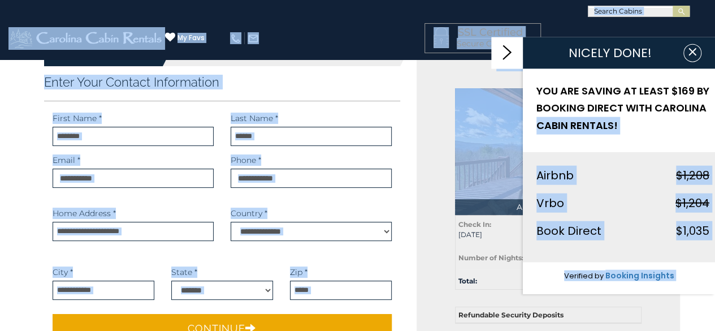
drag, startPoint x: 715, startPoint y: 109, endPoint x: 719, endPoint y: 134, distance: 25.3
click at [397, 84] on h3 "Enter Your Contact Information" at bounding box center [222, 82] width 357 height 15
click at [431, 97] on div "Booking Overview A Ridge Retreat Total: $1,035.05 Check In: 10/17/2025 Check Ou…" at bounding box center [549, 323] width 264 height 567
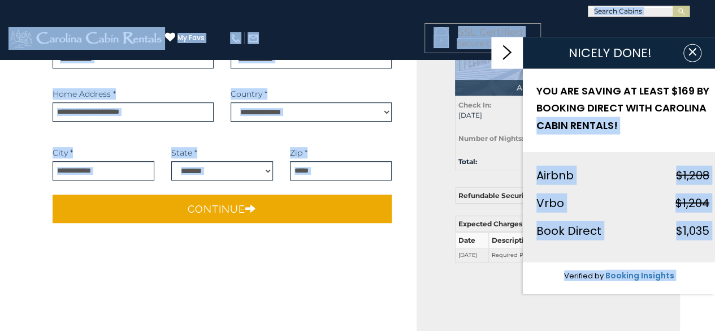
scroll to position [148, 0]
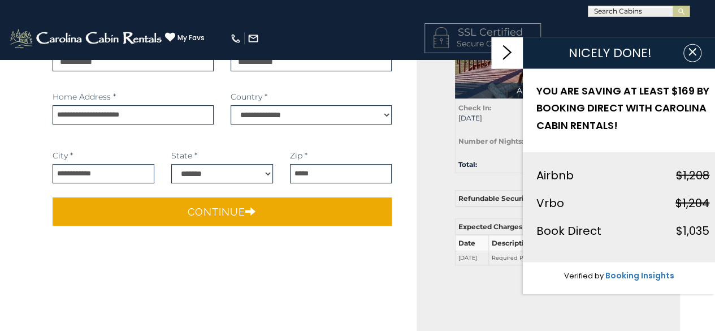
click at [345, 257] on main "Contact Information Info & Options Payment Info 1. Guest Information ******" at bounding box center [358, 200] width 662 height 578
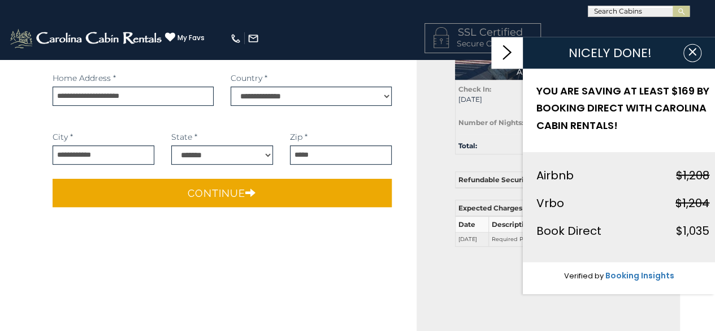
scroll to position [167, 0]
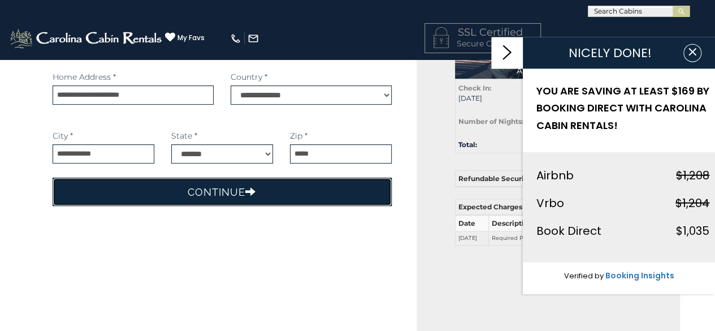
click at [344, 192] on button "Continue" at bounding box center [223, 192] width 340 height 28
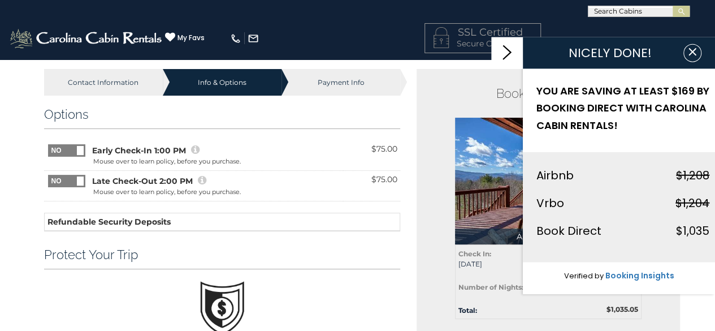
scroll to position [0, 0]
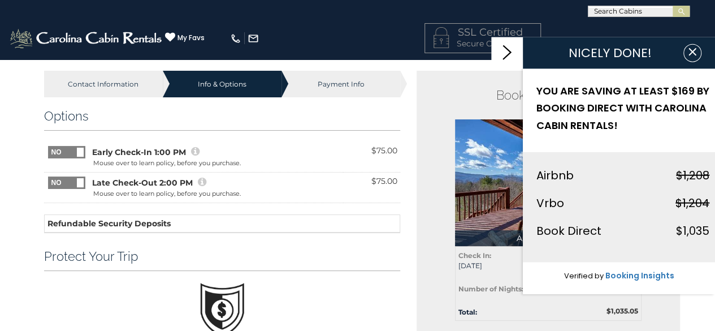
click at [79, 151] on span at bounding box center [80, 152] width 7 height 9
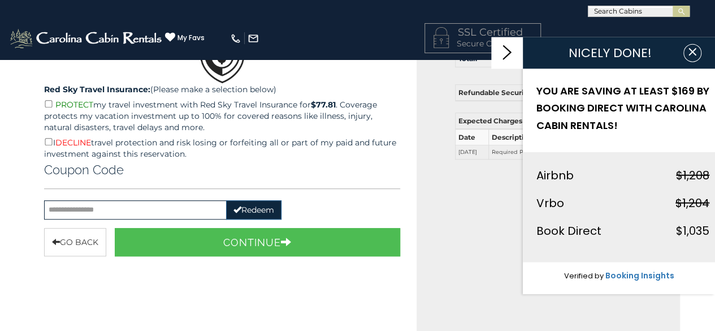
scroll to position [254, 0]
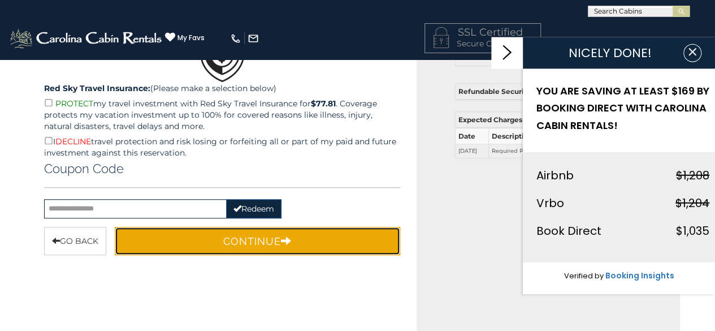
click at [247, 235] on button "Continue" at bounding box center [258, 241] width 286 height 28
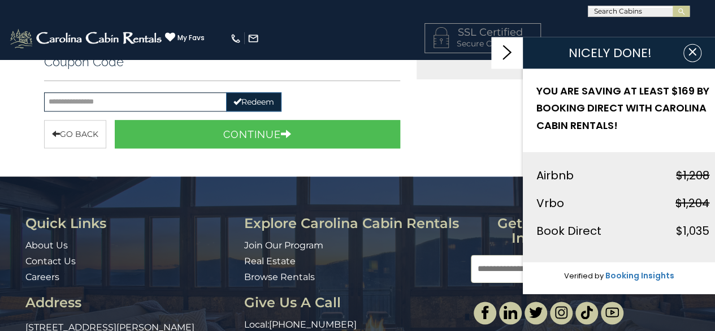
scroll to position [567, 0]
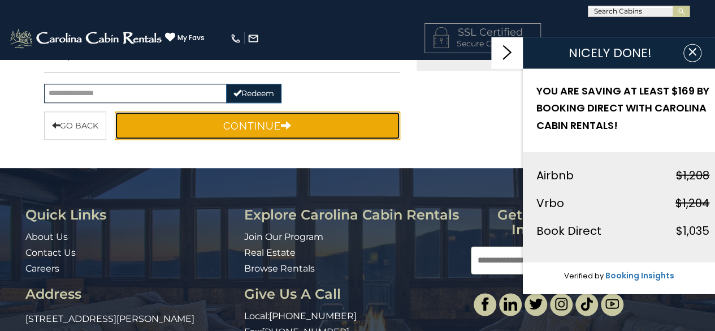
click at [273, 119] on button "Continue" at bounding box center [258, 125] width 286 height 28
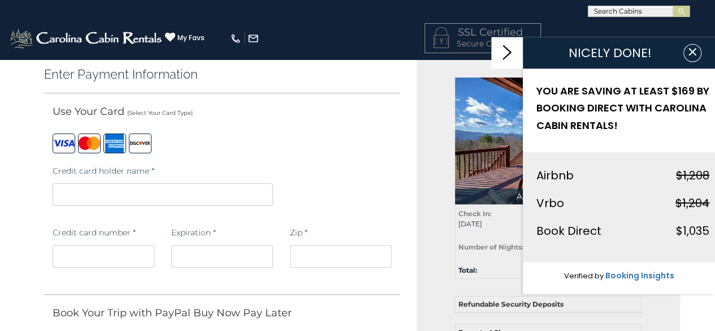
scroll to position [42, 0]
click at [205, 245] on iframe at bounding box center [222, 256] width 102 height 23
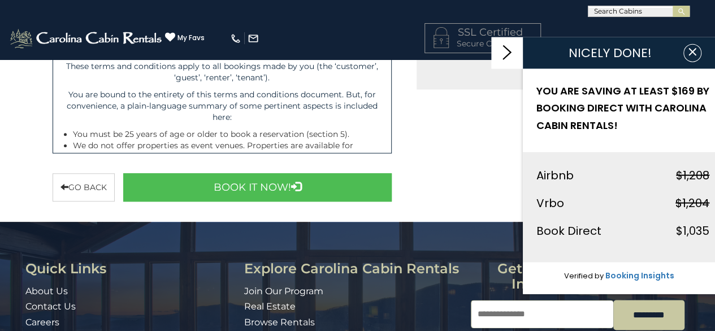
scroll to position [545, 0]
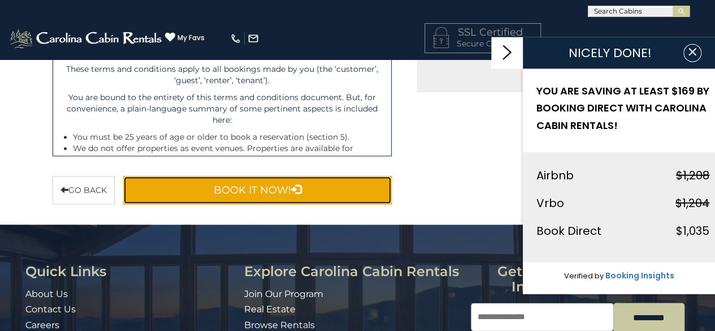
click at [263, 191] on button "Book It Now!" at bounding box center [257, 190] width 269 height 28
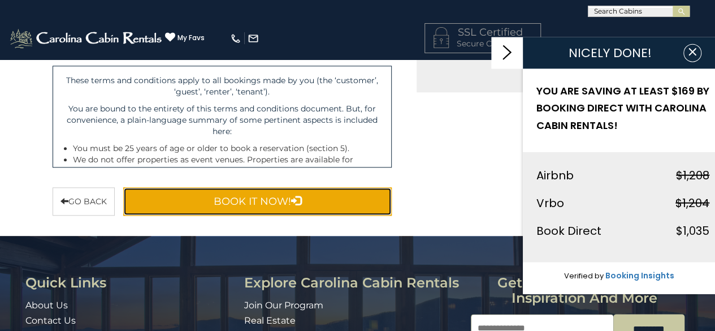
click at [279, 201] on button "Book It Now!" at bounding box center [257, 201] width 269 height 28
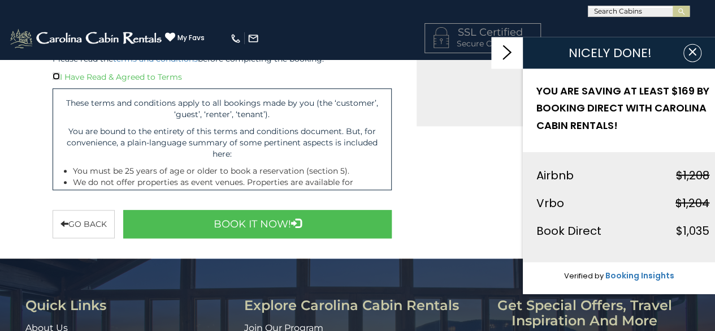
scroll to position [523, 0]
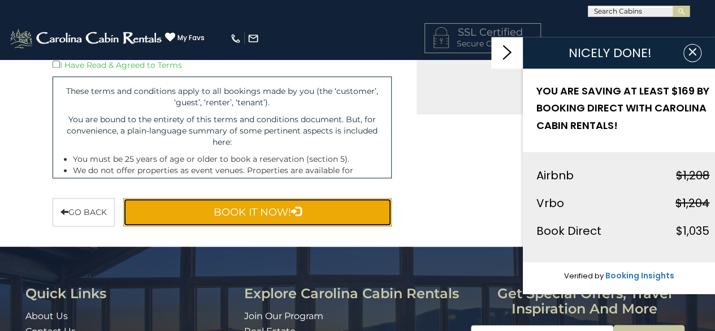
click at [292, 214] on icon "submit" at bounding box center [296, 211] width 10 height 10
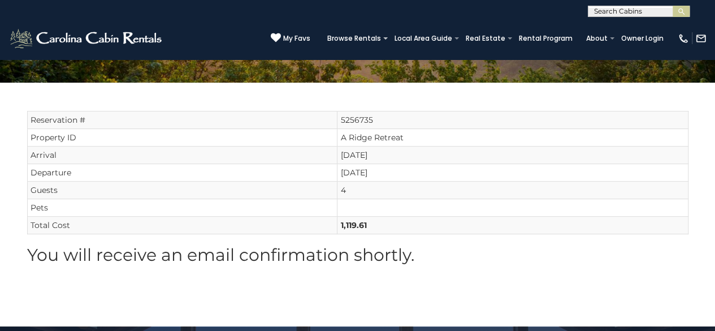
scroll to position [175, 0]
